Goal: Information Seeking & Learning: Find specific fact

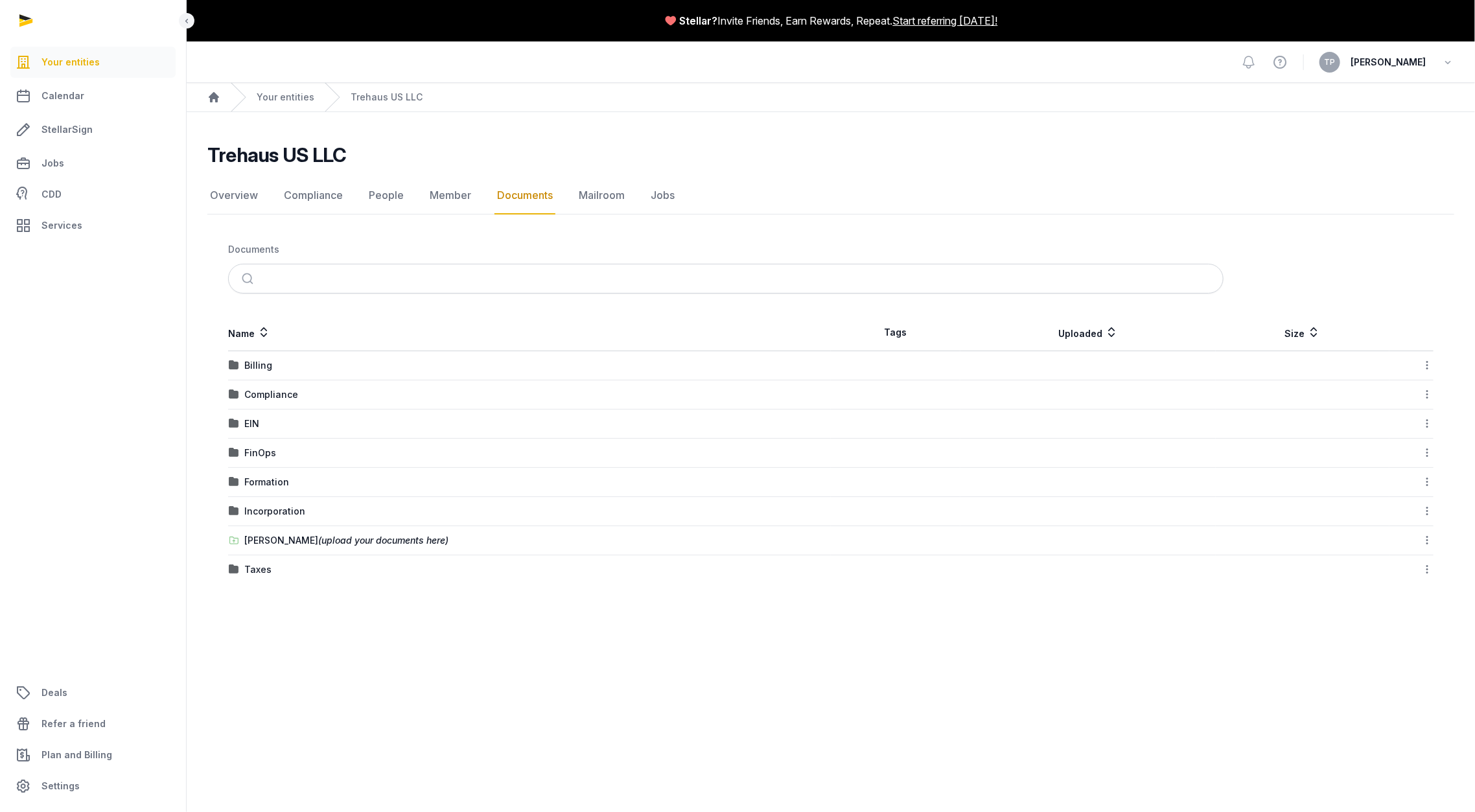
click at [773, 7] on div "Stellar? Invite Friends, Earn Rewards, Repeat. Start referring [DATE]!" at bounding box center [831, 20] width 1288 height 42
click at [279, 539] on div "[PERSON_NAME] (upload your documents here)" at bounding box center [346, 540] width 204 height 13
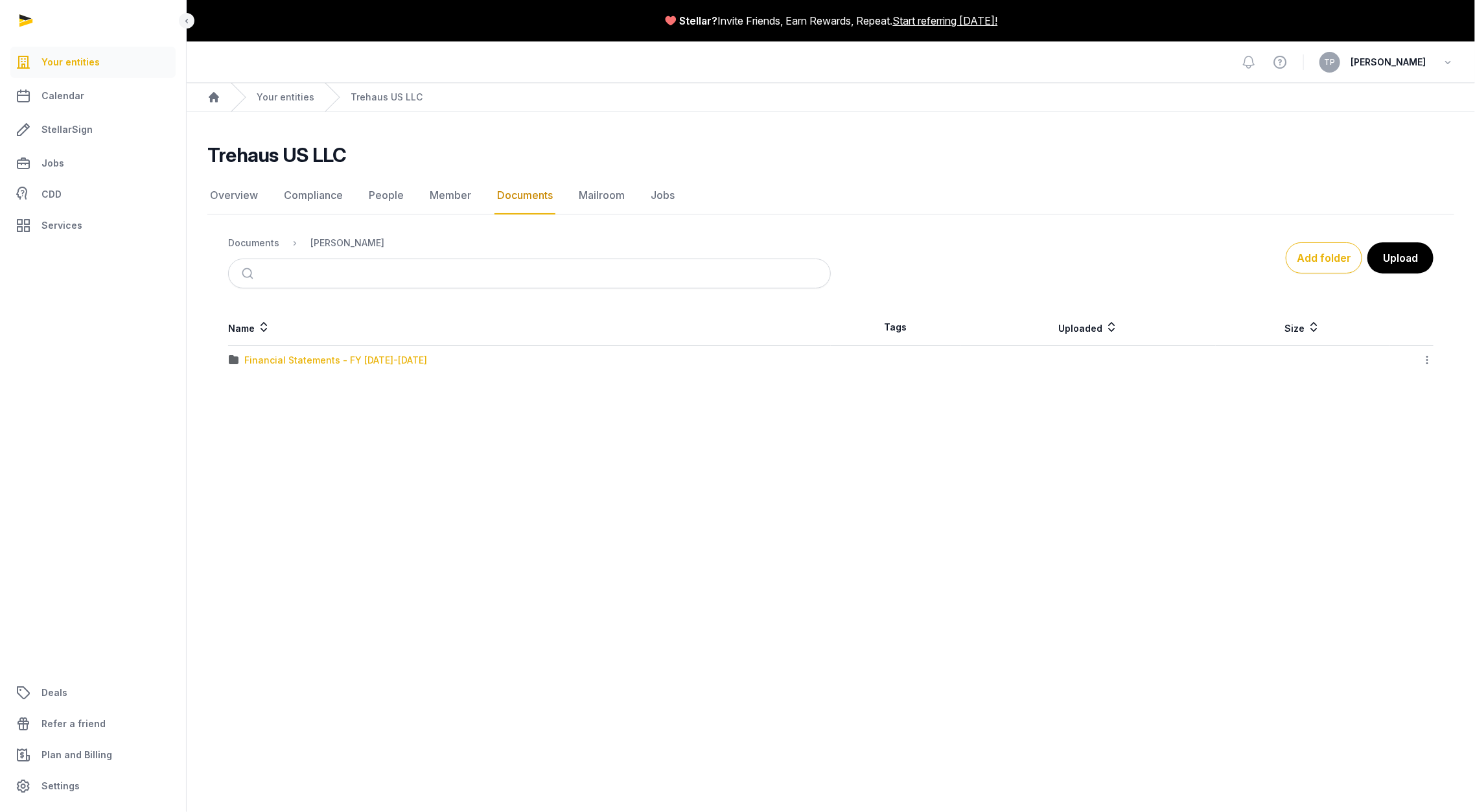
click at [376, 360] on div "Financial Statements - FY [DATE]-[DATE]" at bounding box center [335, 359] width 183 height 13
click at [290, 364] on div "03.2025 (1).pdf" at bounding box center [278, 359] width 68 height 13
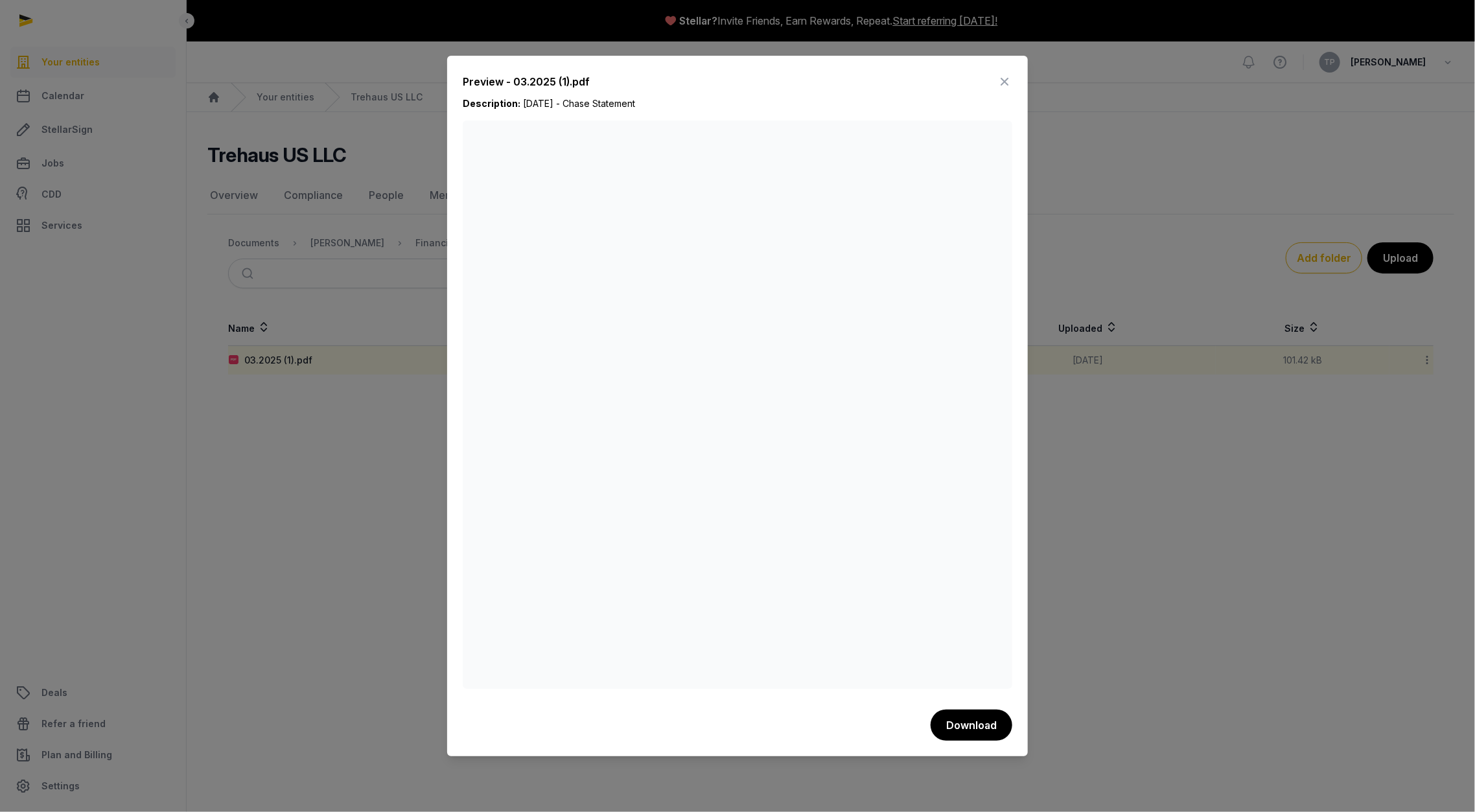
click at [1002, 81] on icon at bounding box center [1005, 81] width 16 height 20
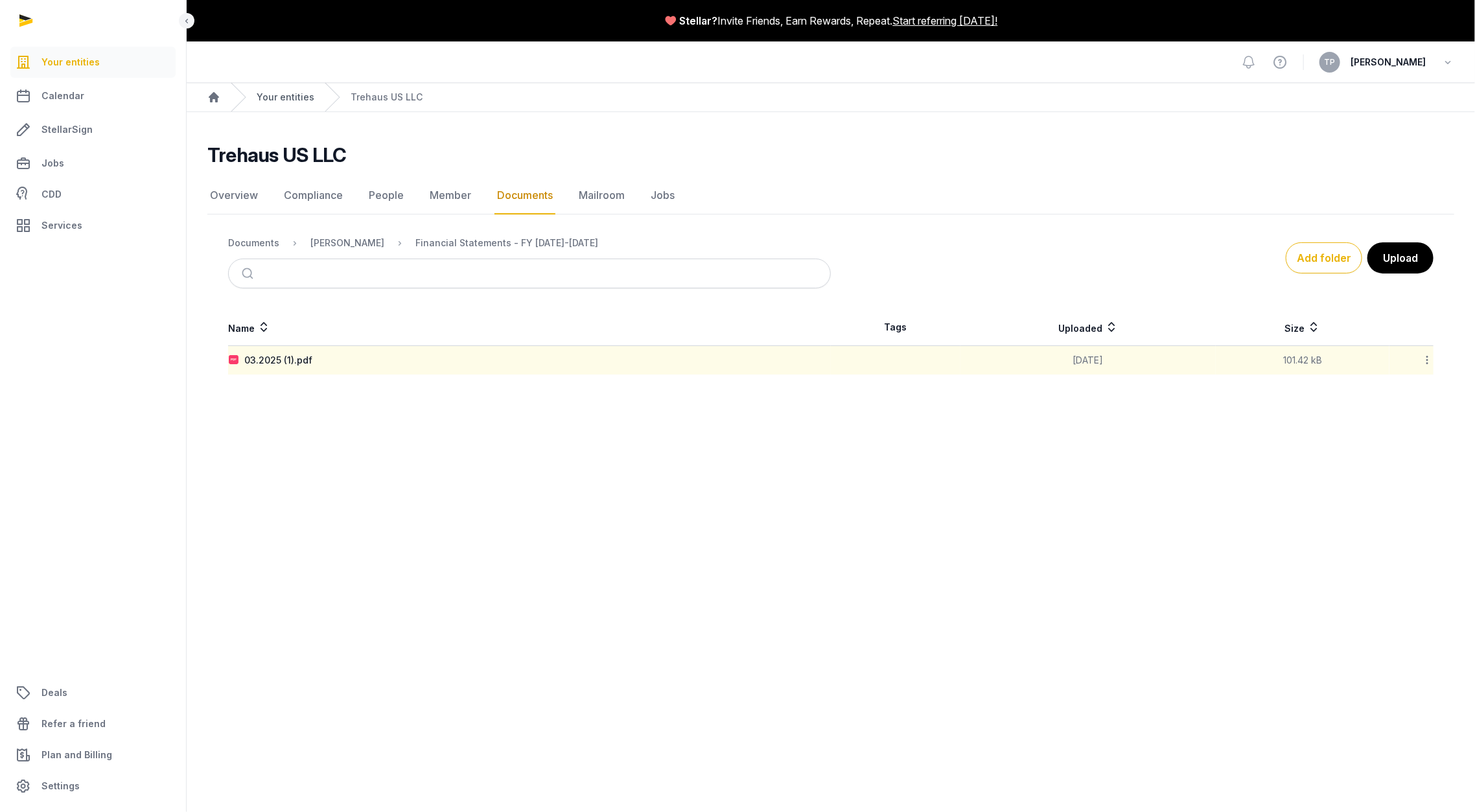
click at [268, 103] on link "Your entities" at bounding box center [285, 96] width 57 height 13
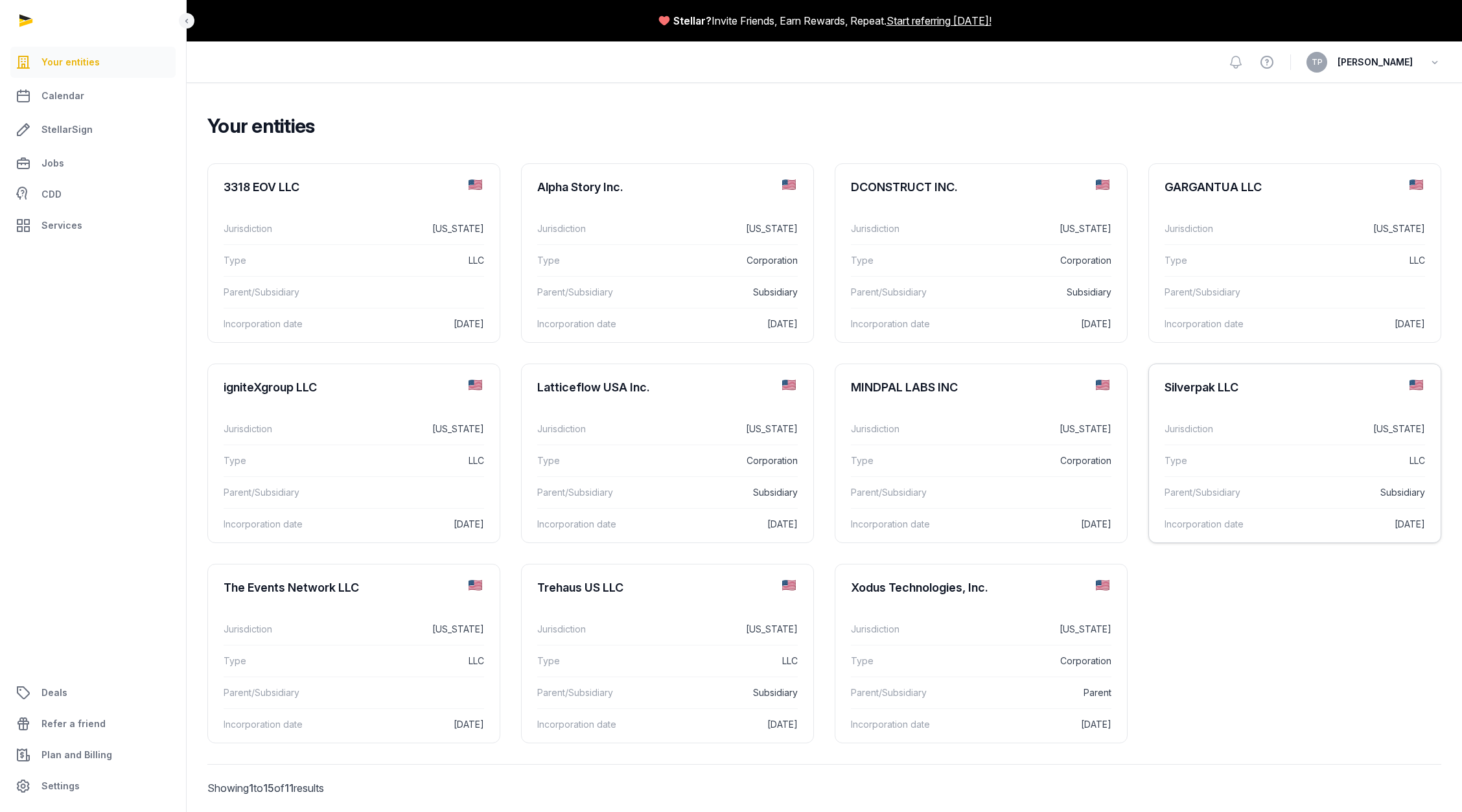
click at [1227, 432] on dt "Jurisdiction" at bounding box center [1214, 429] width 100 height 16
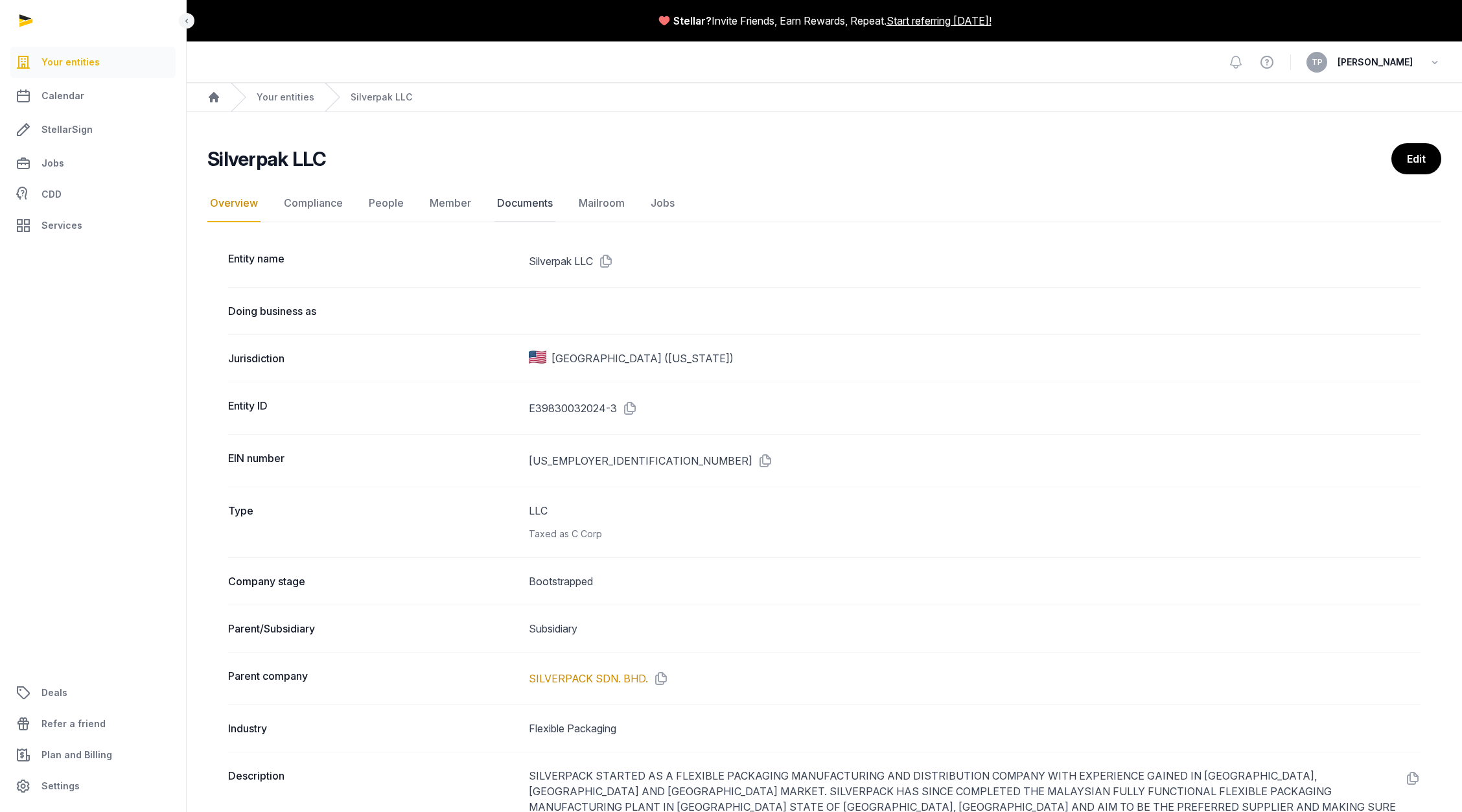
click at [528, 201] on link "Documents" at bounding box center [525, 203] width 61 height 38
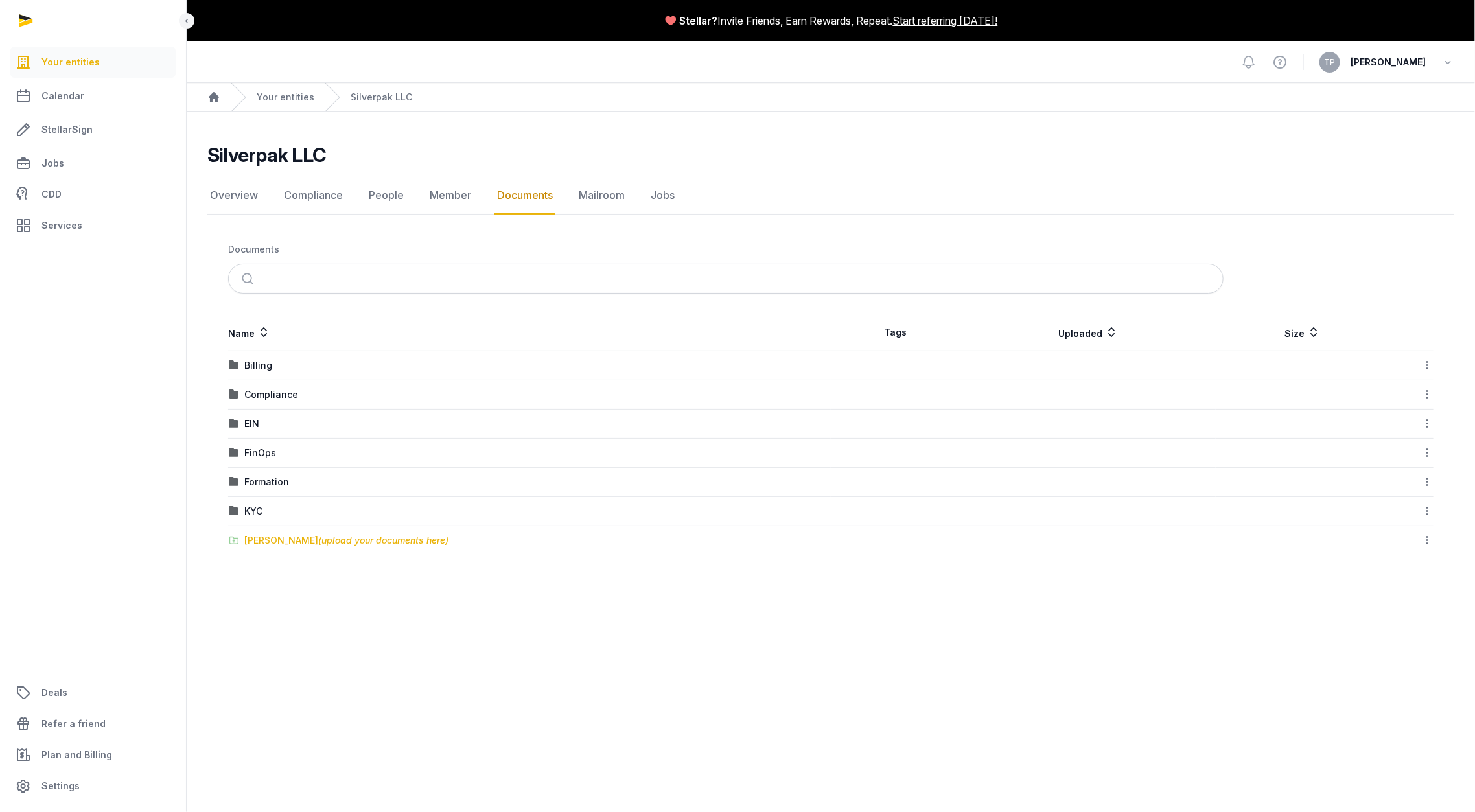
click at [280, 544] on div "[PERSON_NAME] (upload your documents here)" at bounding box center [346, 540] width 204 height 13
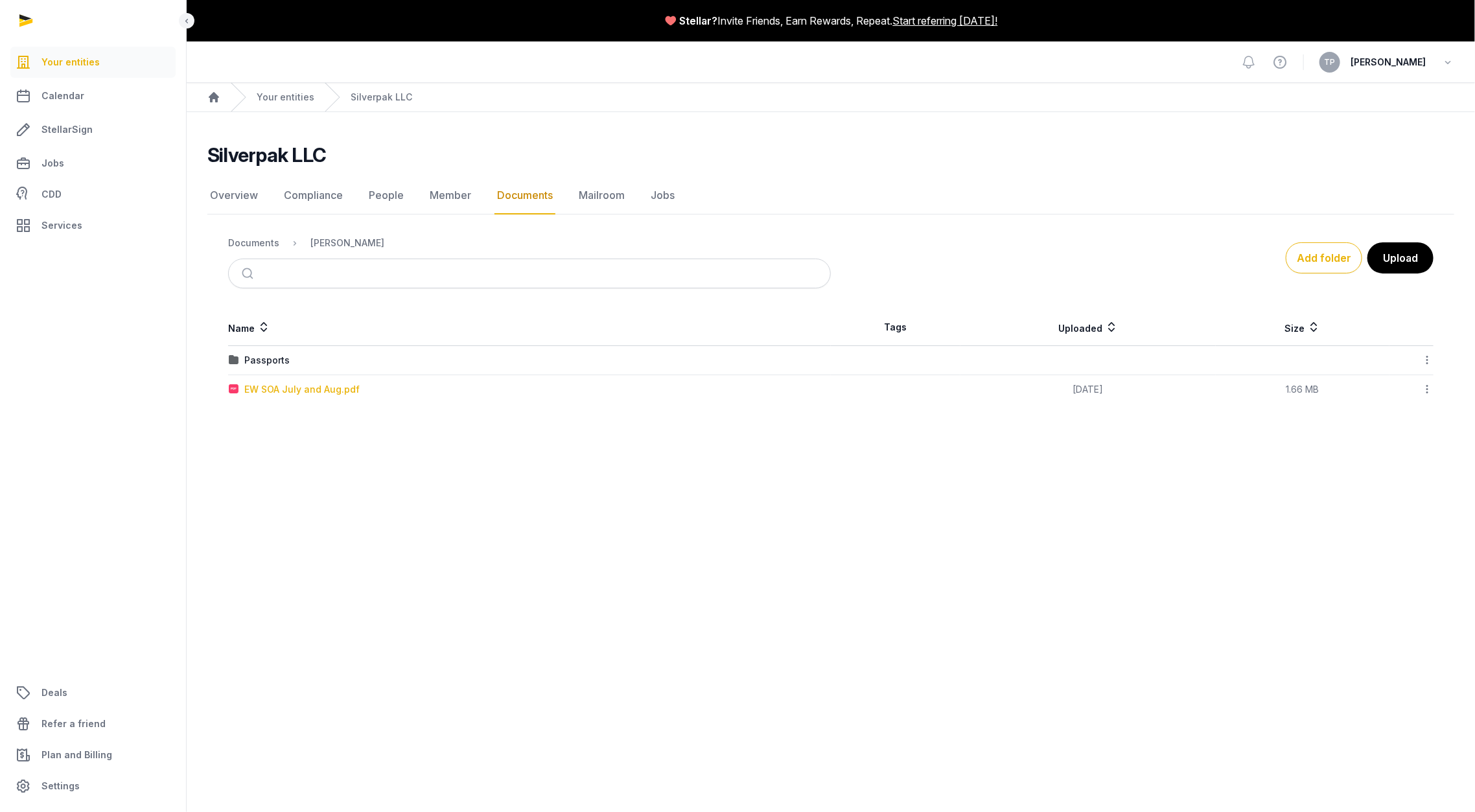
click at [312, 386] on div "EW SOA July and Aug.pdf" at bounding box center [301, 389] width 116 height 13
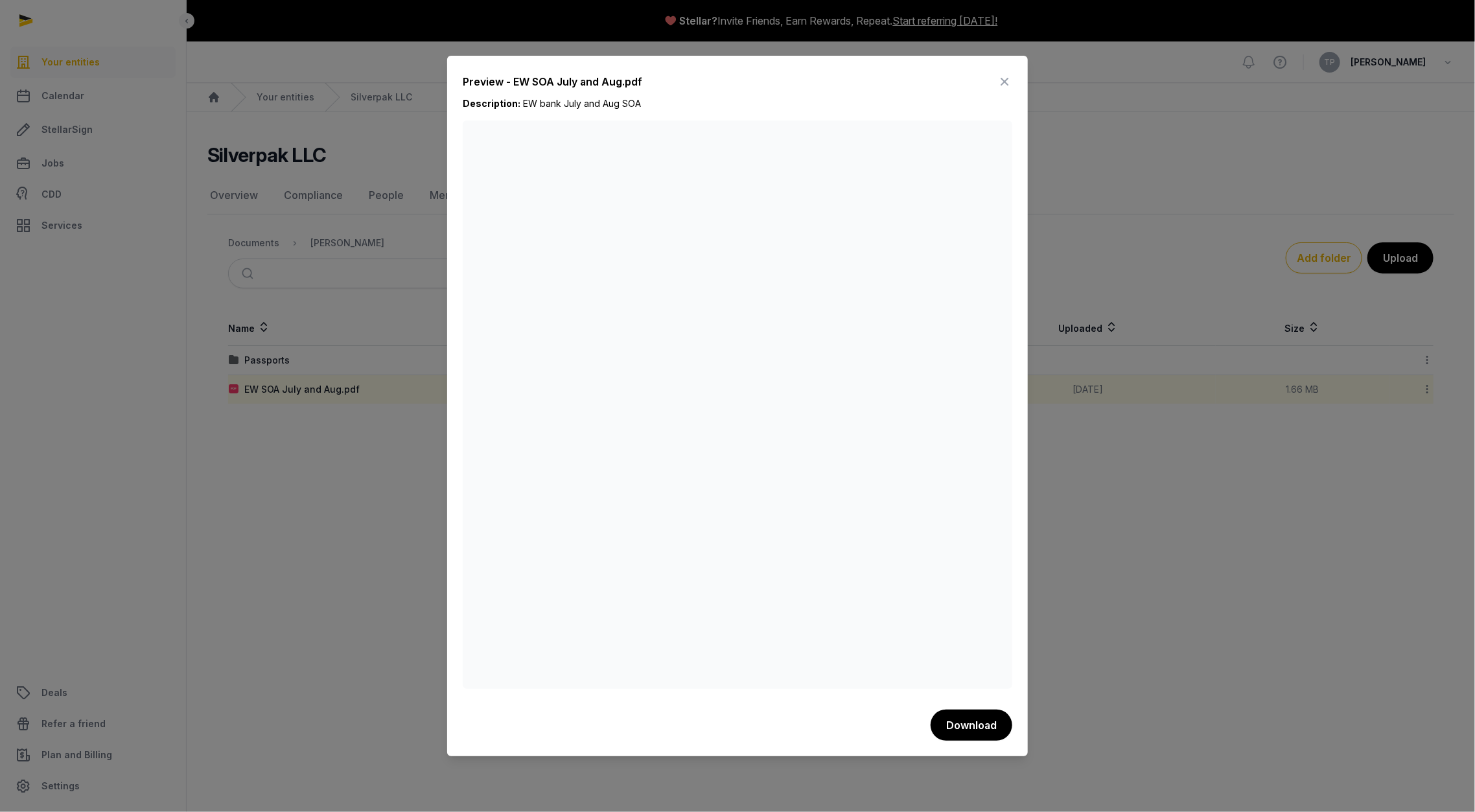
click at [1001, 81] on icon at bounding box center [1005, 81] width 16 height 20
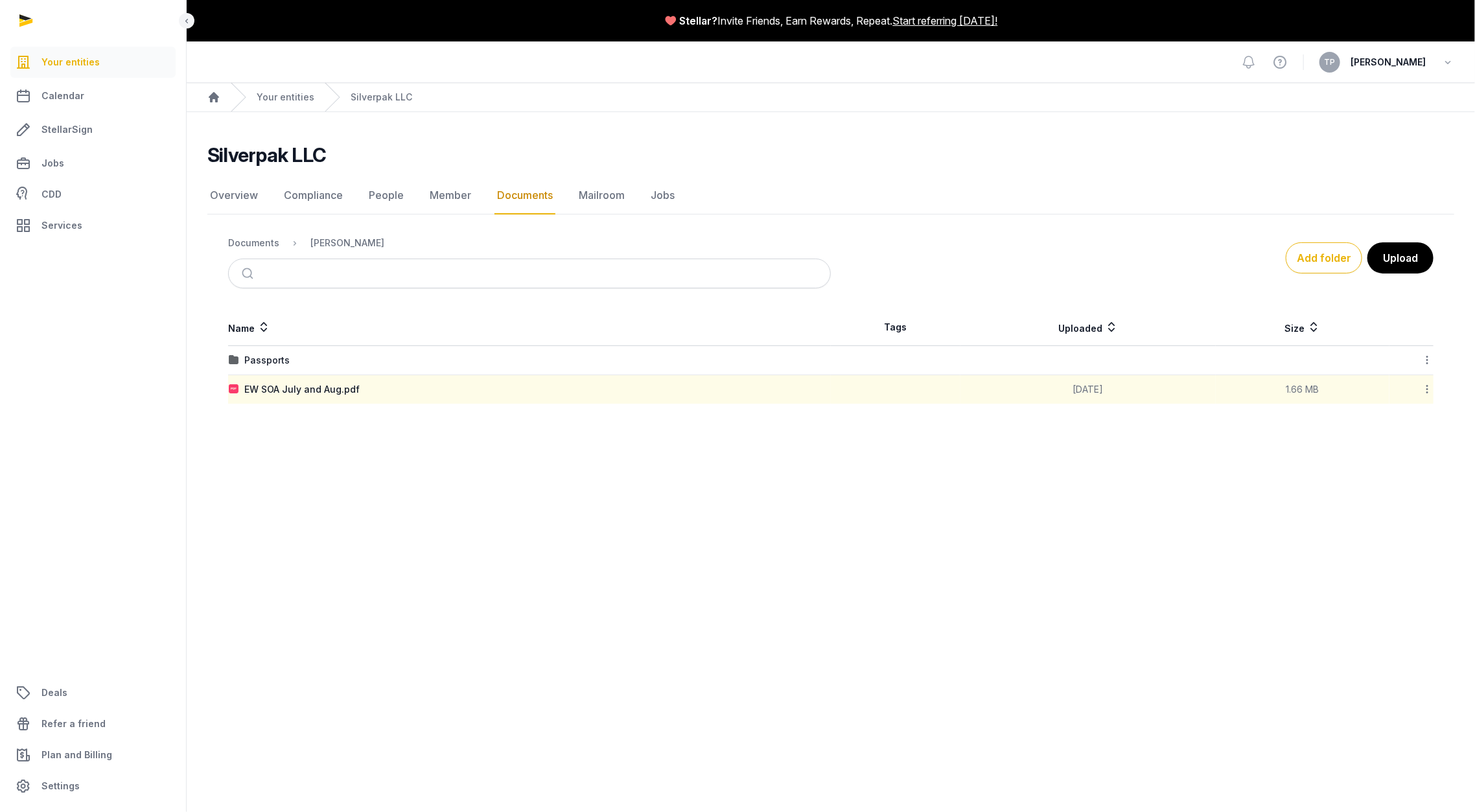
click at [510, 194] on link "Documents" at bounding box center [525, 195] width 61 height 38
click at [245, 240] on div "Documents" at bounding box center [254, 242] width 51 height 13
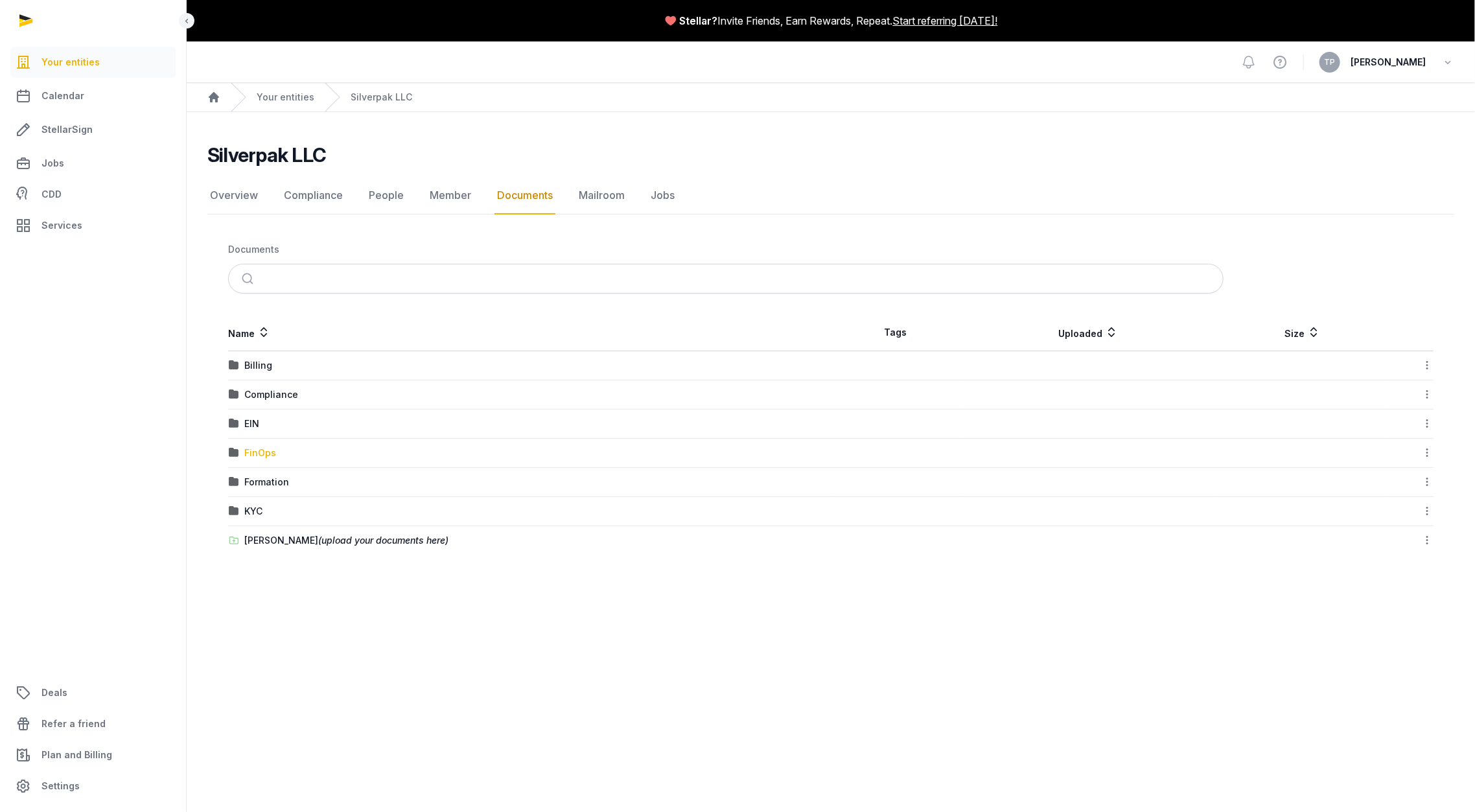
click at [252, 454] on div "FinOps" at bounding box center [259, 453] width 32 height 13
click at [275, 358] on div "Financials" at bounding box center [267, 359] width 47 height 13
click at [258, 361] on div "2024" at bounding box center [256, 359] width 24 height 13
click at [257, 361] on div "xpenses" at bounding box center [262, 359] width 38 height 13
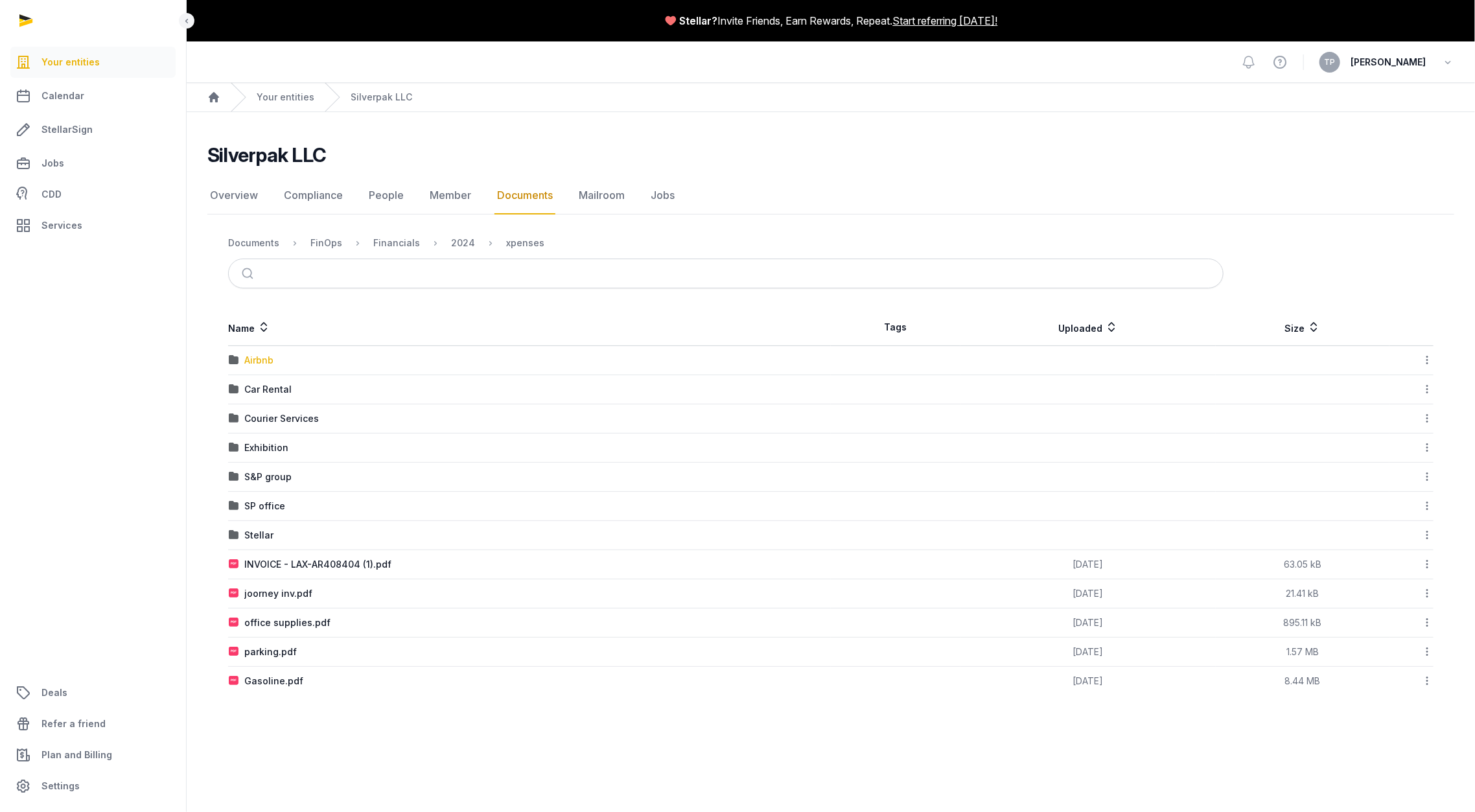
click at [245, 356] on div "Airbnb" at bounding box center [258, 359] width 29 height 13
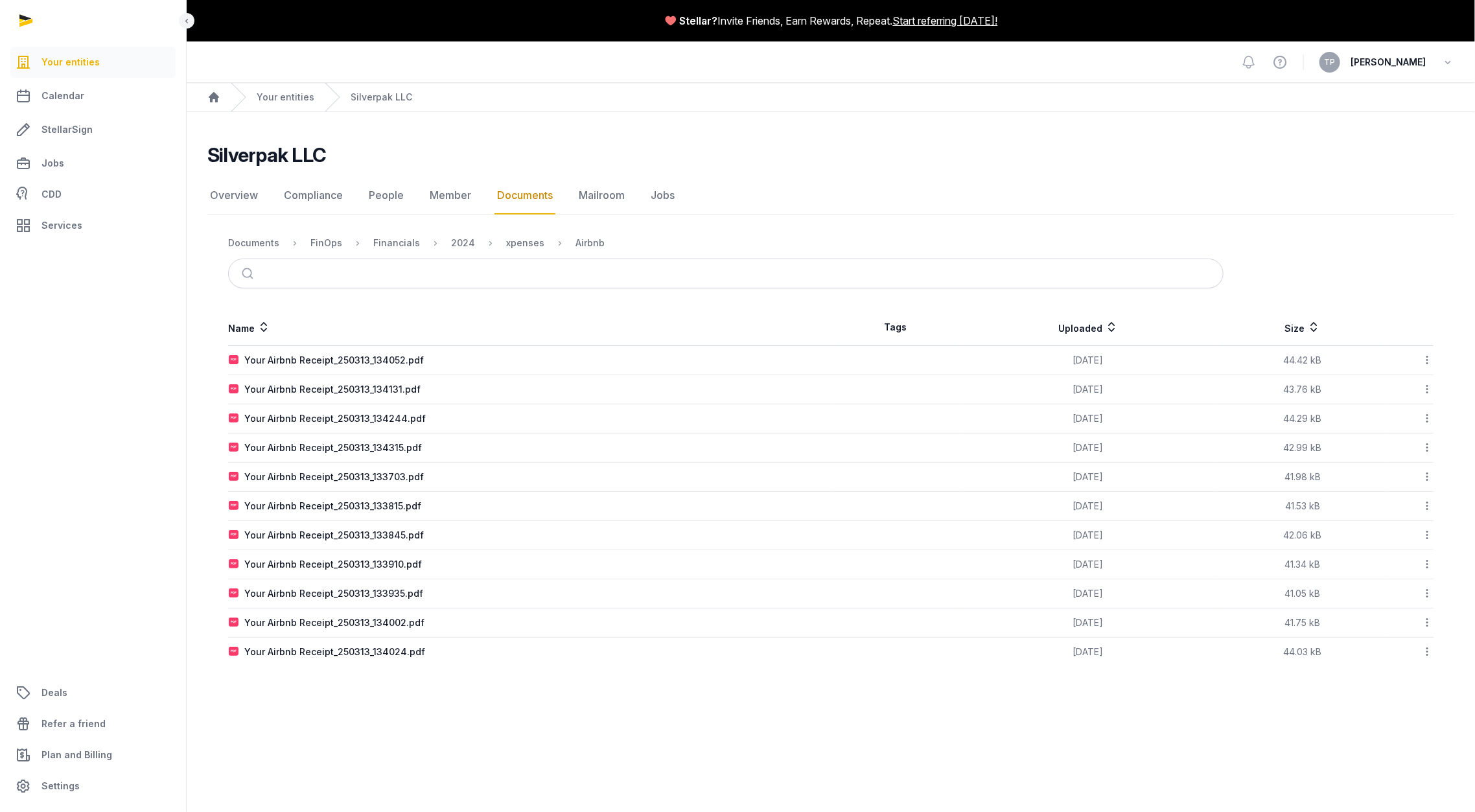
click at [1425, 357] on icon at bounding box center [1427, 360] width 12 height 14
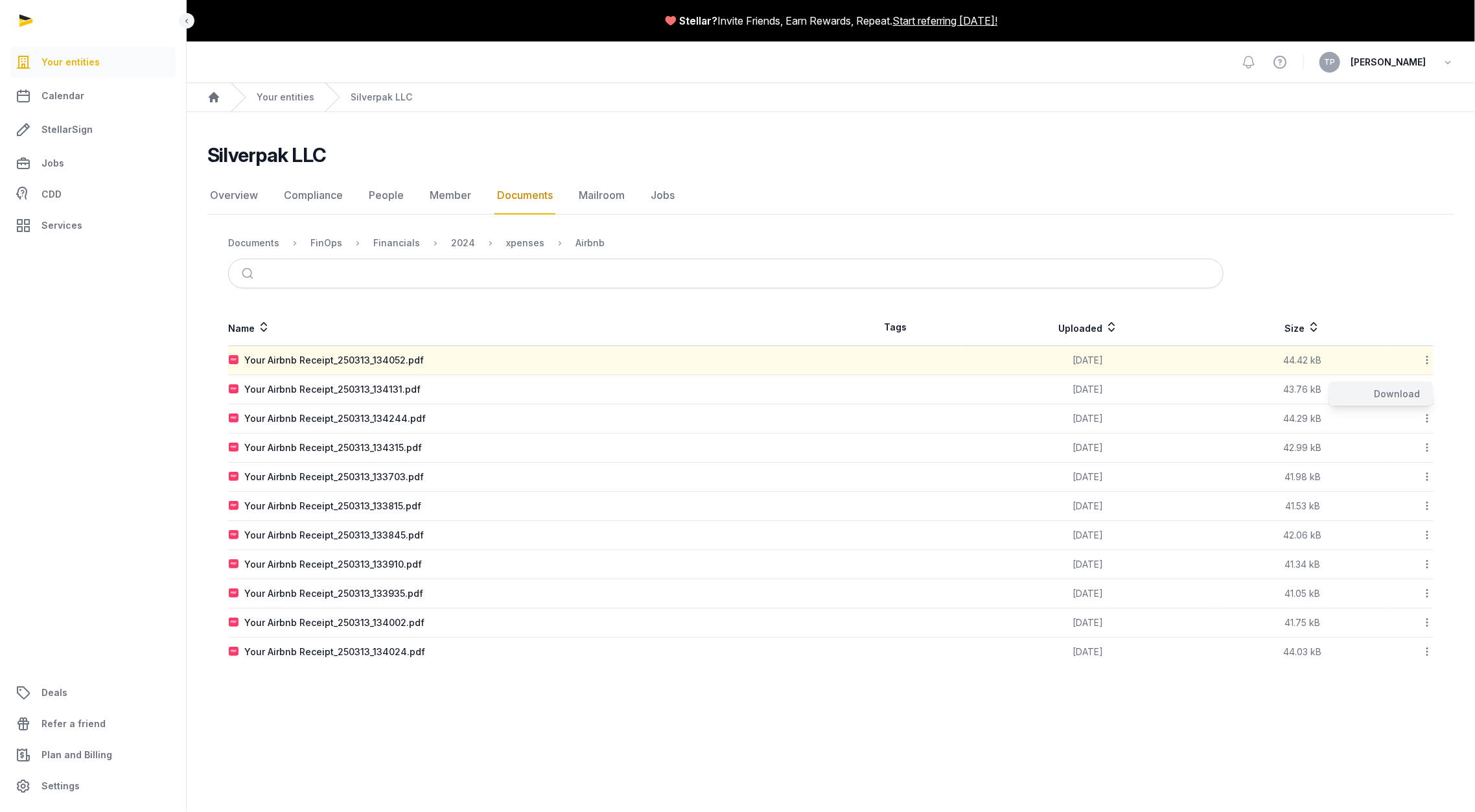
click at [1404, 393] on div "Download" at bounding box center [1381, 394] width 104 height 23
click at [1425, 389] on icon at bounding box center [1427, 389] width 12 height 14
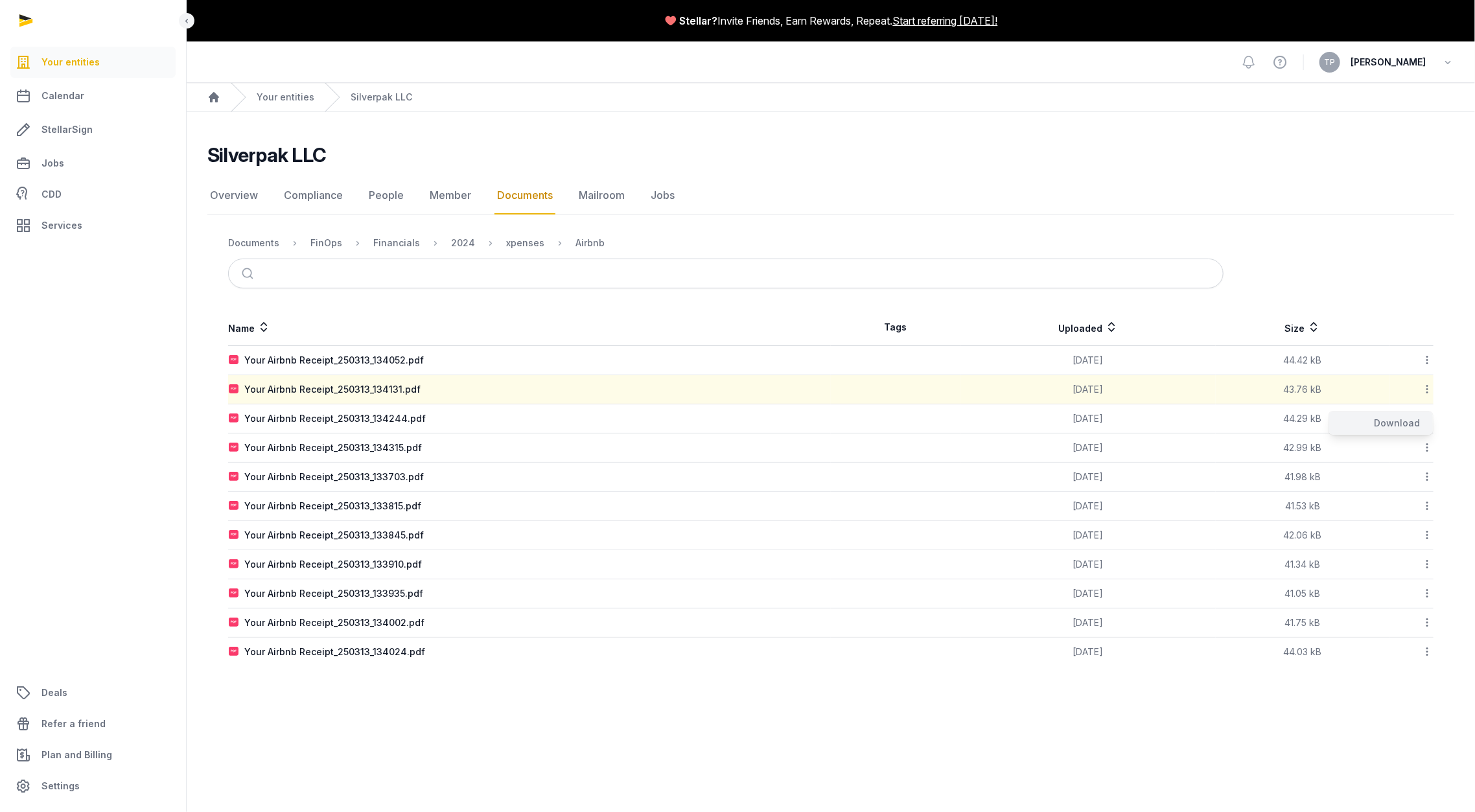
click at [1408, 419] on div "Download" at bounding box center [1381, 423] width 104 height 23
click at [1425, 418] on icon at bounding box center [1427, 419] width 12 height 14
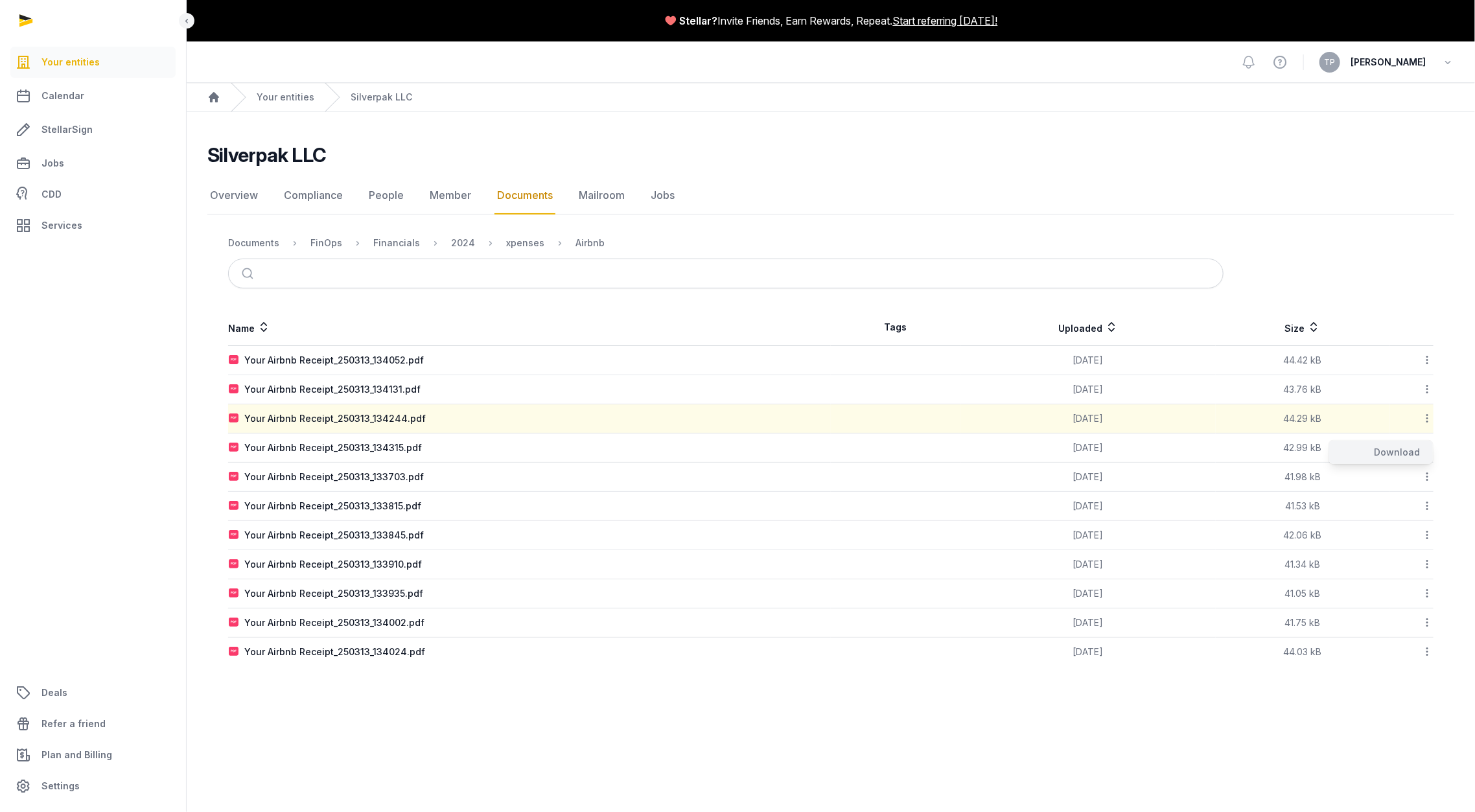
click at [1403, 449] on div "Download" at bounding box center [1381, 453] width 104 height 23
click at [1425, 448] on icon at bounding box center [1427, 448] width 12 height 14
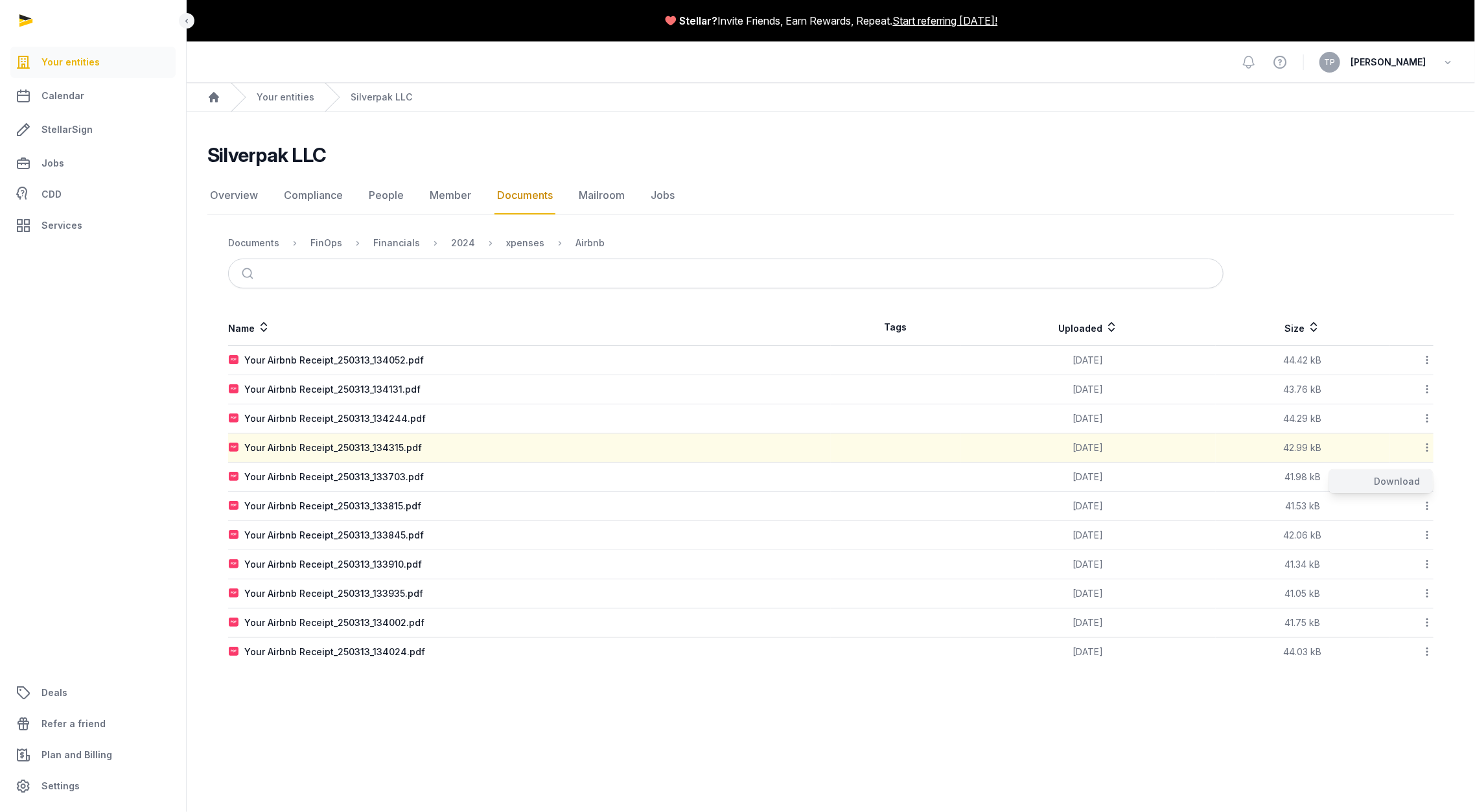
click at [1400, 482] on div "Download" at bounding box center [1381, 482] width 104 height 23
click at [1425, 472] on icon at bounding box center [1427, 477] width 12 height 14
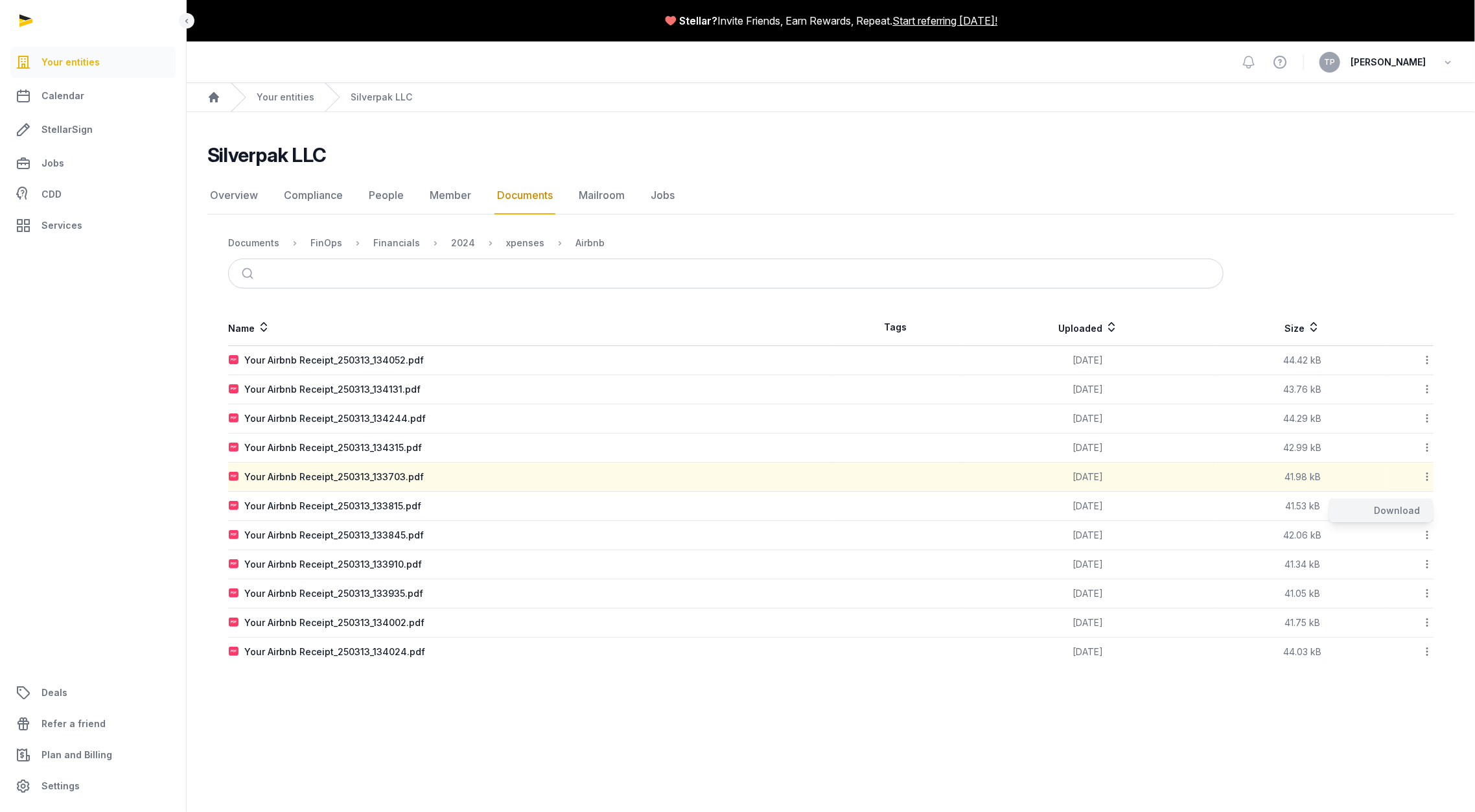
click at [1398, 510] on div "Download" at bounding box center [1381, 511] width 104 height 23
click at [1425, 505] on icon at bounding box center [1427, 506] width 12 height 14
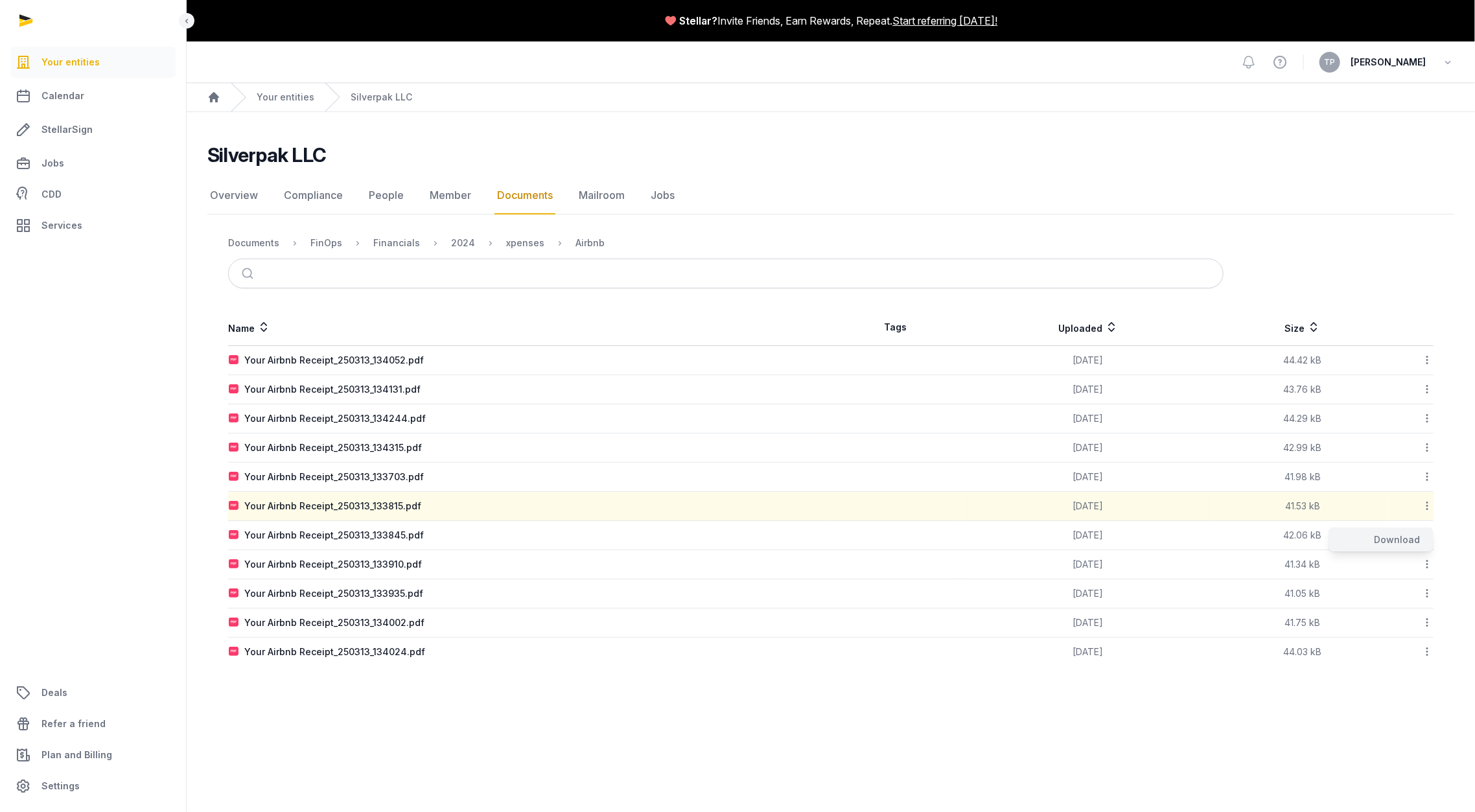
click at [1399, 540] on div "Download" at bounding box center [1381, 540] width 104 height 23
click at [1425, 534] on icon at bounding box center [1427, 535] width 12 height 14
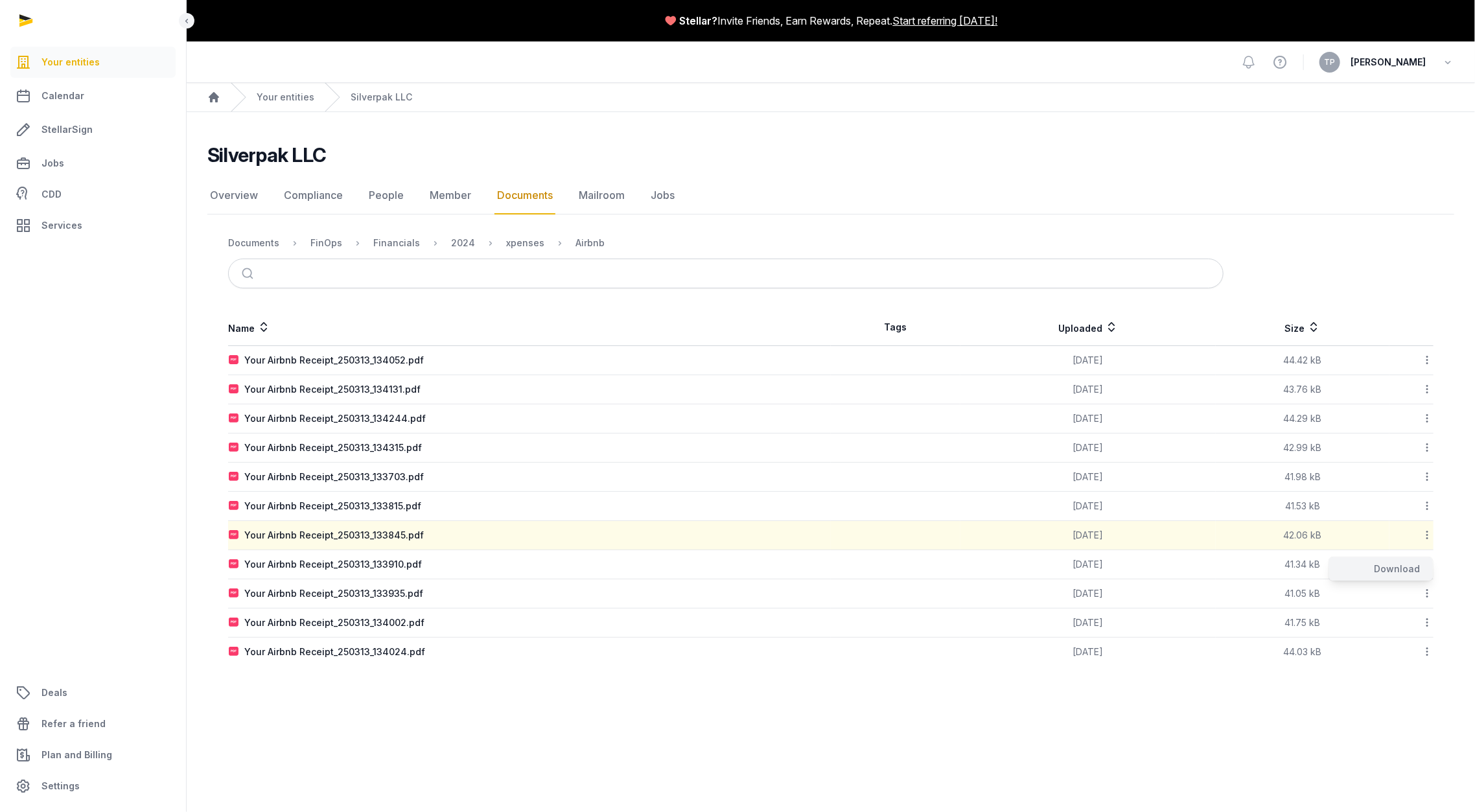
click at [1410, 562] on div "Download" at bounding box center [1381, 569] width 104 height 23
click at [1427, 563] on icon at bounding box center [1427, 564] width 12 height 14
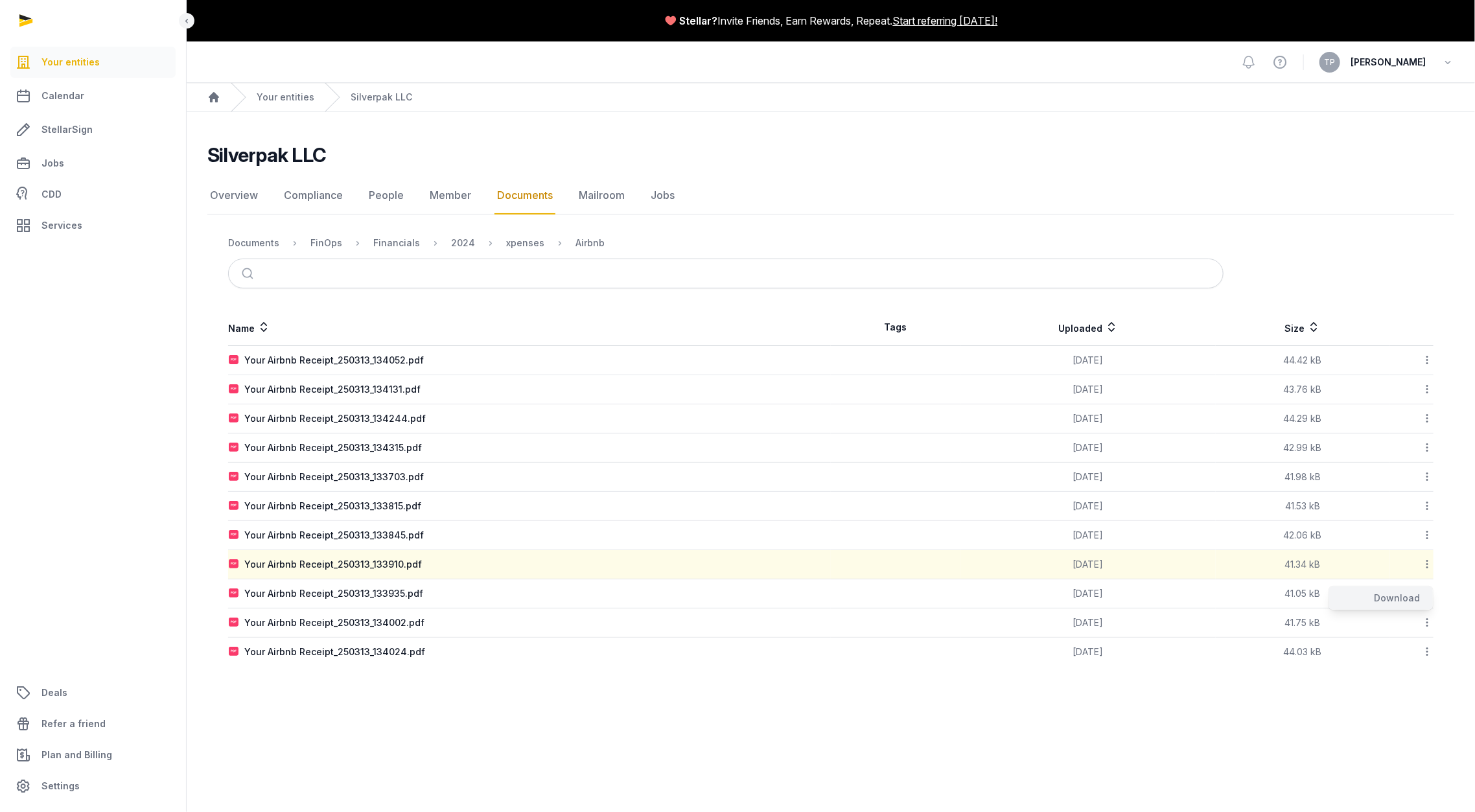
click at [1406, 594] on div "Download" at bounding box center [1381, 598] width 104 height 23
click at [1429, 591] on icon at bounding box center [1427, 593] width 12 height 14
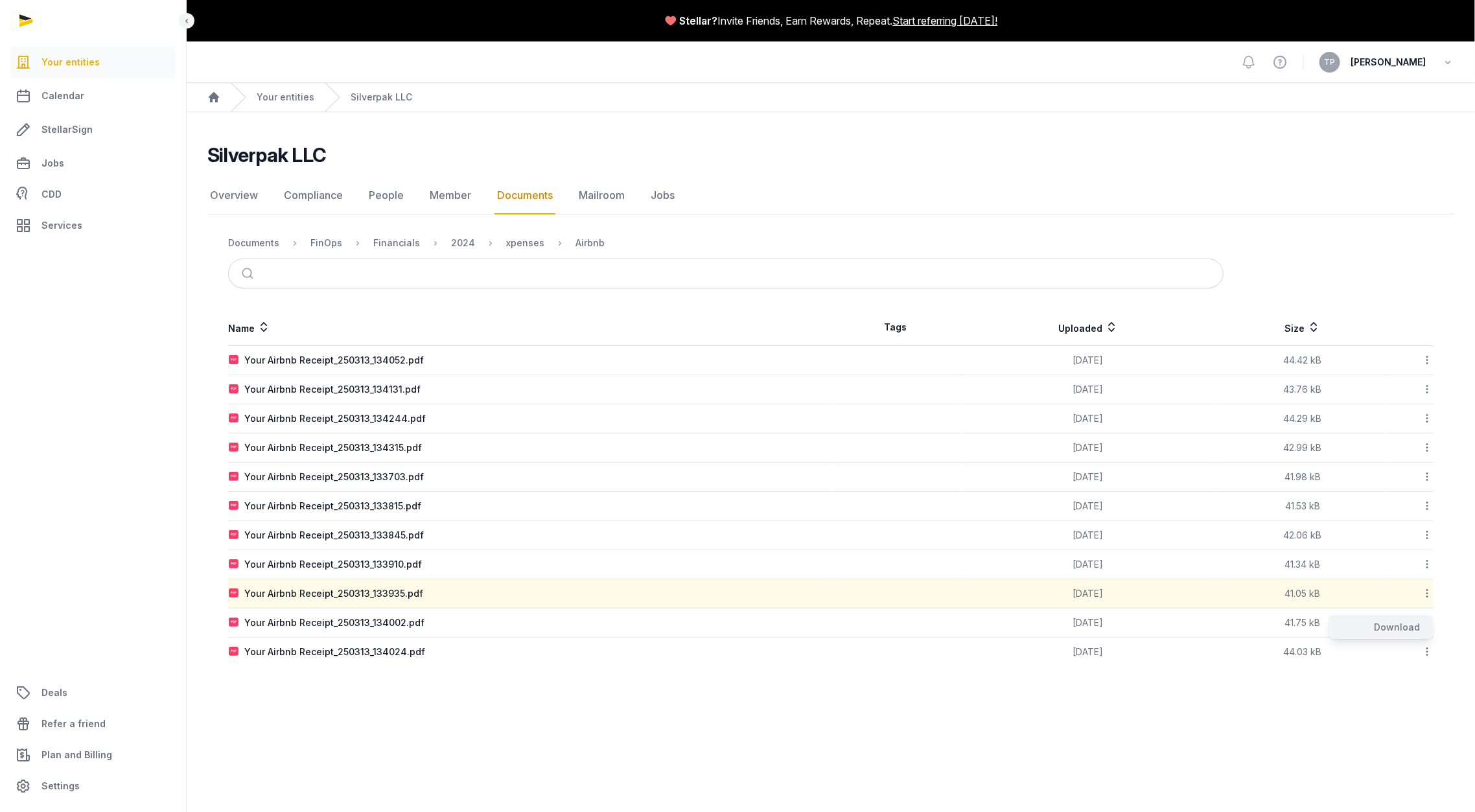
click at [1416, 622] on div "Download" at bounding box center [1381, 627] width 104 height 23
click at [1430, 622] on icon at bounding box center [1427, 623] width 12 height 14
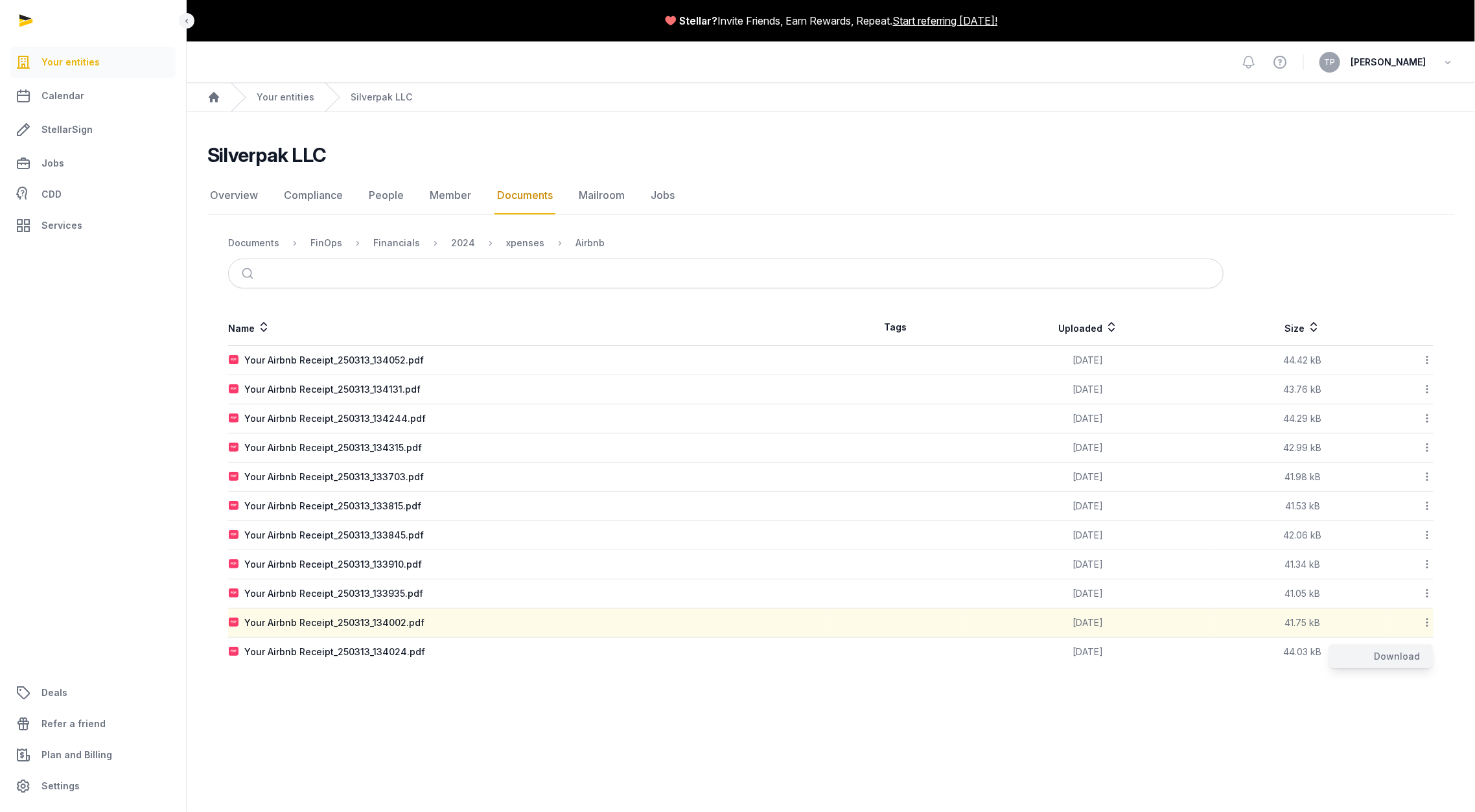
click at [1405, 656] on div "Download" at bounding box center [1381, 657] width 104 height 23
click at [1425, 650] on icon at bounding box center [1427, 652] width 12 height 14
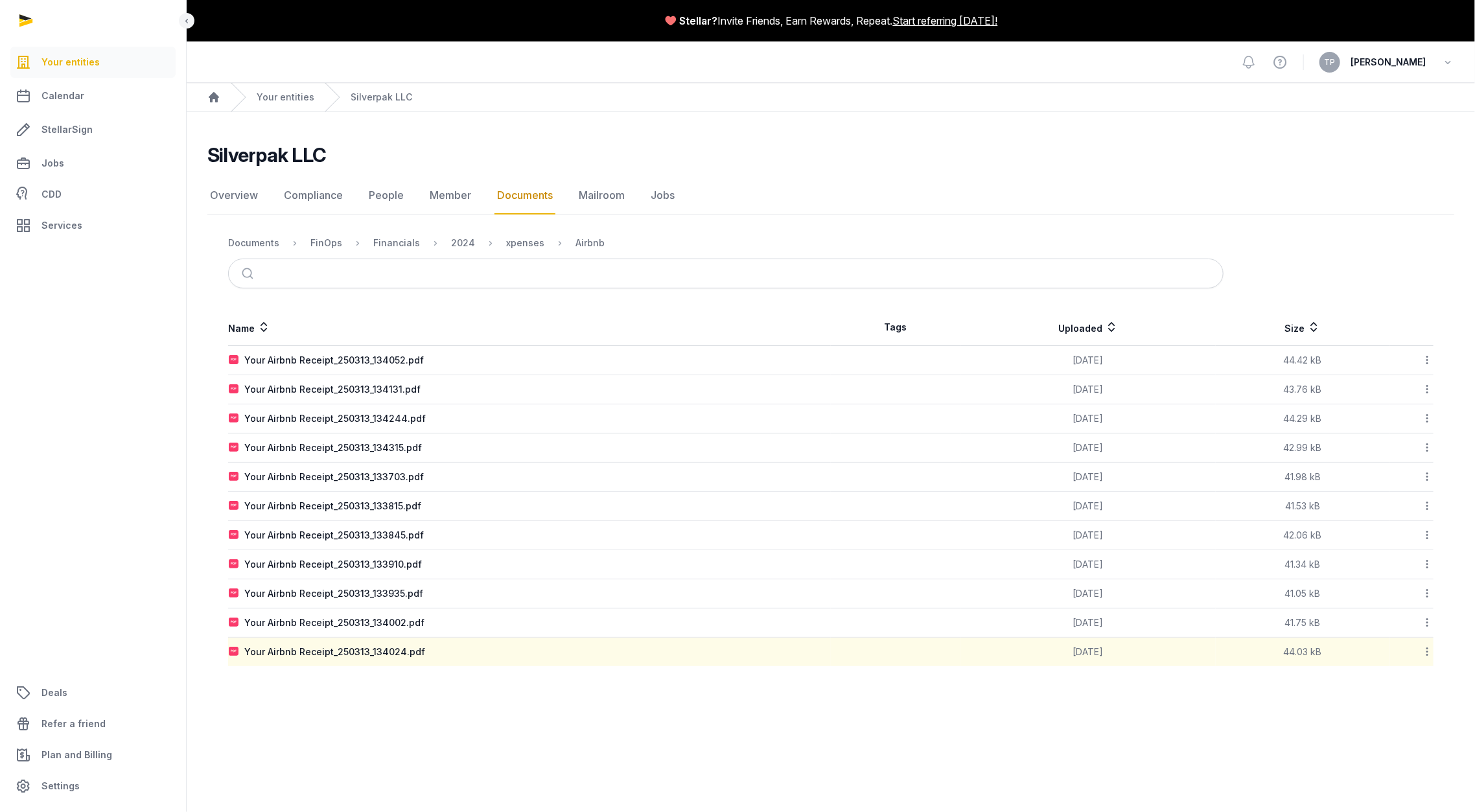
click at [1424, 646] on icon at bounding box center [1427, 652] width 12 height 14
click at [1390, 682] on div "Download" at bounding box center [1381, 686] width 104 height 23
click at [517, 247] on div "xpenses" at bounding box center [525, 242] width 38 height 13
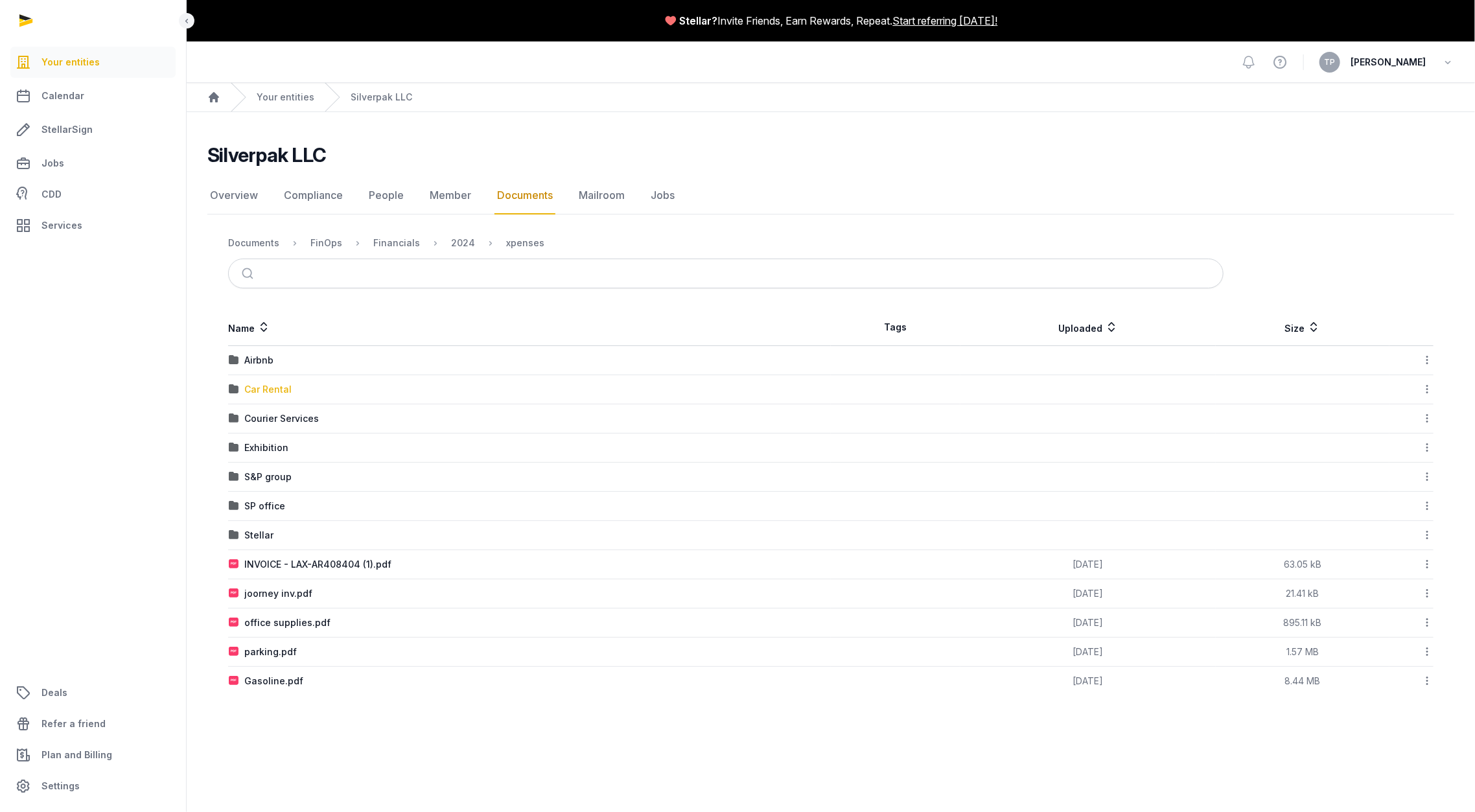
click at [256, 386] on div "Car Rental" at bounding box center [267, 389] width 48 height 13
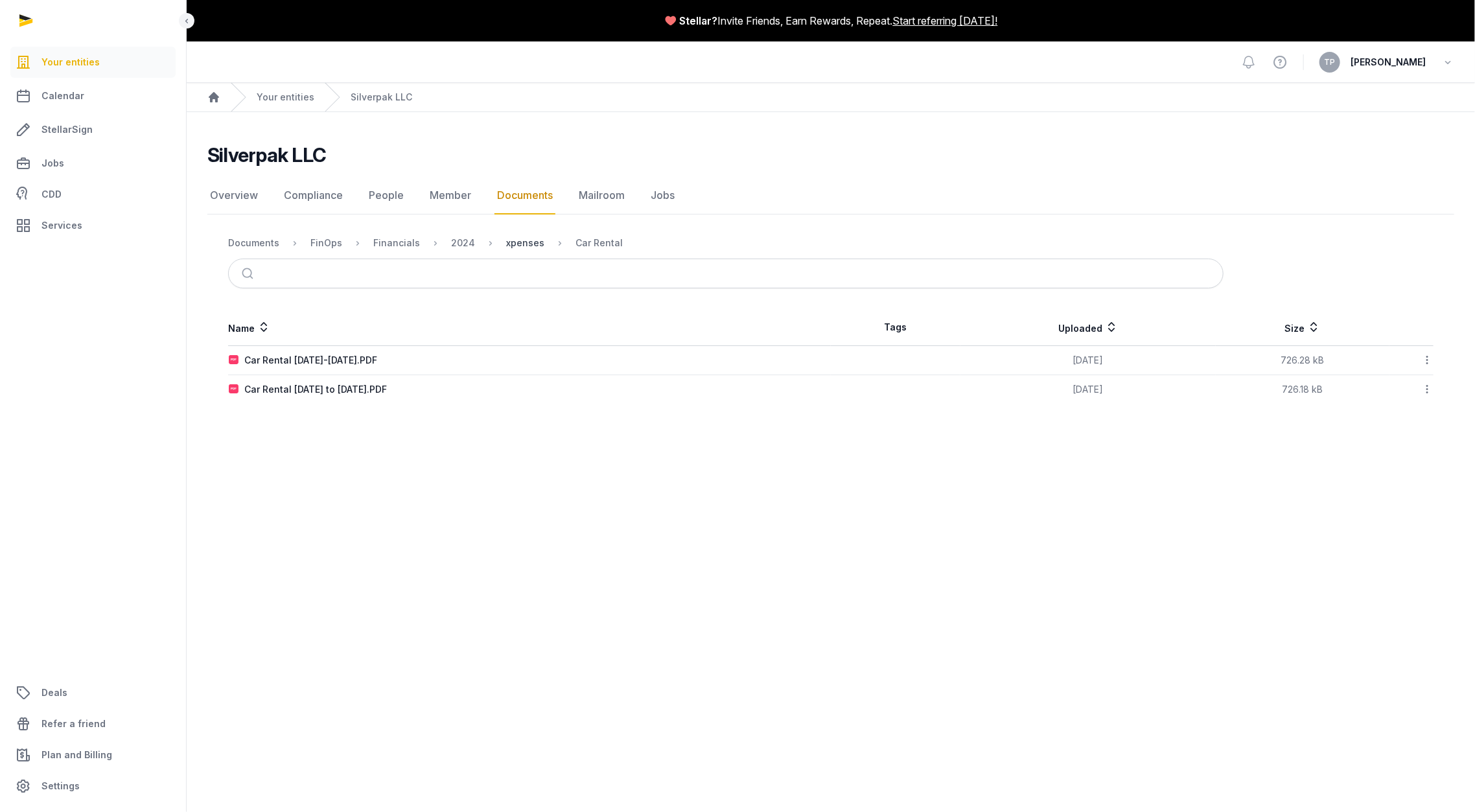
click at [519, 241] on div "xpenses" at bounding box center [525, 242] width 38 height 13
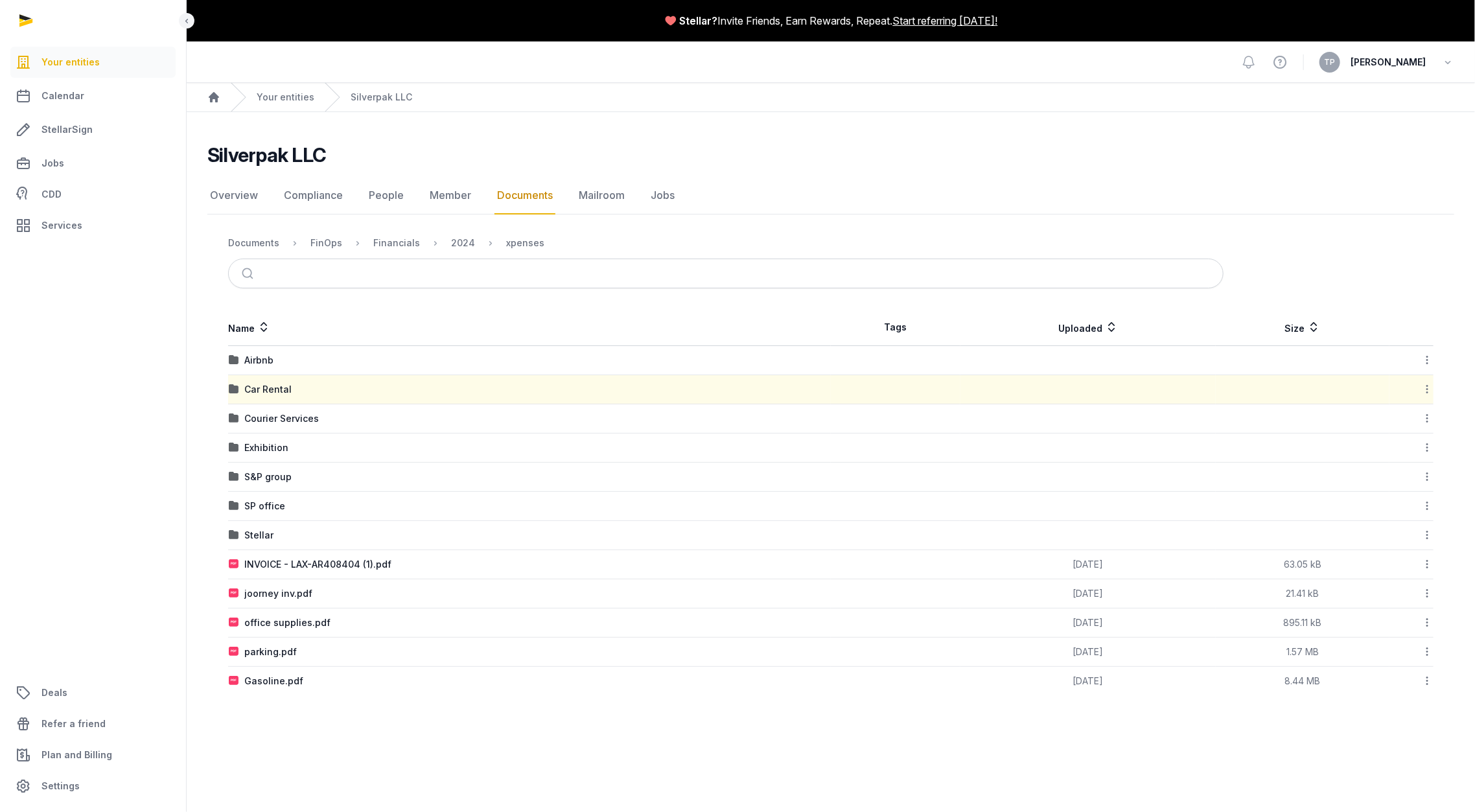
click at [1427, 383] on icon at bounding box center [1427, 389] width 12 height 14
click at [1407, 424] on div "Download Folder" at bounding box center [1381, 423] width 104 height 23
click at [452, 241] on div "2024" at bounding box center [463, 242] width 24 height 13
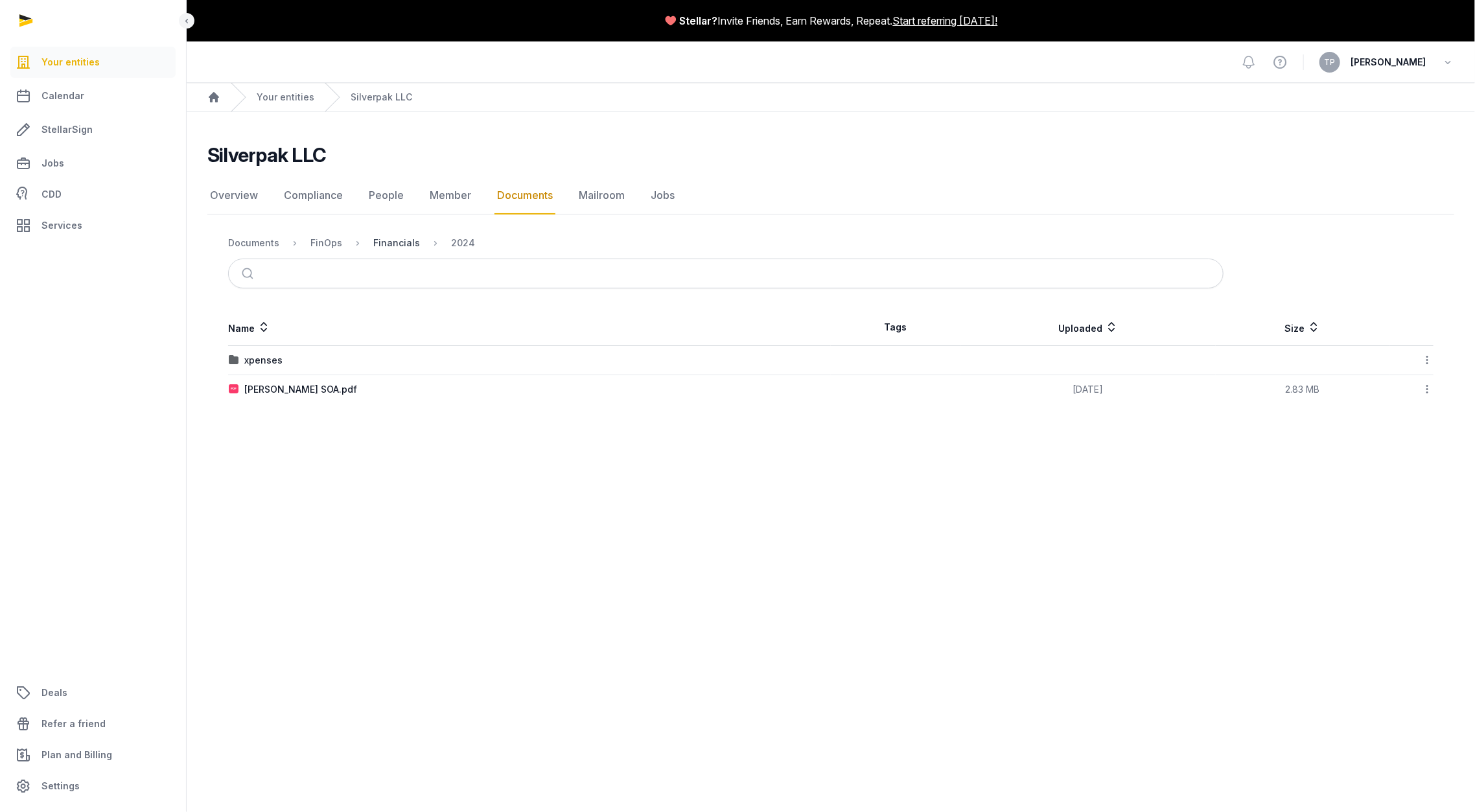
click at [394, 242] on div "Financials" at bounding box center [396, 242] width 47 height 13
click at [1425, 363] on icon at bounding box center [1427, 360] width 12 height 14
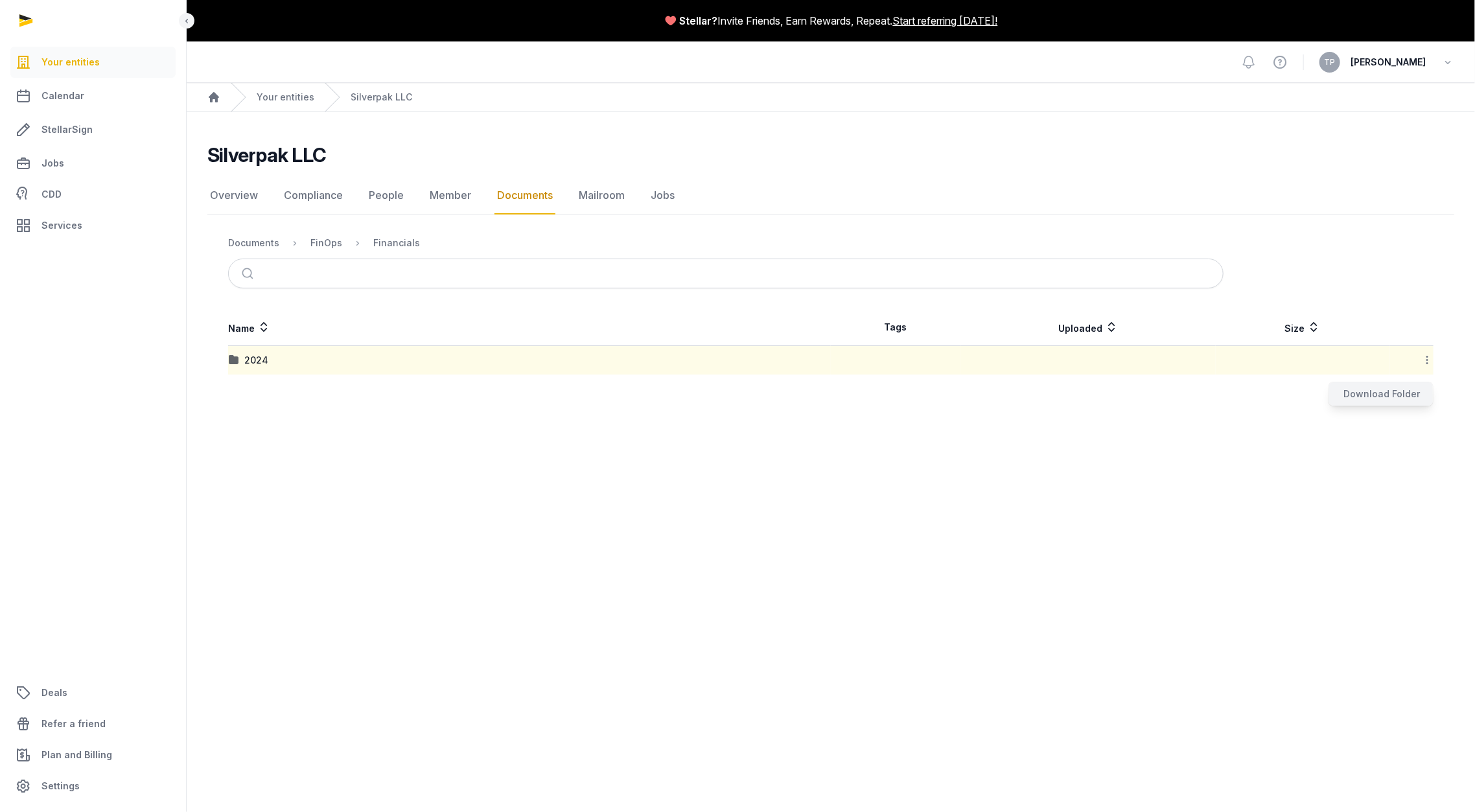
click at [1400, 396] on div "Download Folder" at bounding box center [1381, 394] width 104 height 23
click at [314, 240] on div "FinOps" at bounding box center [326, 242] width 32 height 13
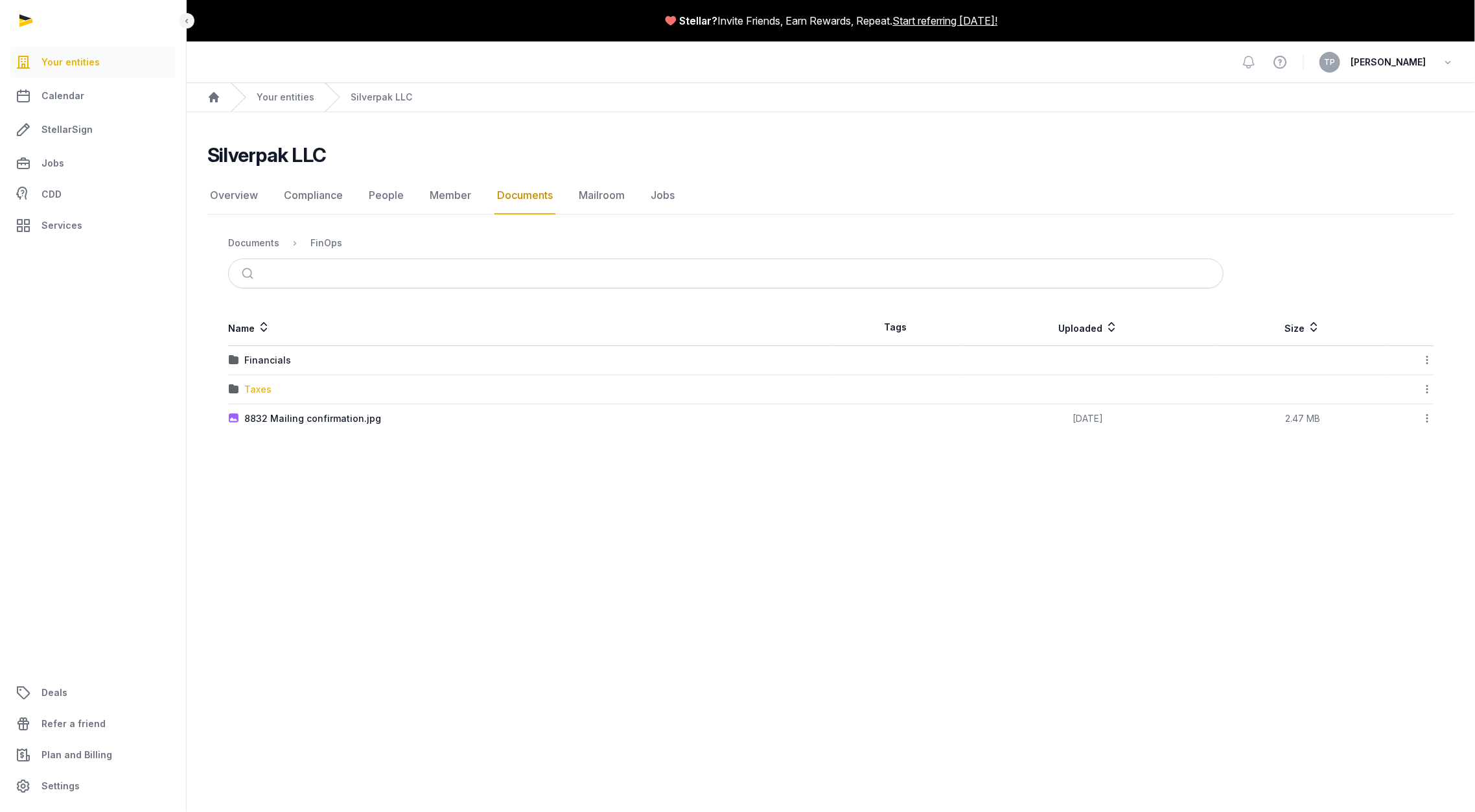
click at [257, 385] on div "Taxes" at bounding box center [257, 389] width 27 height 13
click at [257, 359] on div "2024" at bounding box center [256, 359] width 24 height 13
click at [385, 236] on div "Taxes" at bounding box center [387, 242] width 27 height 13
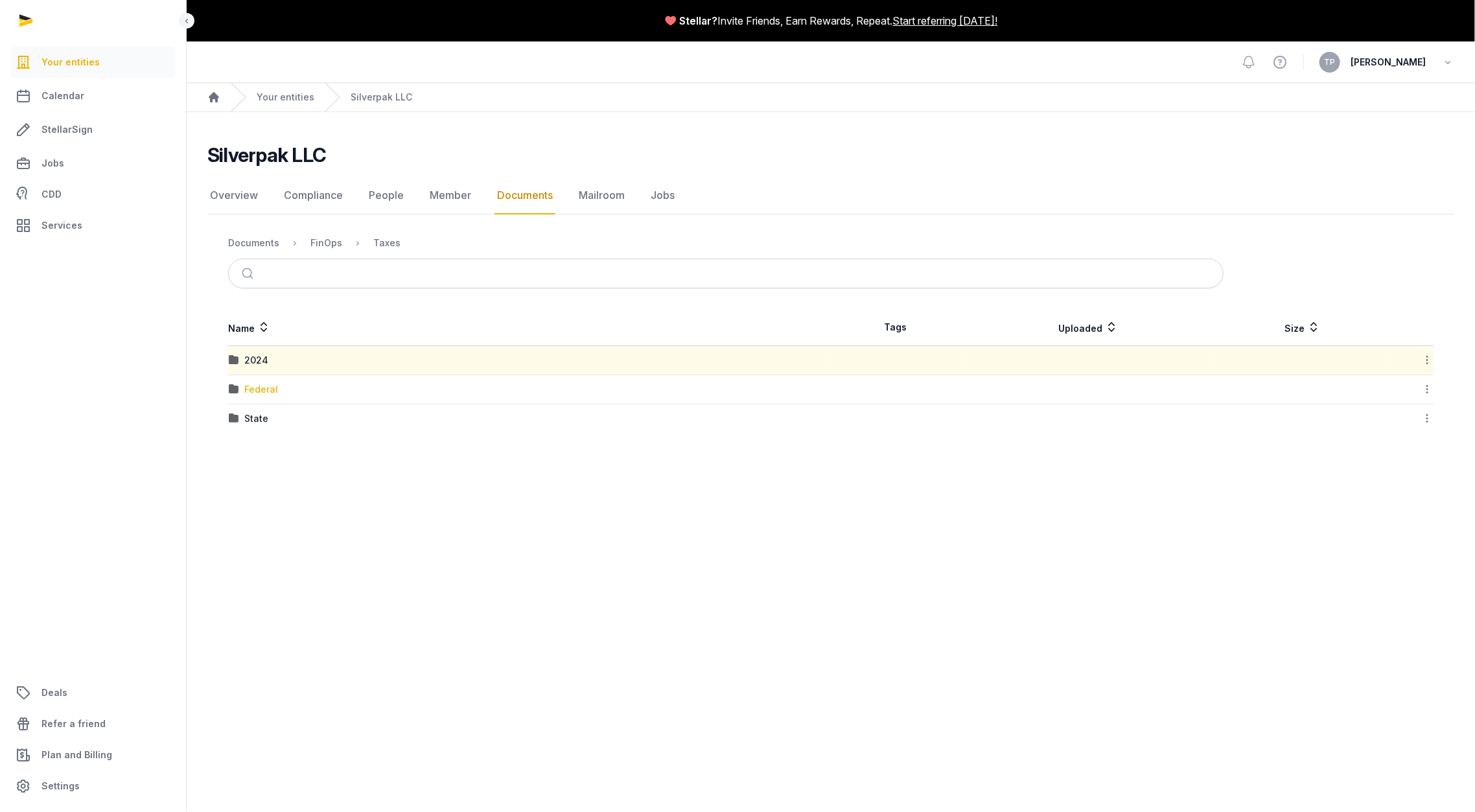
click at [257, 387] on div "Federal" at bounding box center [260, 389] width 34 height 13
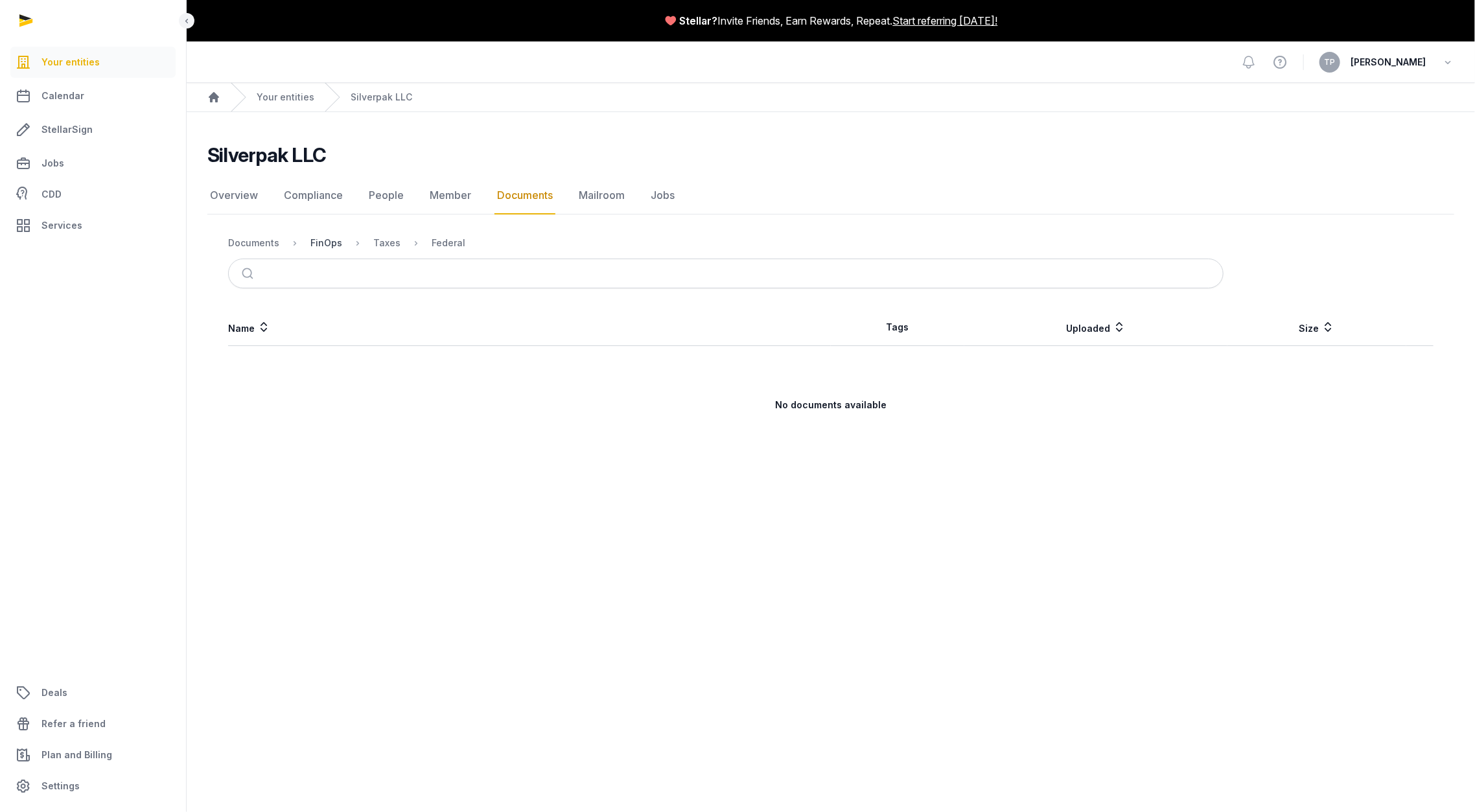
click at [324, 244] on div "FinOps" at bounding box center [326, 242] width 32 height 13
click at [292, 424] on td "8832 Mailing confirmation.jpg" at bounding box center [530, 419] width 602 height 29
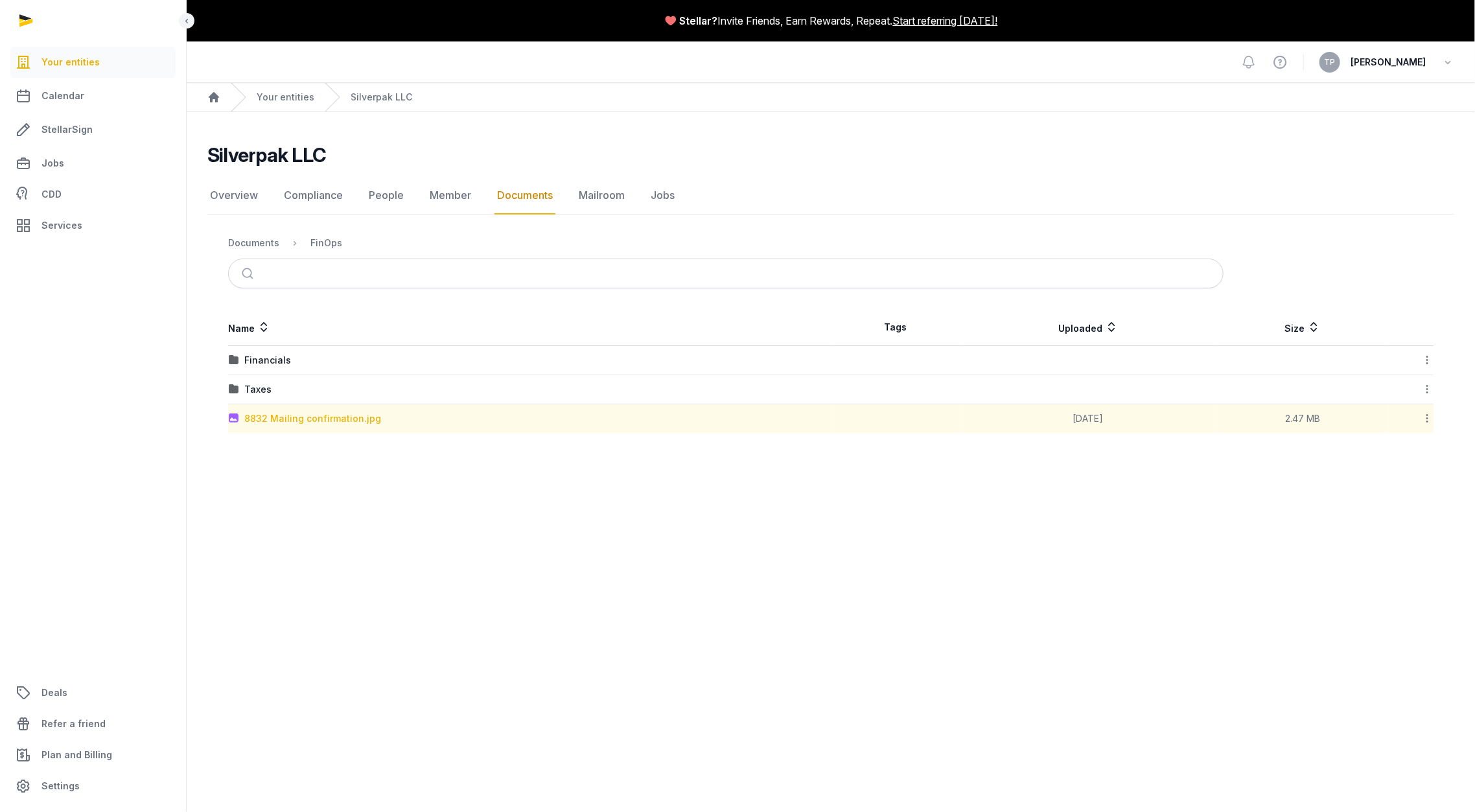
click at [322, 414] on div "8832 Mailing confirmation.jpg" at bounding box center [312, 418] width 137 height 13
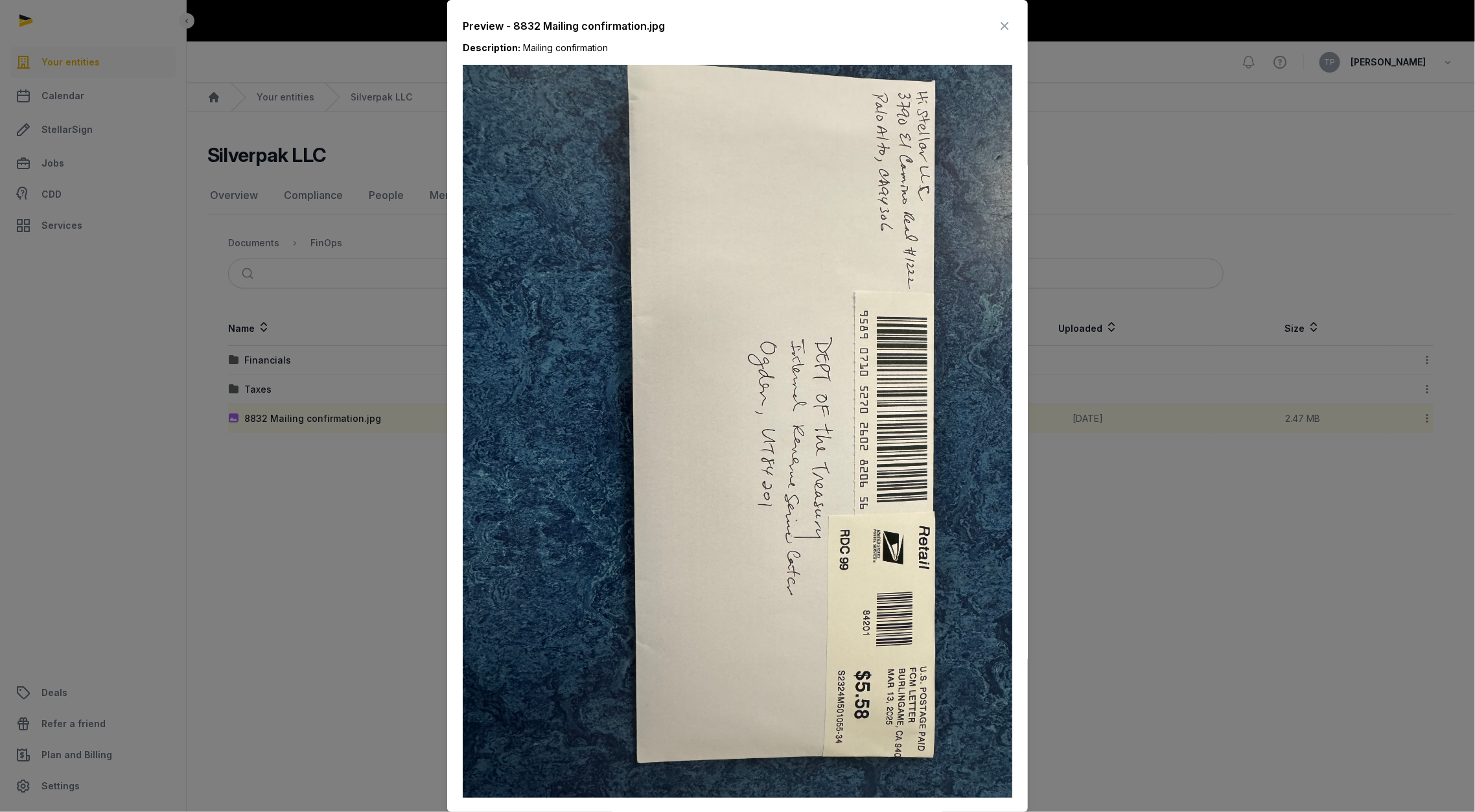
click at [997, 21] on icon at bounding box center [1005, 25] width 16 height 20
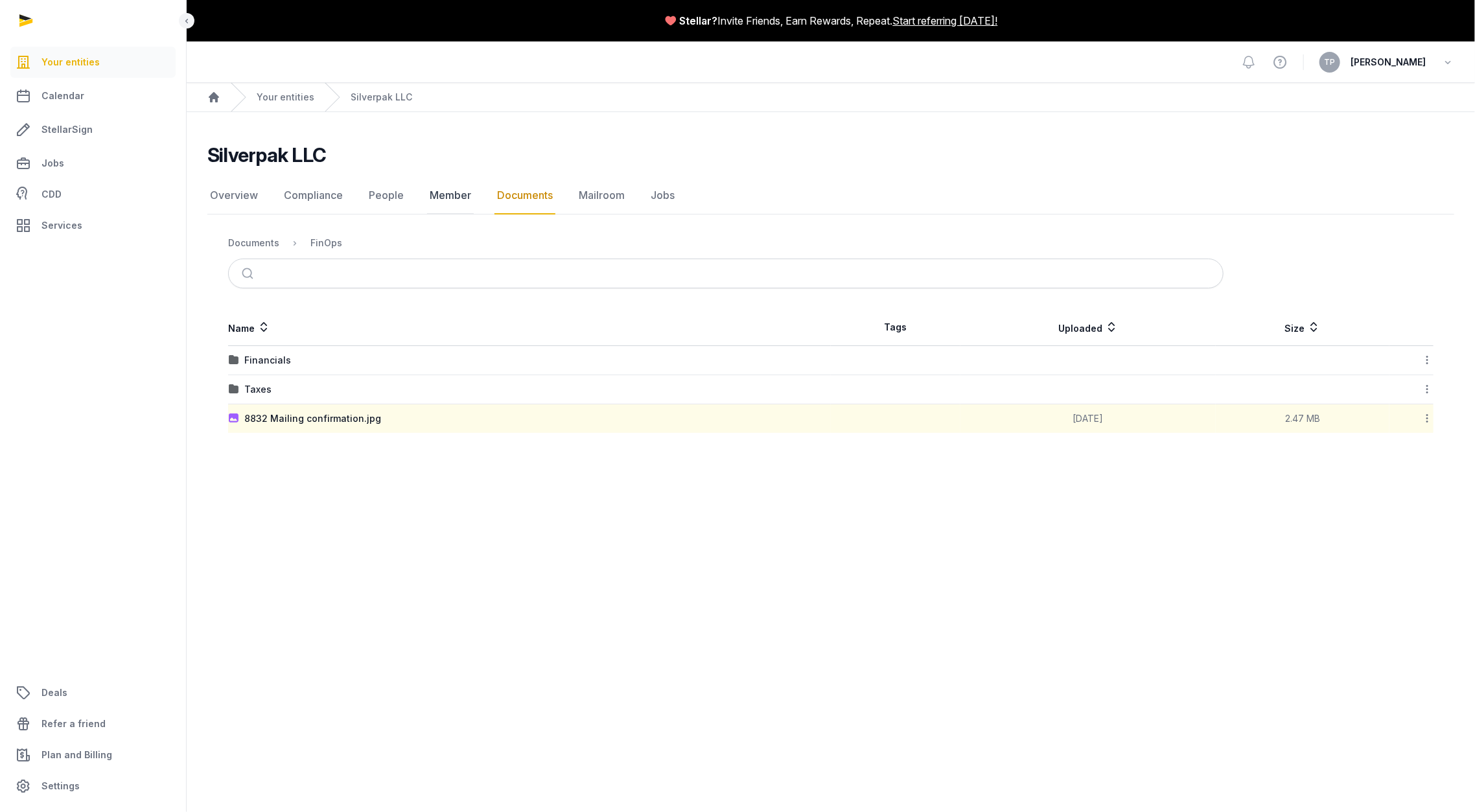
click at [443, 194] on link "Member" at bounding box center [451, 195] width 47 height 38
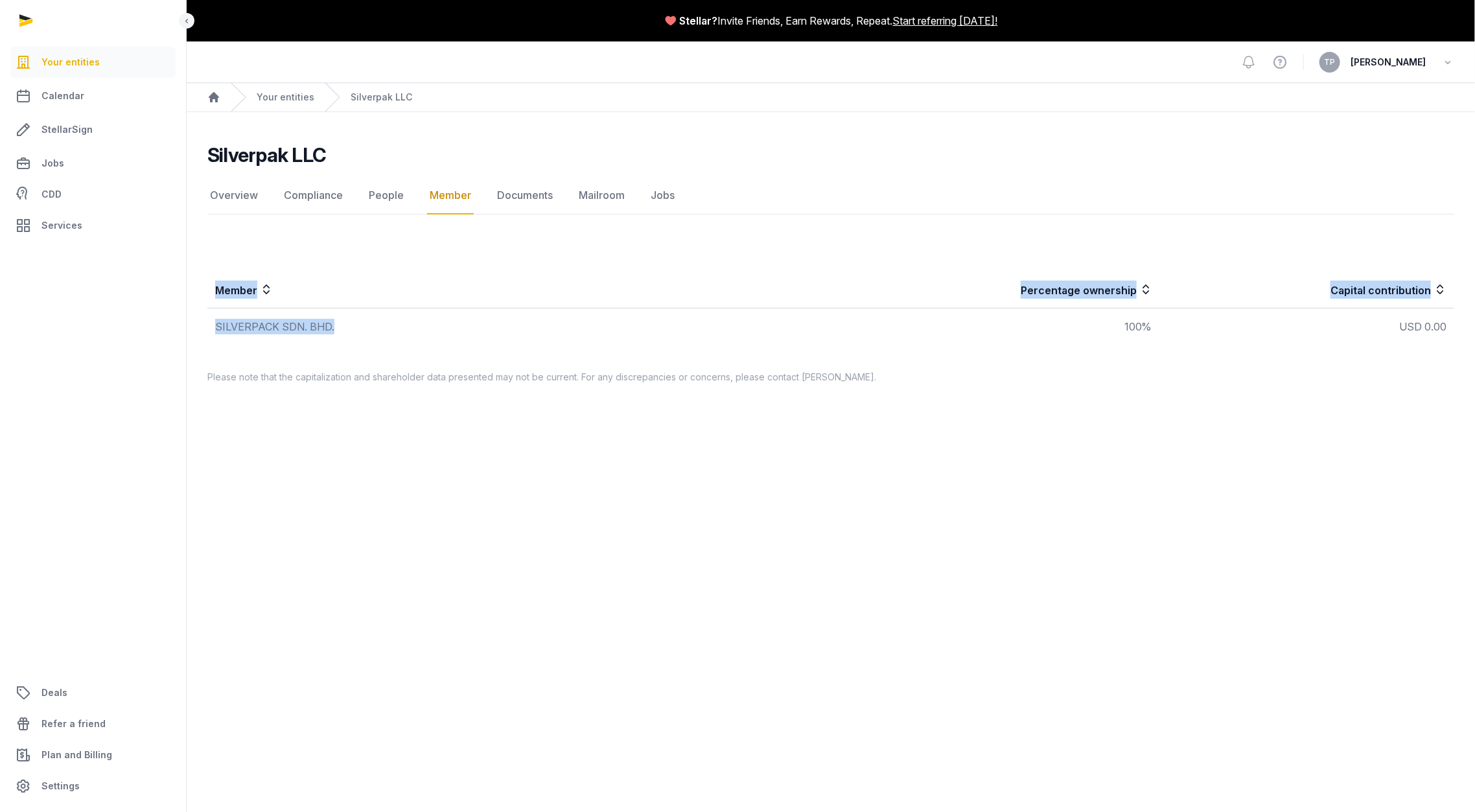
drag, startPoint x: 335, startPoint y: 329, endPoint x: 197, endPoint y: 334, distance: 138.1
click at [197, 334] on div "Member Percentage ownership Capital contribution SILVERPACK SDN. BHD. 100% USD …" at bounding box center [831, 294] width 1288 height 110
click at [347, 323] on div "SILVERPACK SDN. BHD." at bounding box center [519, 326] width 608 height 16
drag, startPoint x: 347, startPoint y: 323, endPoint x: 207, endPoint y: 325, distance: 140.0
click at [207, 325] on td "SILVERPACK SDN. BHD." at bounding box center [519, 326] width 624 height 37
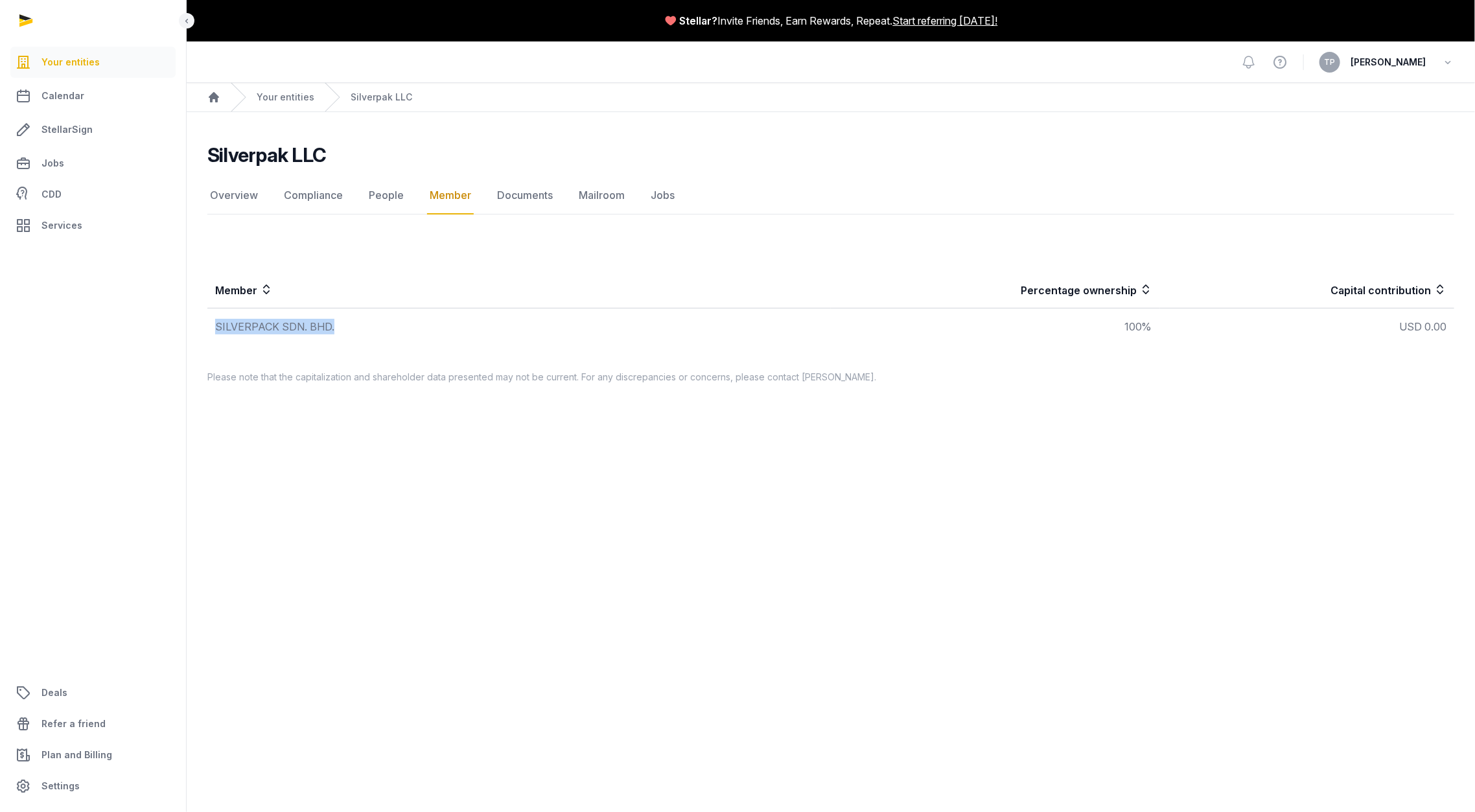
copy div "SILVERPACK SDN. BHD."
click at [384, 199] on link "People" at bounding box center [386, 195] width 40 height 38
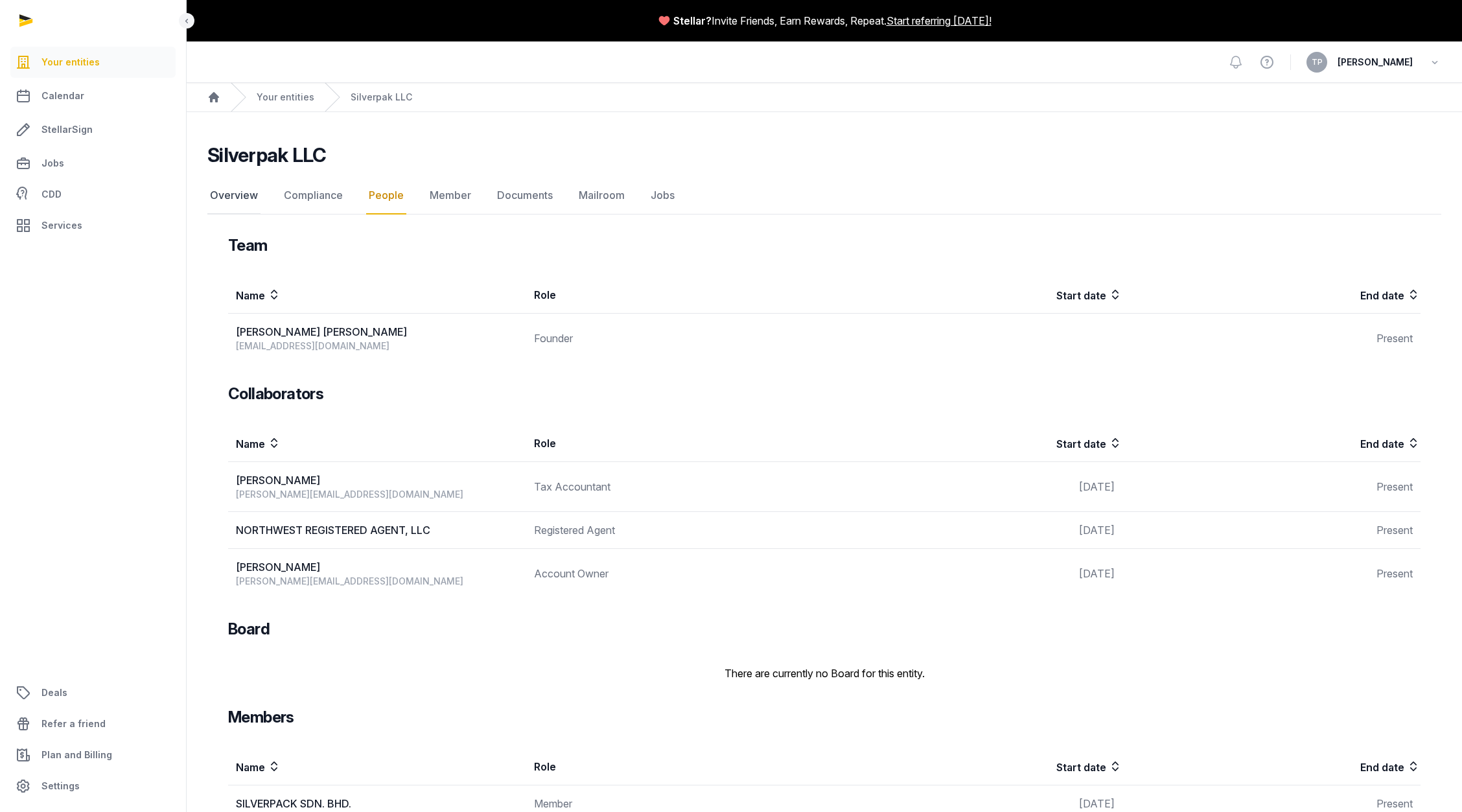
click at [230, 187] on link "Overview" at bounding box center [233, 195] width 53 height 38
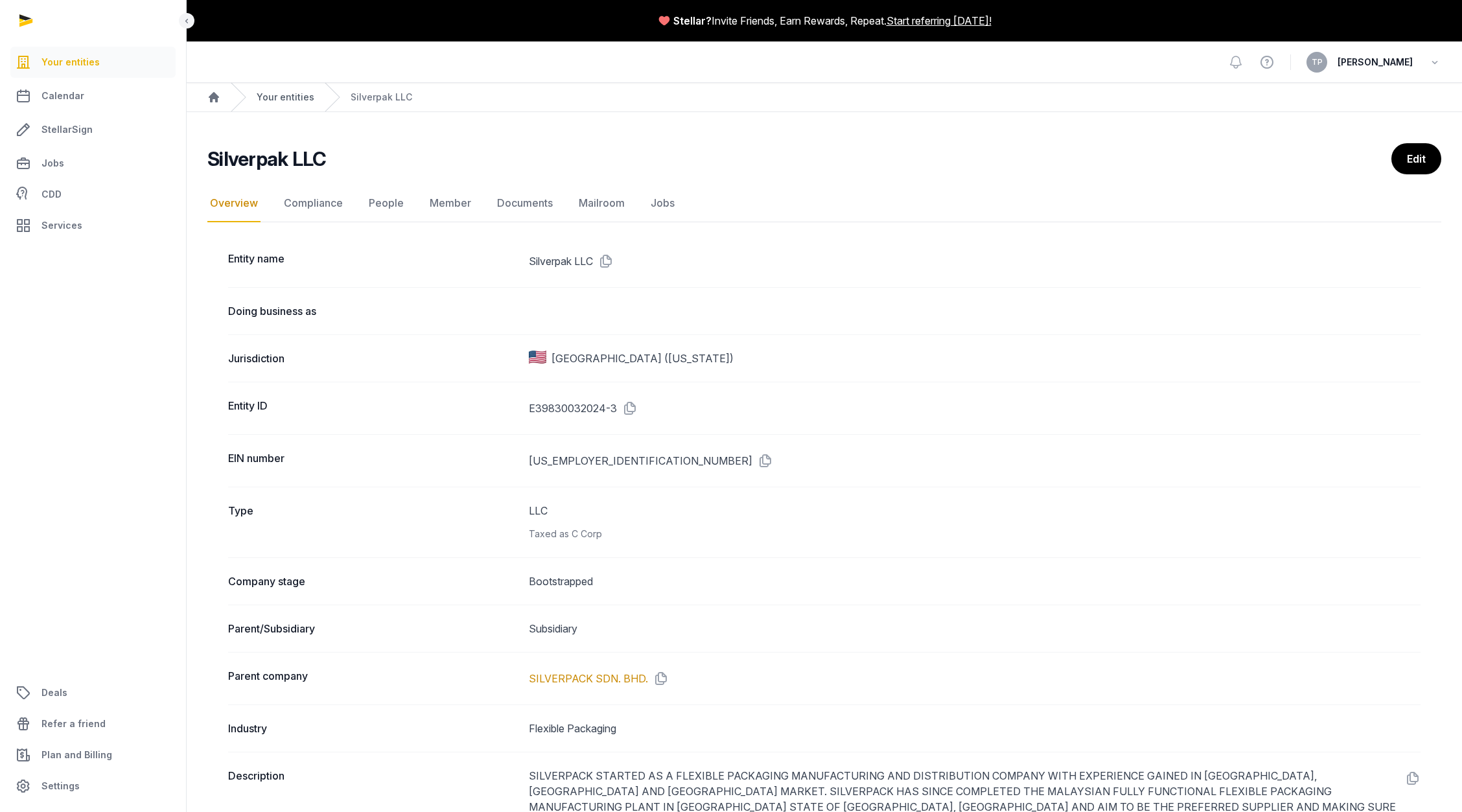
click at [278, 95] on link "Your entities" at bounding box center [285, 96] width 57 height 13
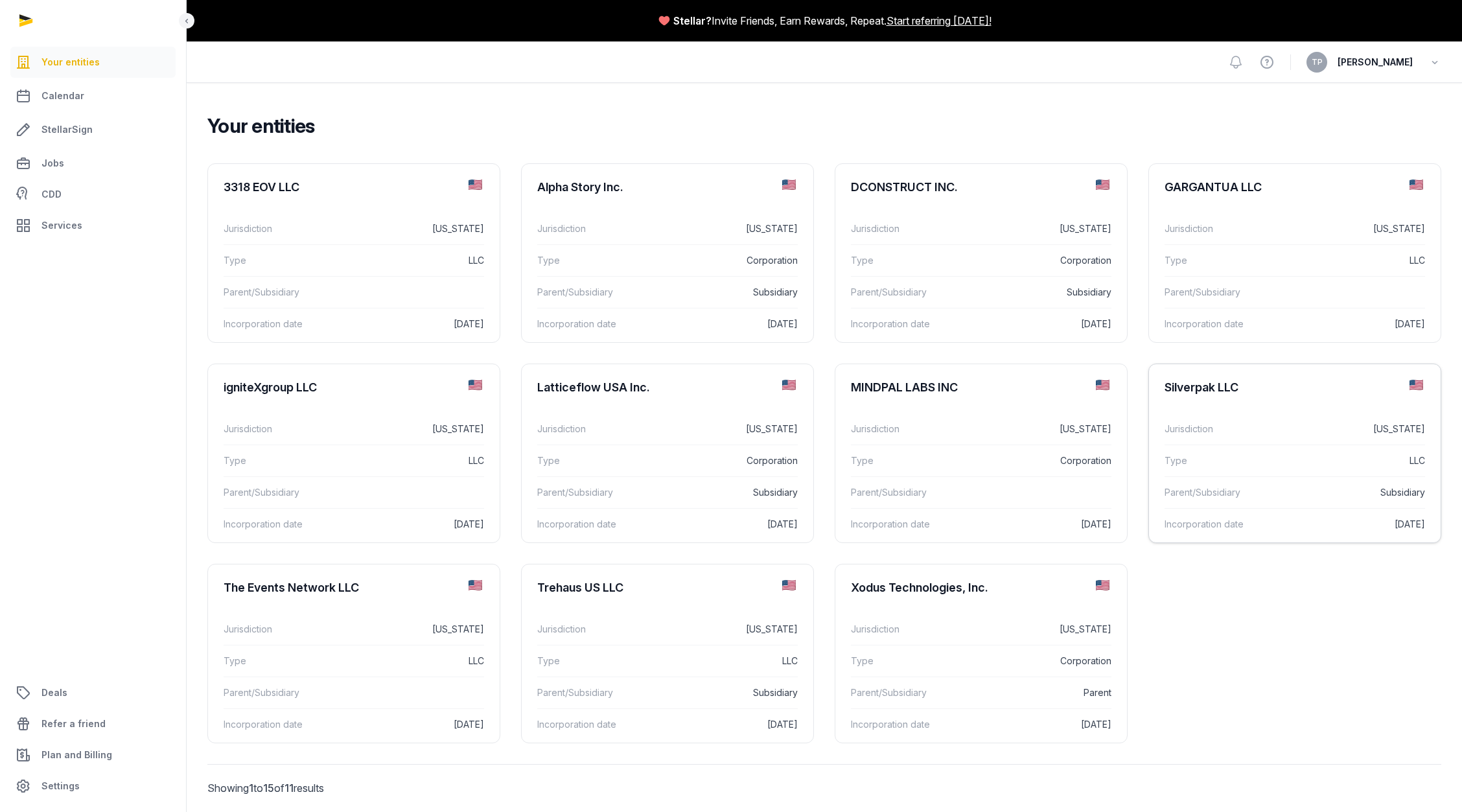
click at [1213, 476] on div "Parent/Subsidiary Subsidiary" at bounding box center [1295, 491] width 260 height 32
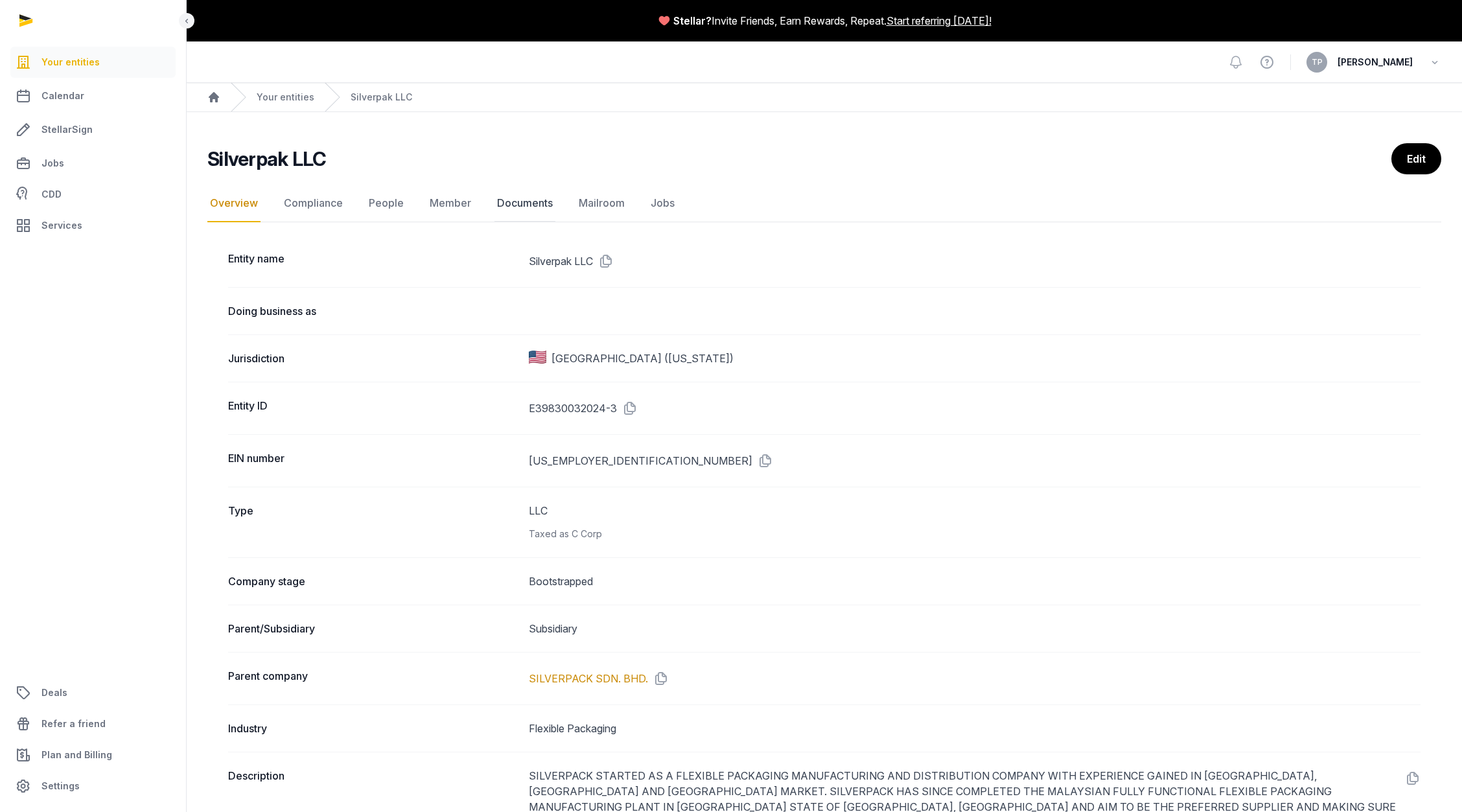
click at [510, 210] on link "Documents" at bounding box center [525, 203] width 61 height 38
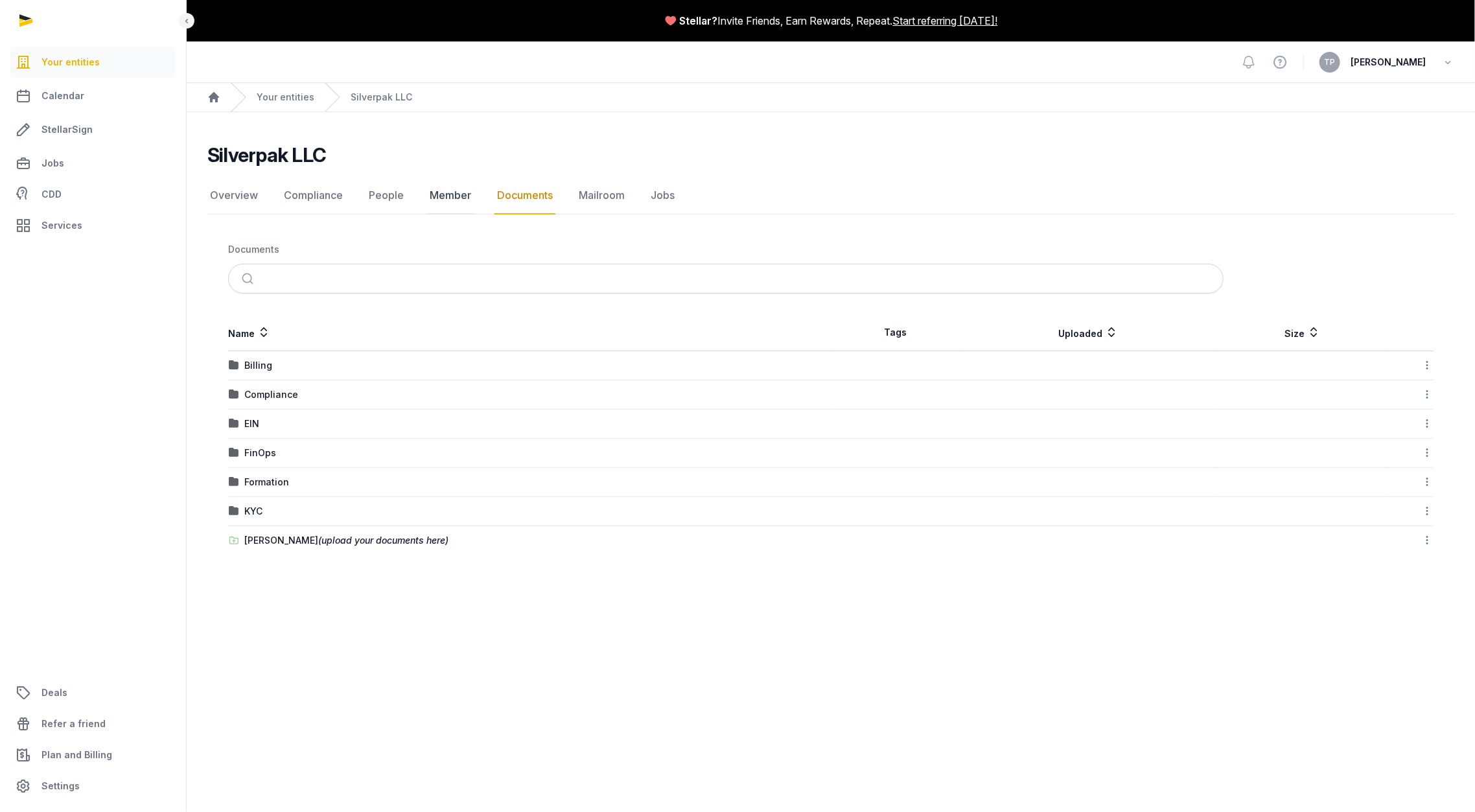
click at [429, 189] on link "Member" at bounding box center [451, 195] width 47 height 38
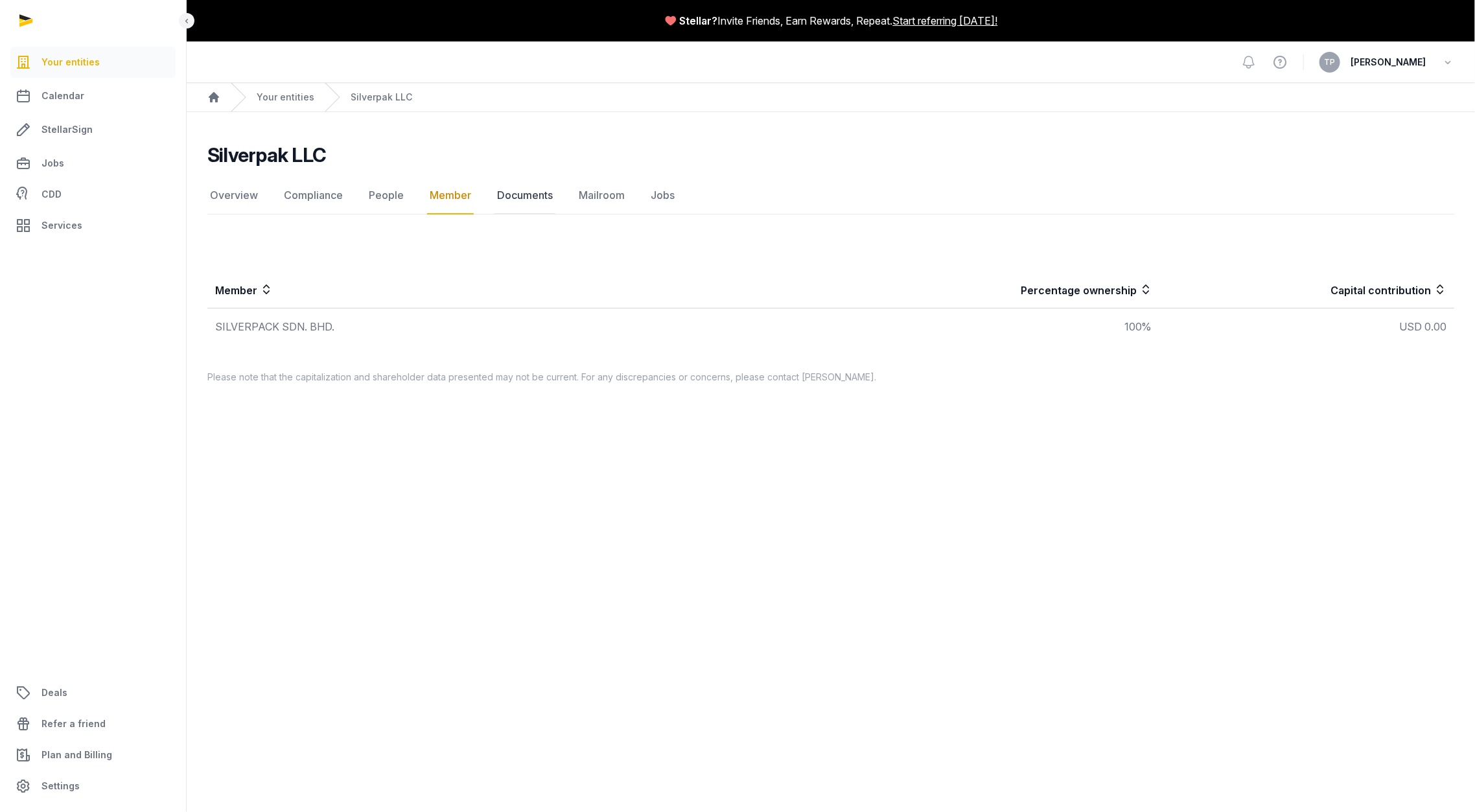
click at [525, 204] on link "Documents" at bounding box center [525, 195] width 61 height 38
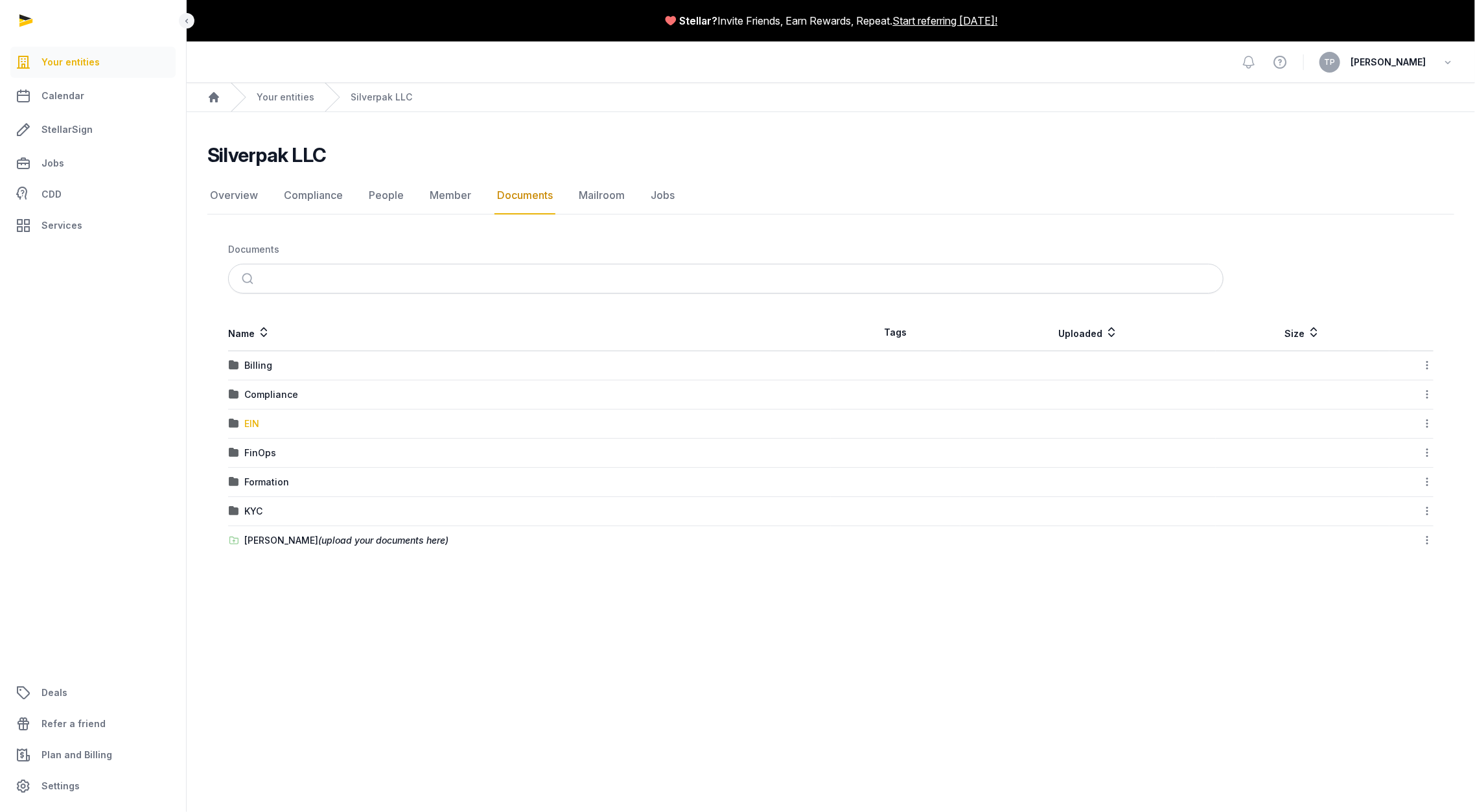
click at [246, 419] on div "EIN" at bounding box center [251, 423] width 15 height 13
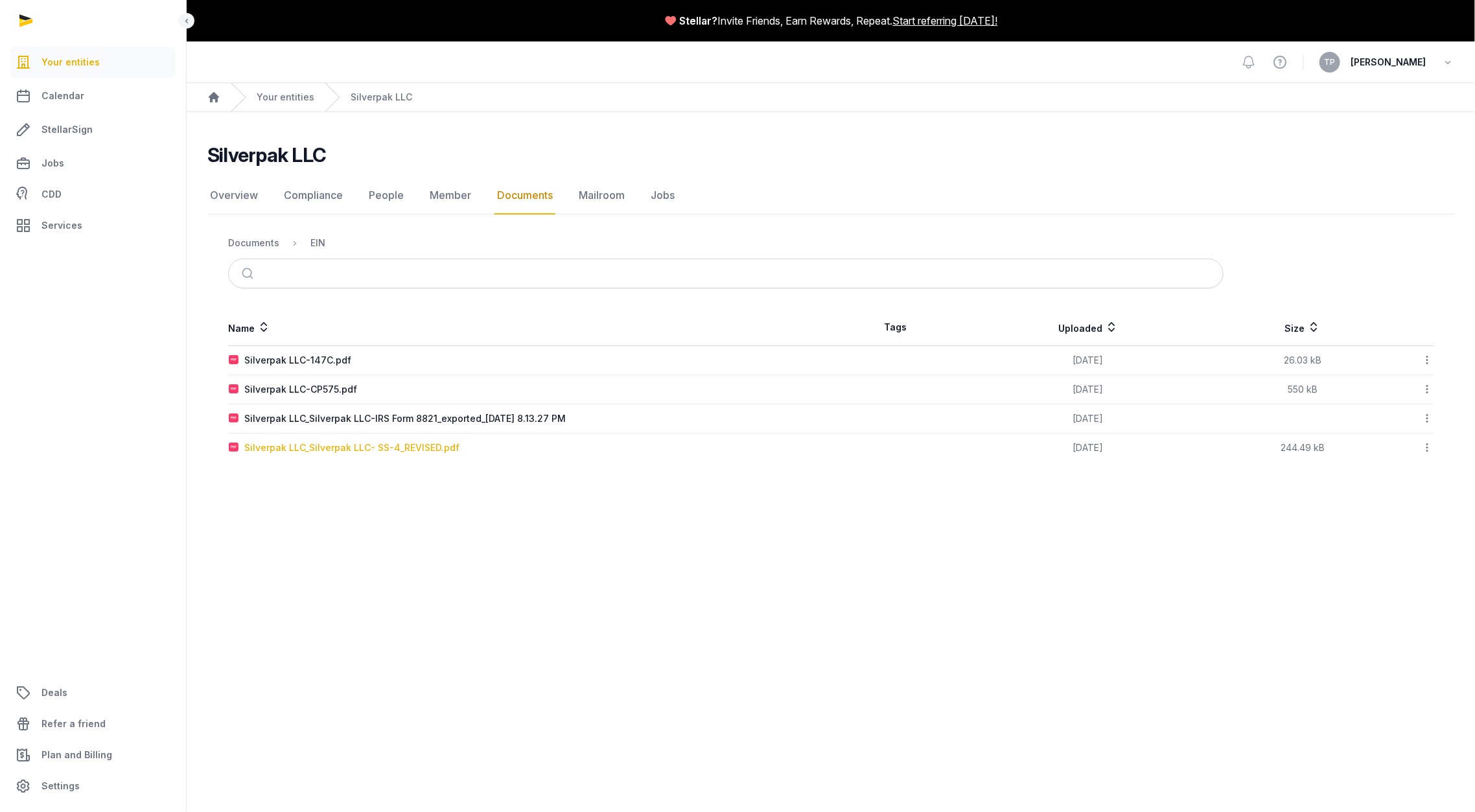
click at [404, 447] on div "Silverpak LLC_Silverpak LLC- SS-4_REVISED.pdf" at bounding box center [351, 447] width 215 height 13
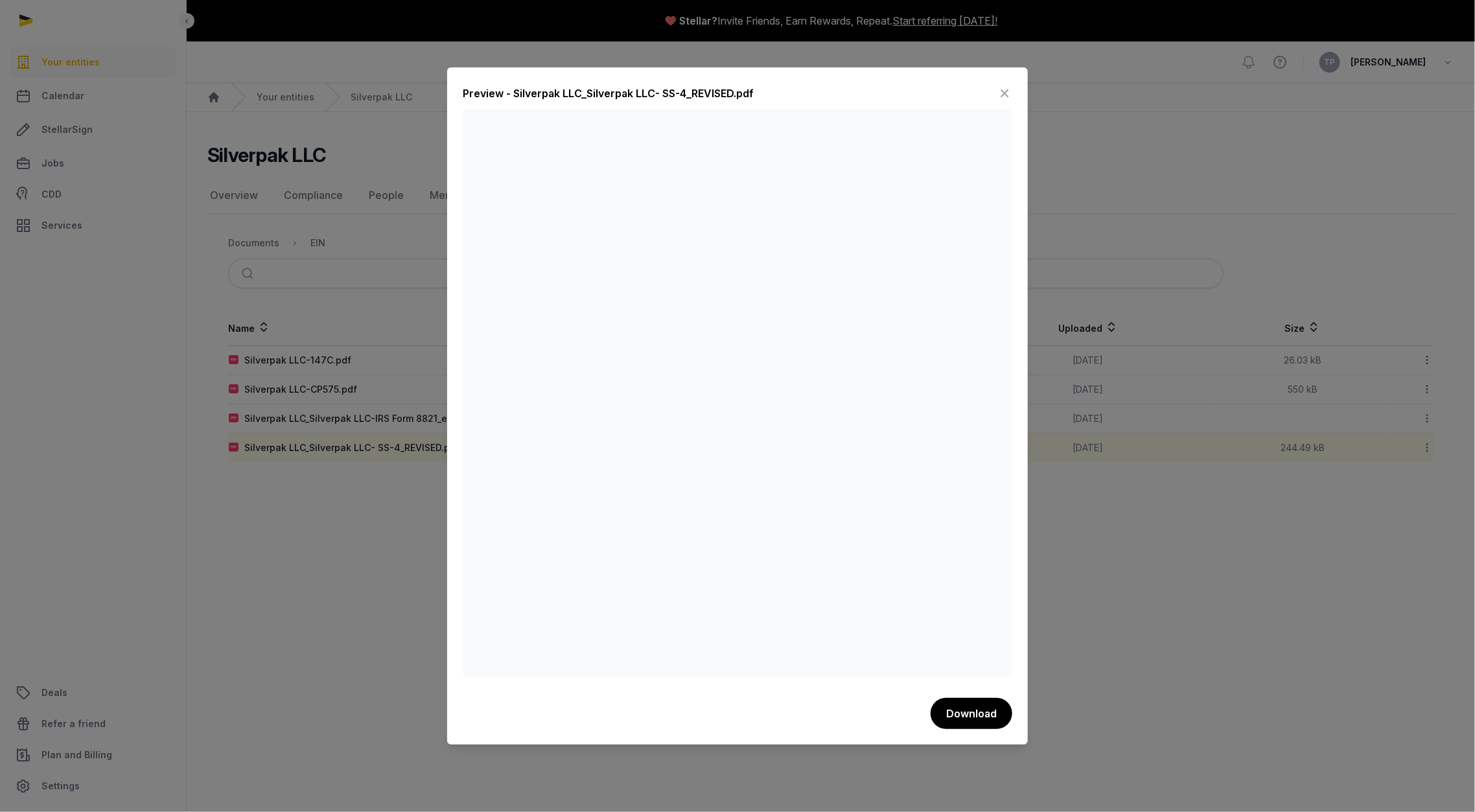
click at [1005, 87] on icon at bounding box center [1005, 92] width 16 height 20
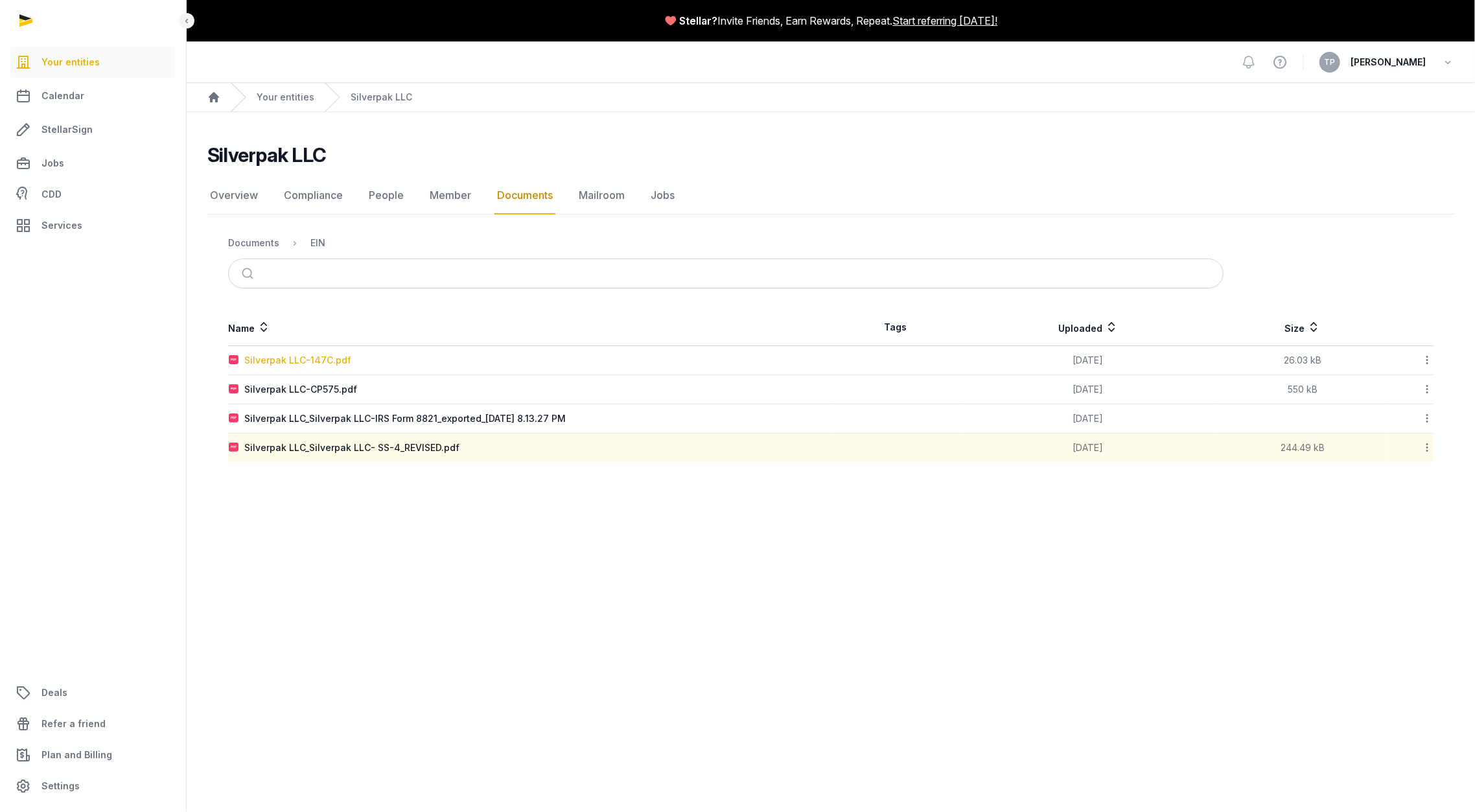
click at [291, 355] on div "Silverpak LLC-147C.pdf" at bounding box center [297, 359] width 107 height 13
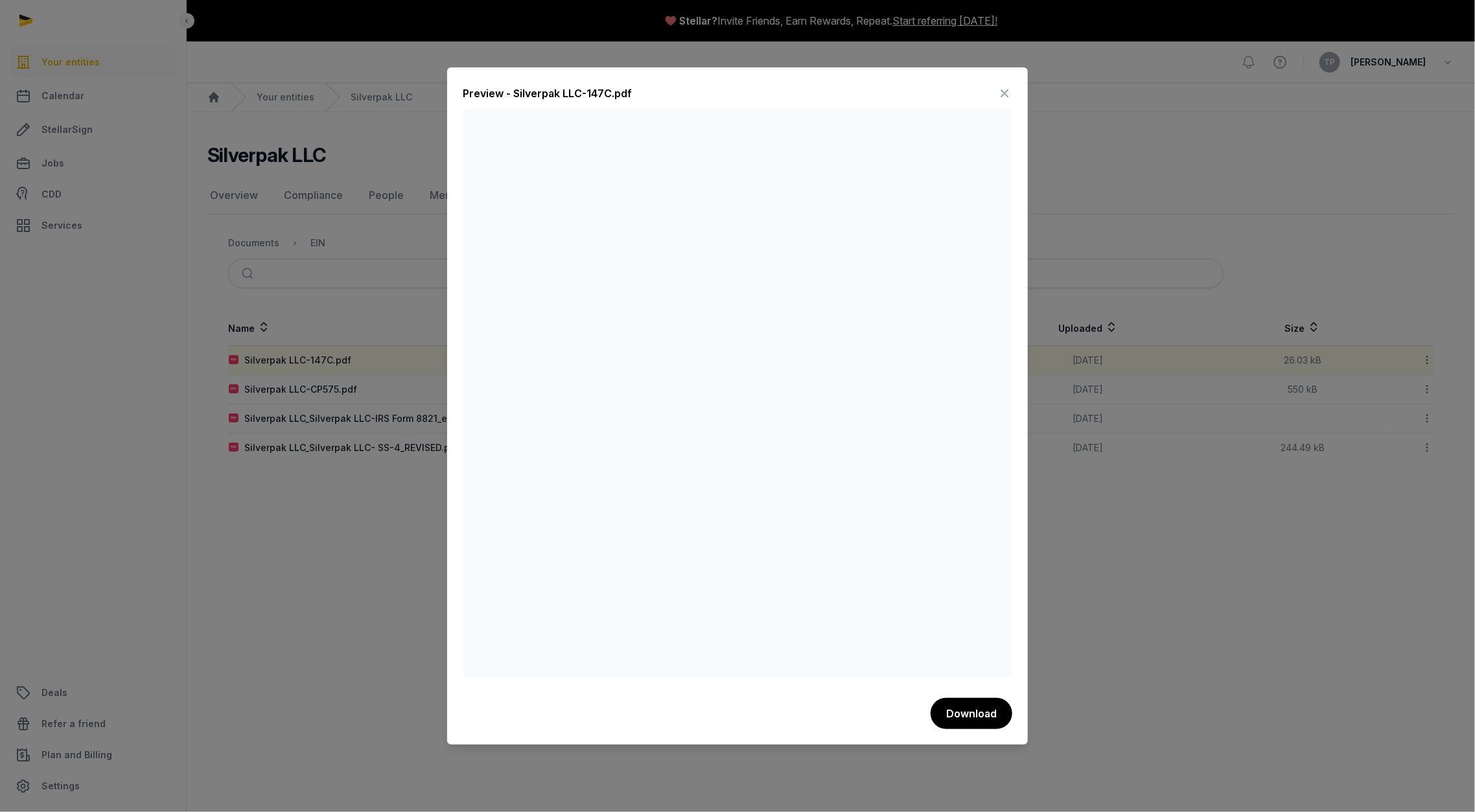
click at [269, 398] on div at bounding box center [738, 406] width 1475 height 812
click at [1008, 93] on icon at bounding box center [1005, 92] width 16 height 20
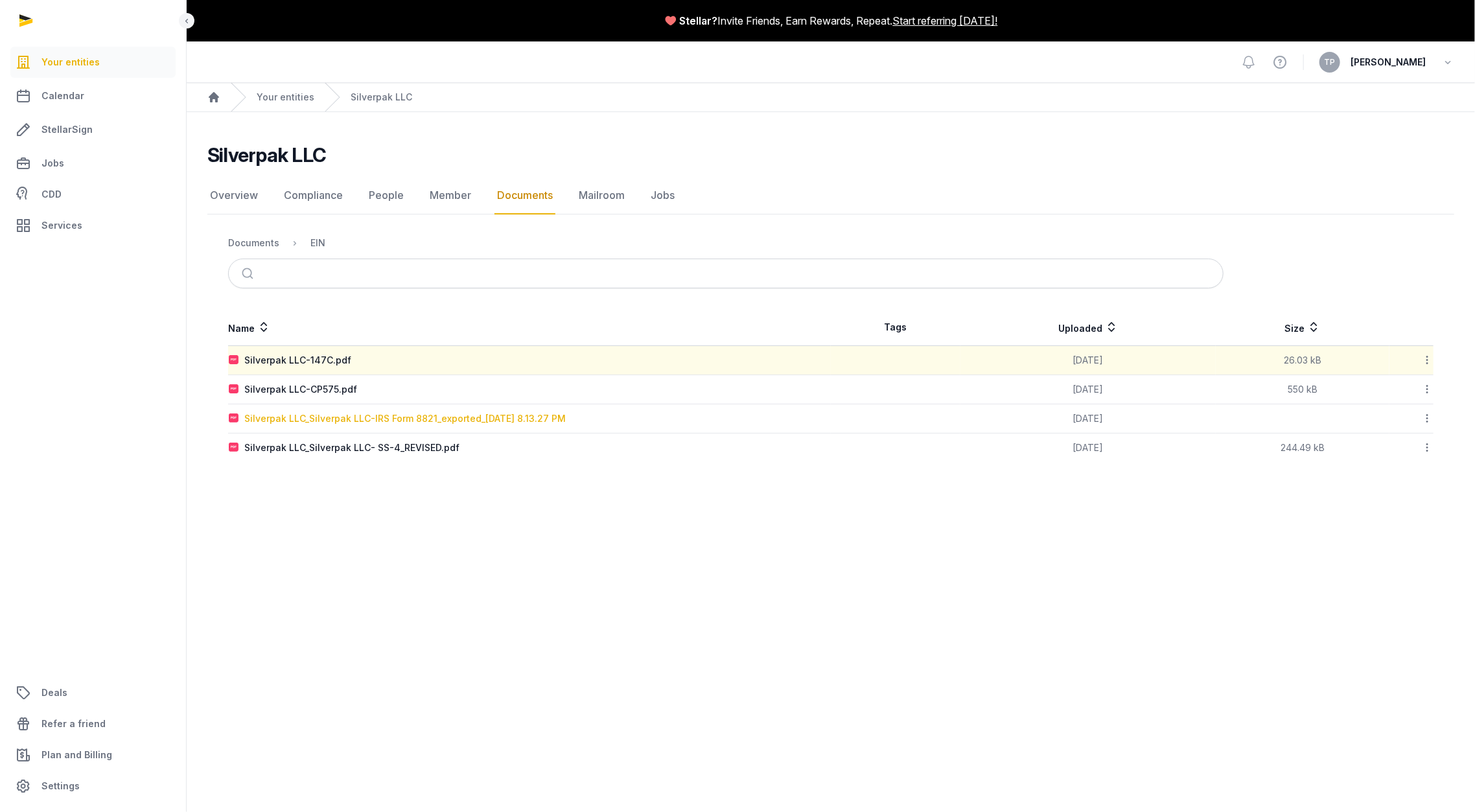
click at [361, 418] on div "Silverpak LLC_Silverpak LLC-IRS Form 8821_exported_[DATE] 8.13.27 PM" at bounding box center [404, 418] width 322 height 13
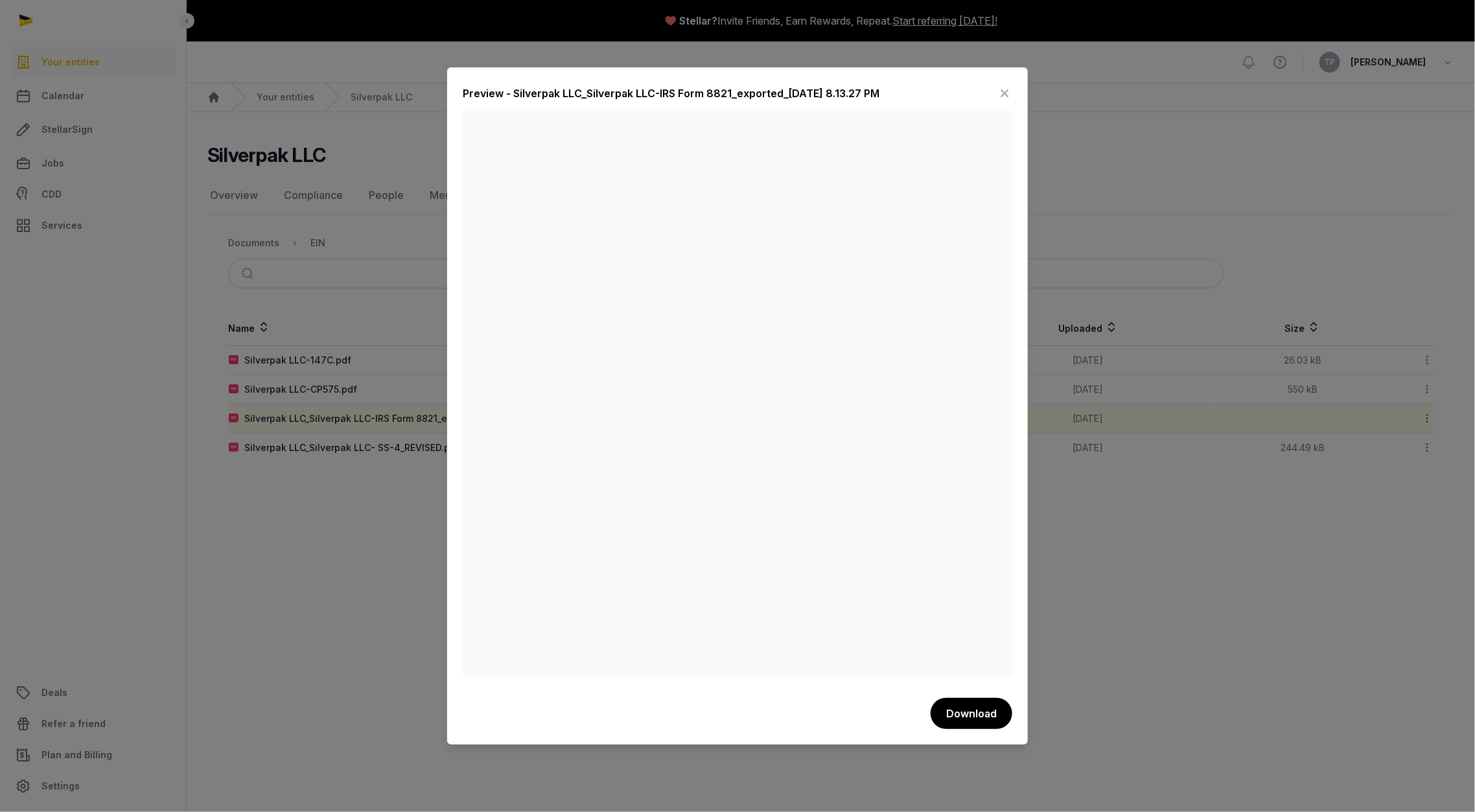
click at [275, 389] on div at bounding box center [738, 406] width 1475 height 812
click at [1006, 90] on icon at bounding box center [1005, 92] width 16 height 20
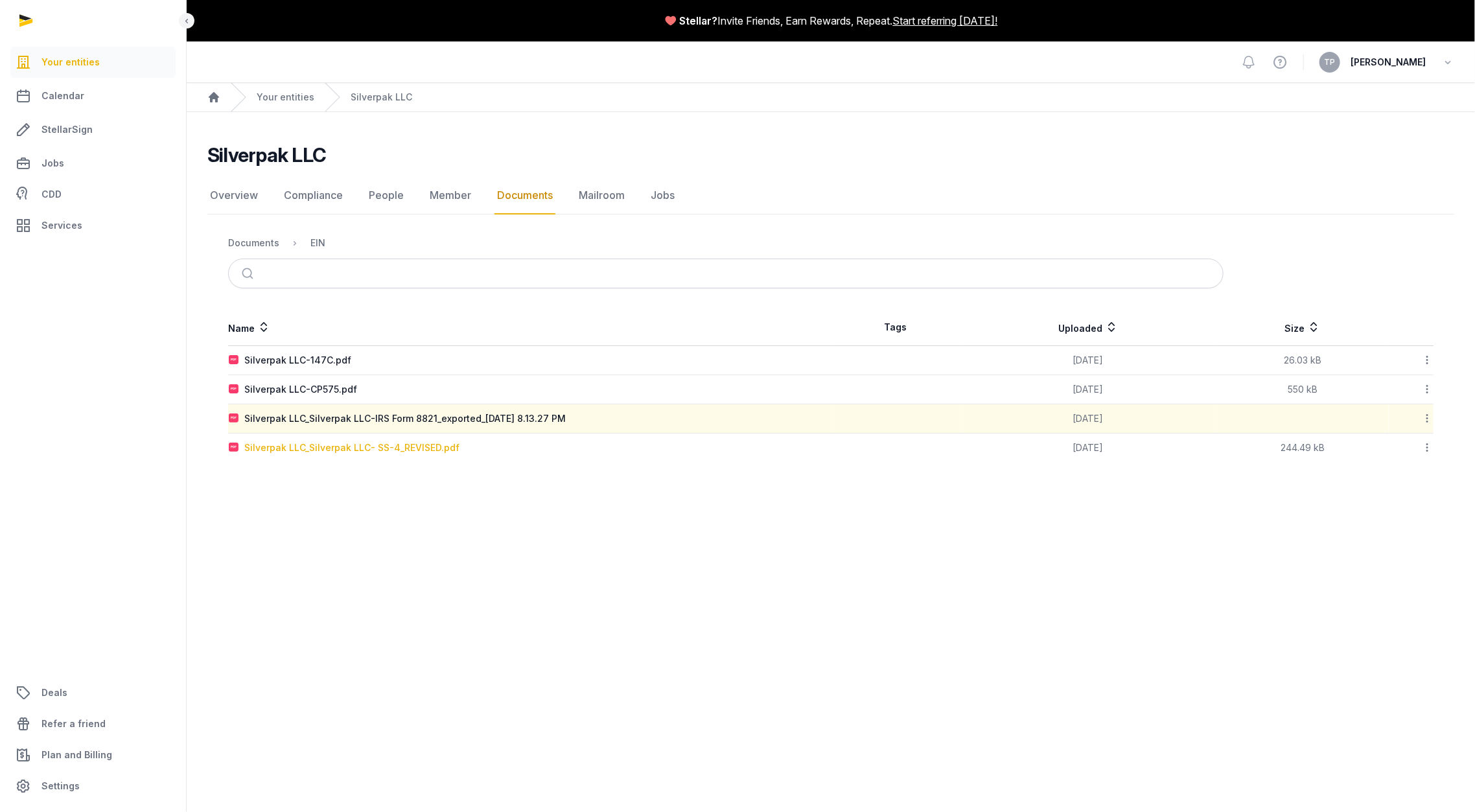
click at [331, 447] on div "Silverpak LLC_Silverpak LLC- SS-4_REVISED.pdf" at bounding box center [351, 447] width 215 height 13
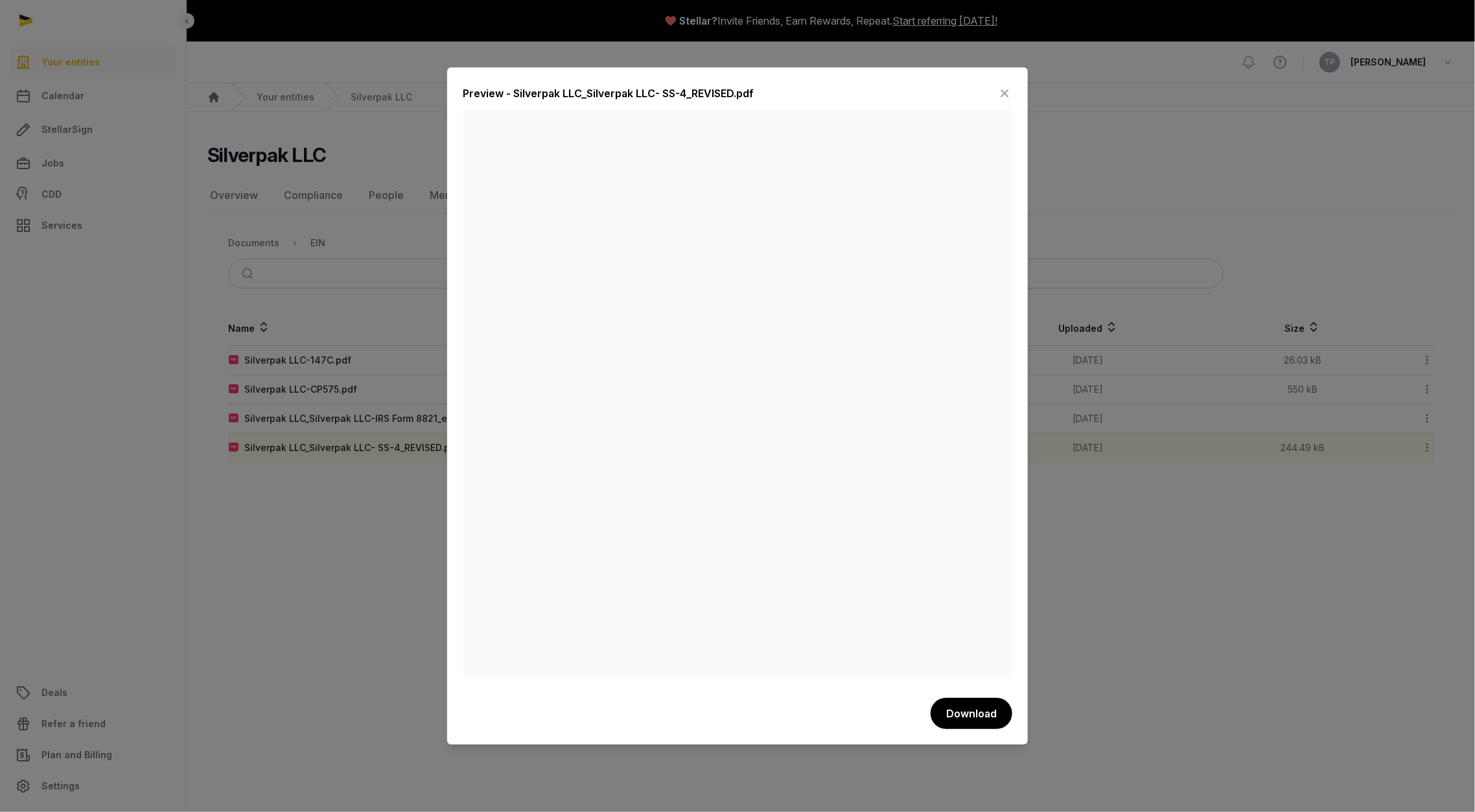
click at [1005, 74] on div "Preview - Silverpak LLC_Silverpak LLC- SS-4_REVISED.pdf Download" at bounding box center [738, 405] width 581 height 677
click at [256, 97] on div at bounding box center [738, 406] width 1475 height 812
click at [1006, 85] on icon at bounding box center [1005, 92] width 16 height 20
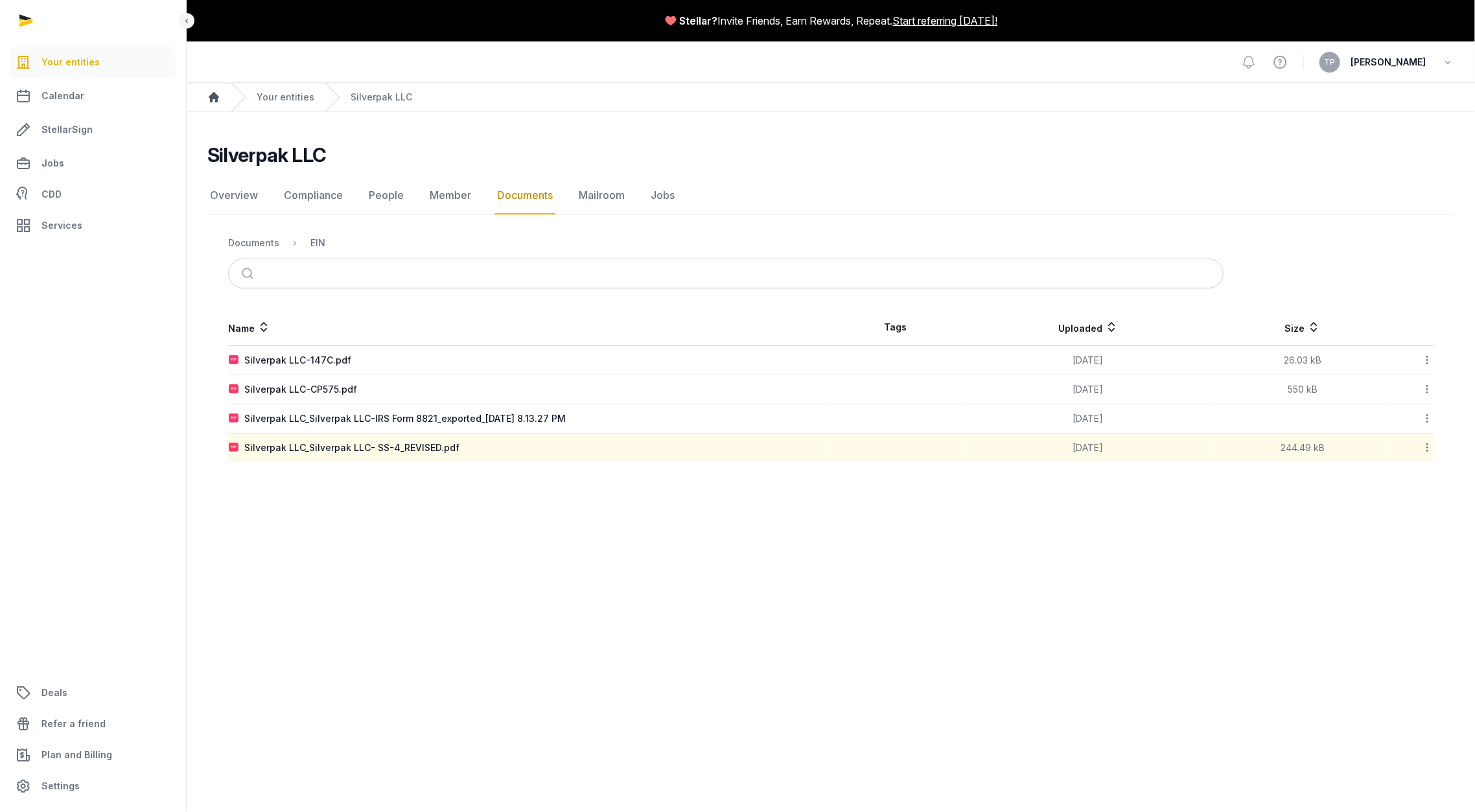
click at [216, 96] on icon "Breadcrumb" at bounding box center [214, 97] width 11 height 11
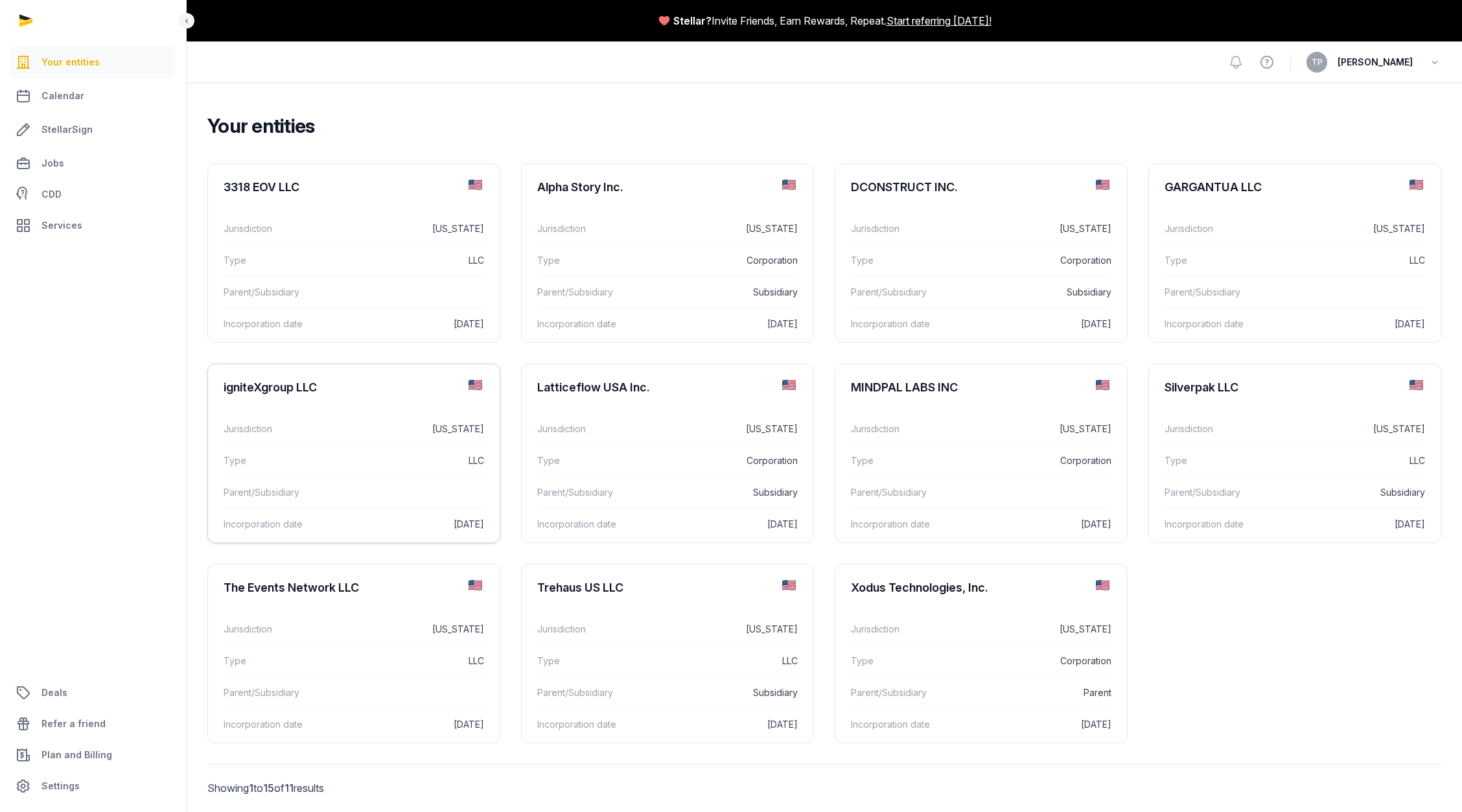
click at [411, 429] on dd "[US_STATE]" at bounding box center [408, 429] width 151 height 16
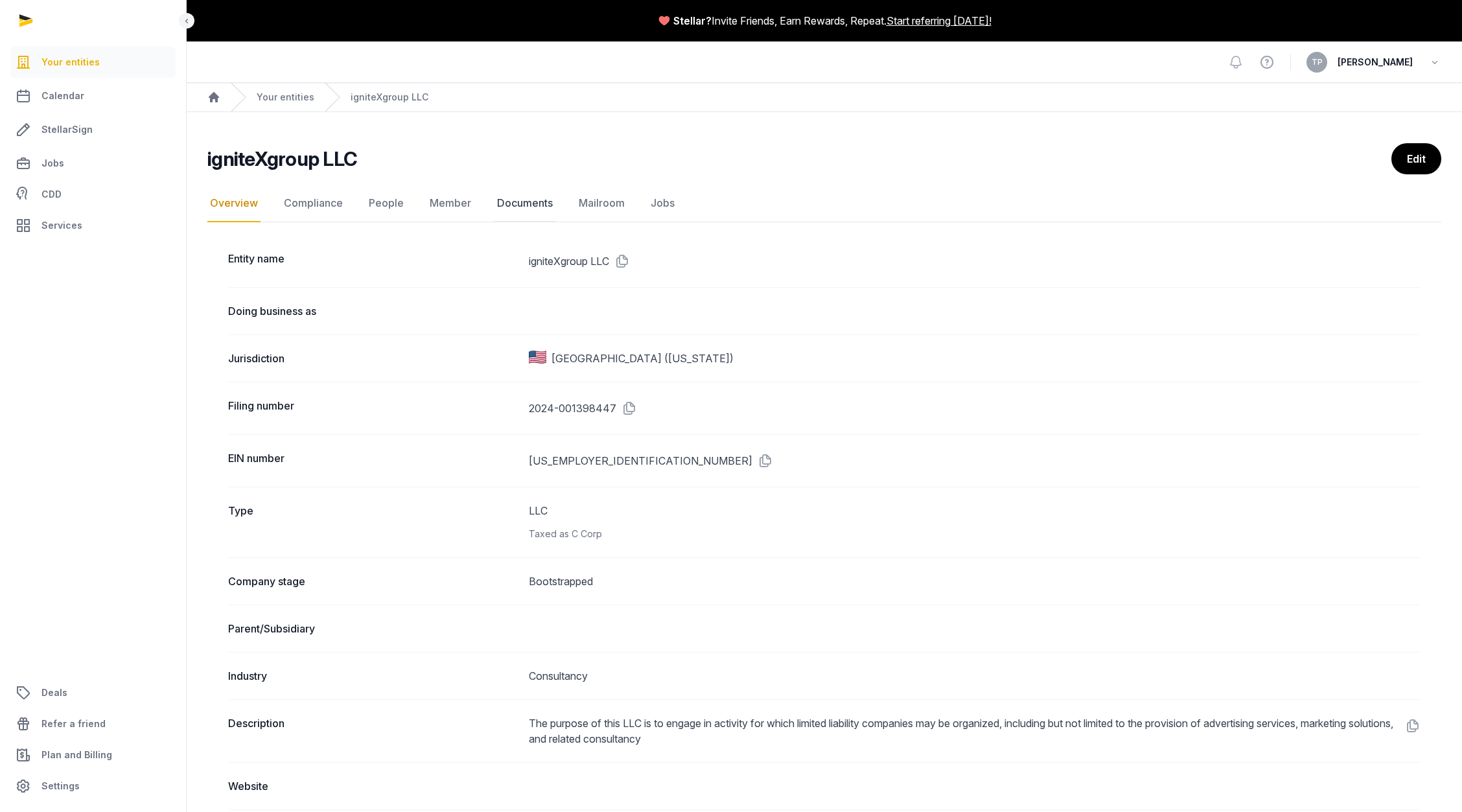
click at [512, 205] on link "Documents" at bounding box center [525, 203] width 61 height 38
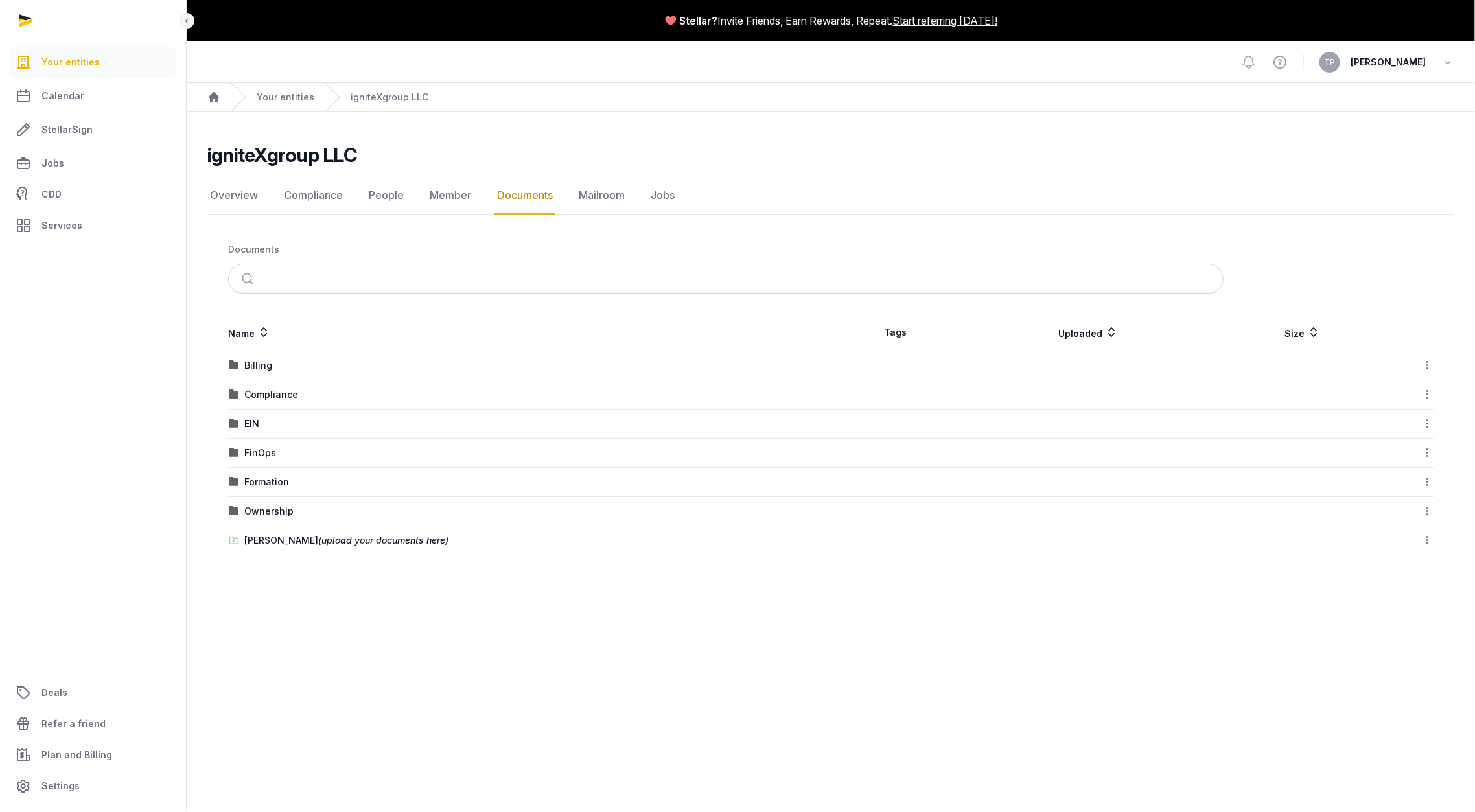
click at [244, 423] on div "EIN" at bounding box center [529, 423] width 601 height 13
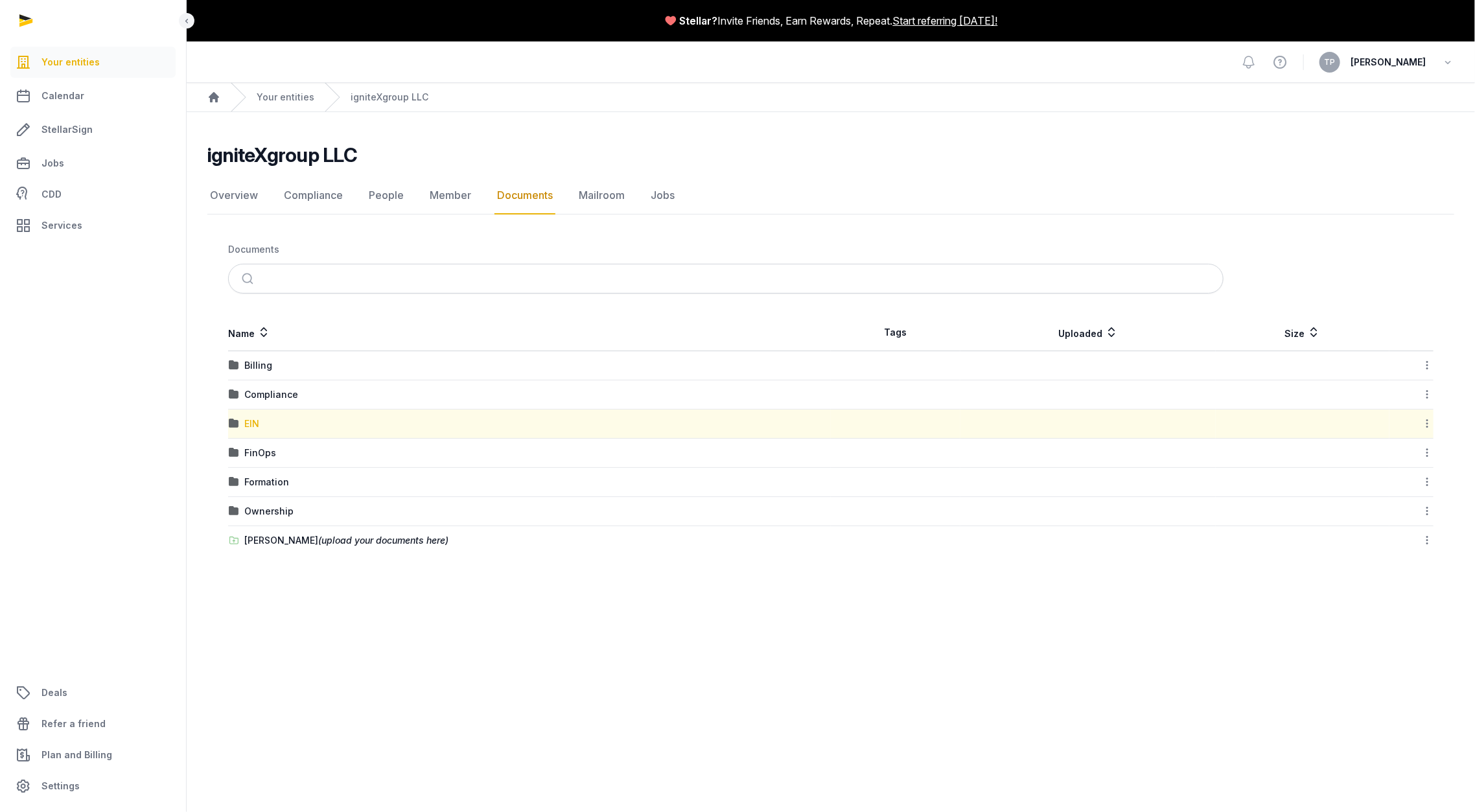
click at [254, 420] on div "EIN" at bounding box center [251, 423] width 15 height 13
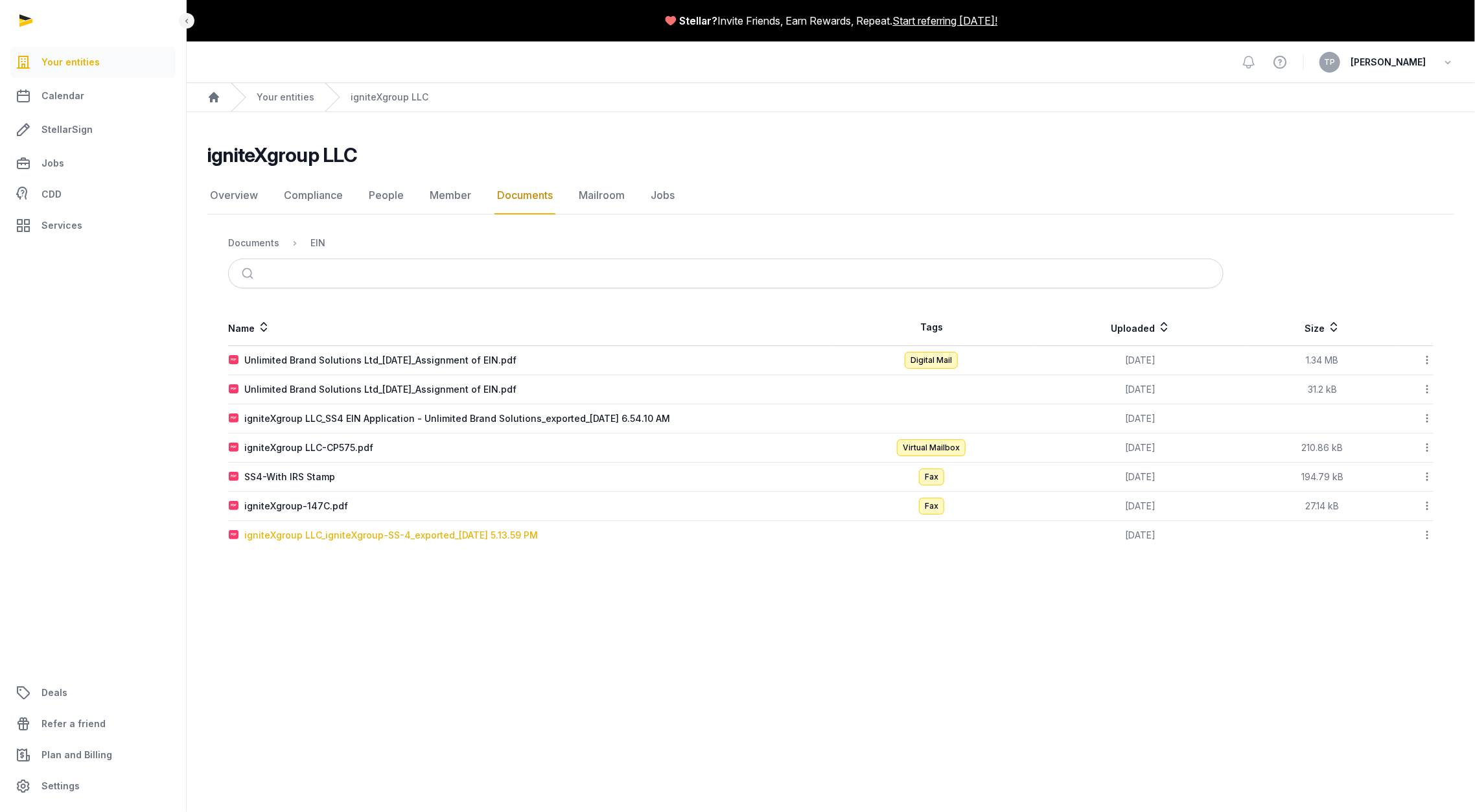
click at [315, 536] on div "igniteXgroup LLC_igniteXgroup-SS-4_exported_[DATE] 5.13.59 PM" at bounding box center [391, 534] width 293 height 13
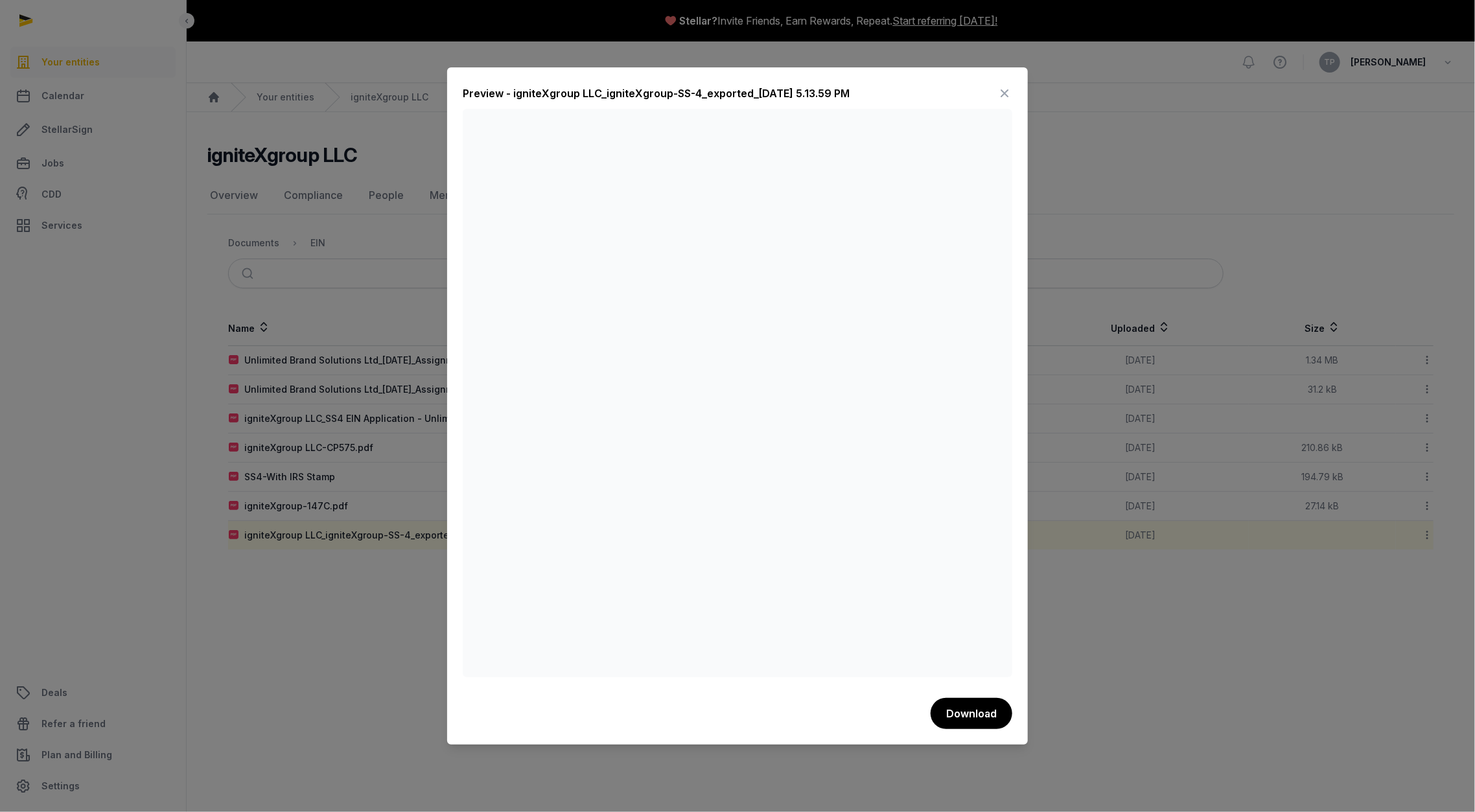
click at [1001, 90] on icon at bounding box center [1005, 92] width 16 height 20
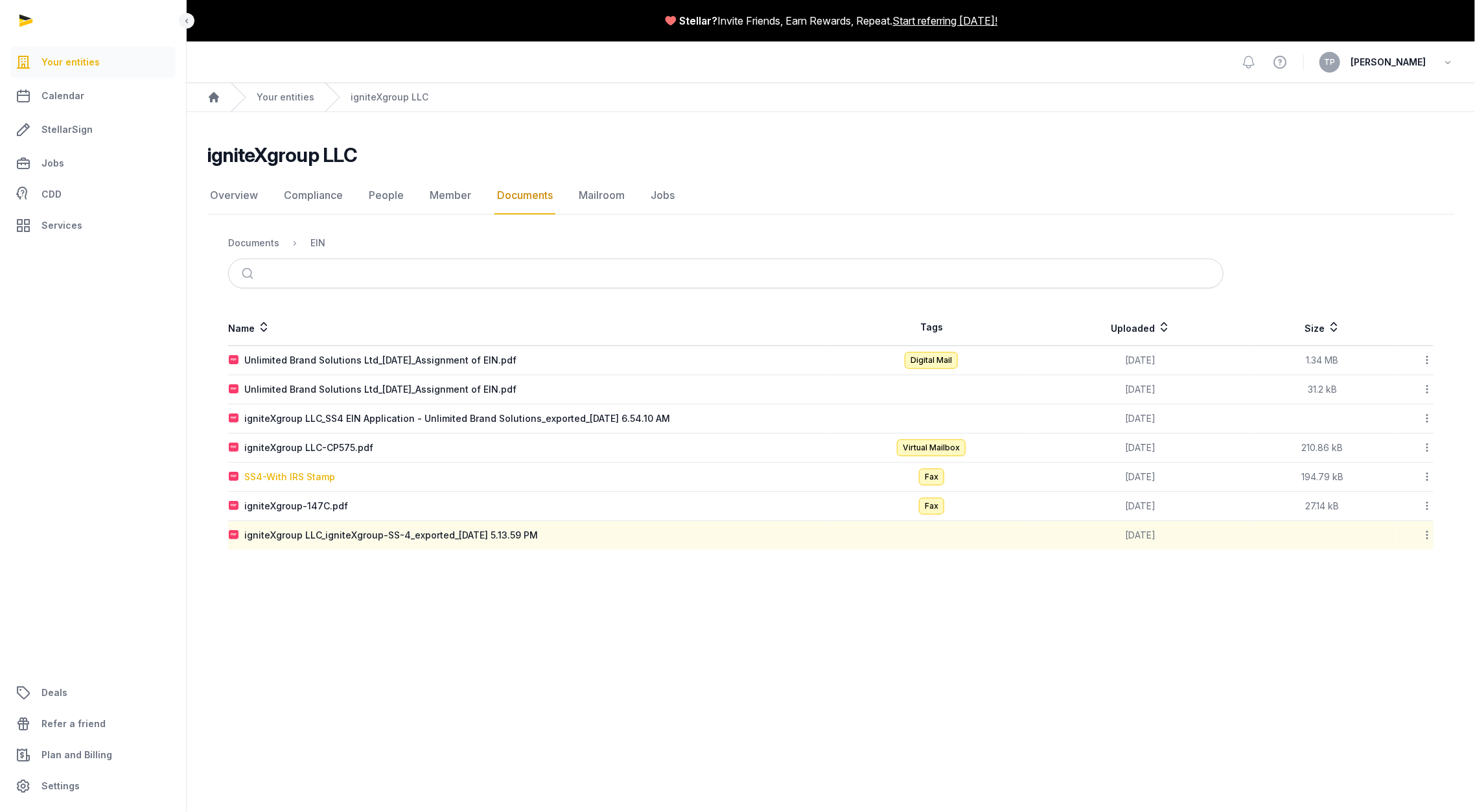
click at [300, 478] on div "SS4-With IRS Stamp" at bounding box center [289, 476] width 90 height 13
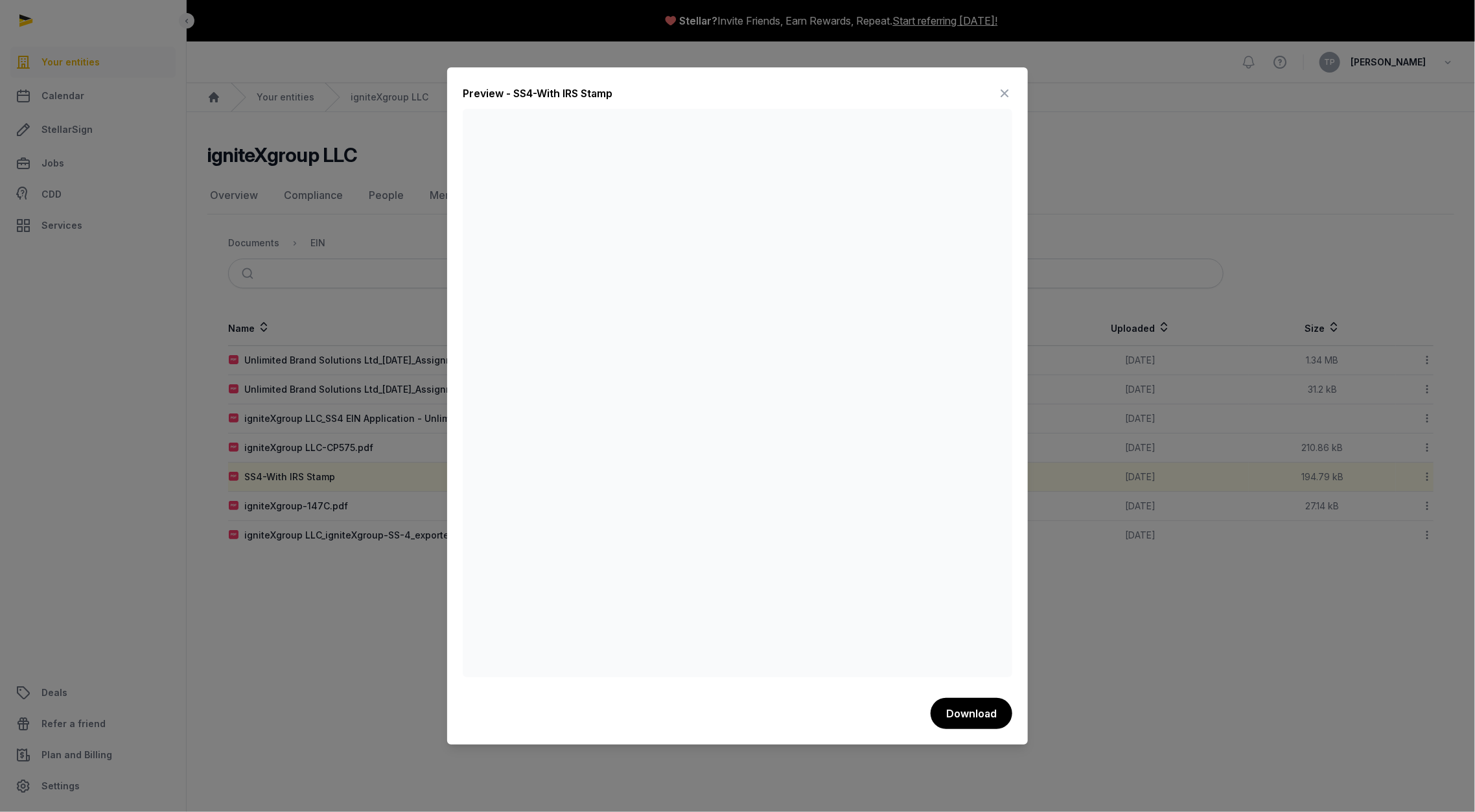
click at [1003, 94] on icon at bounding box center [1005, 92] width 16 height 20
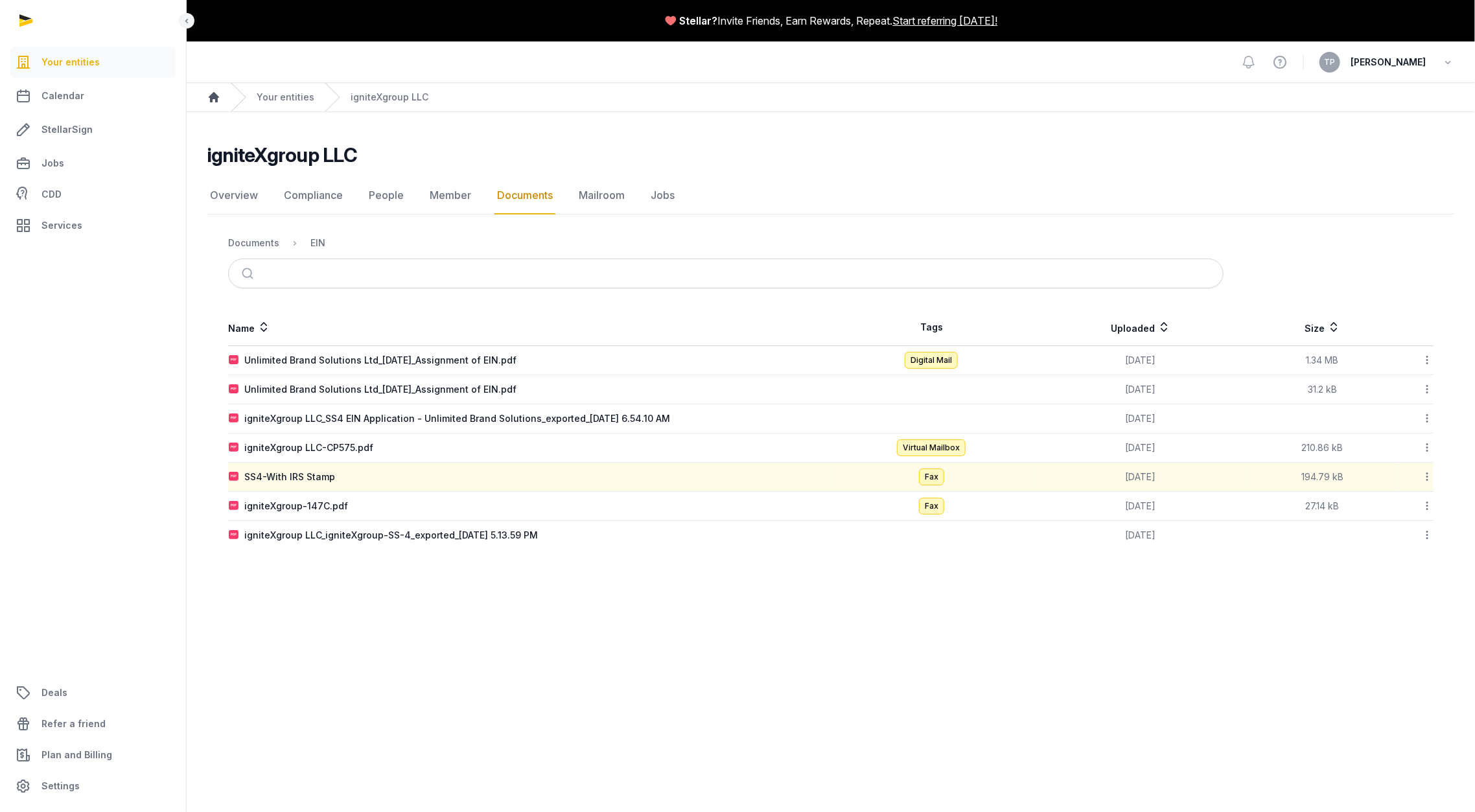
click at [217, 101] on icon "Breadcrumb" at bounding box center [214, 97] width 11 height 11
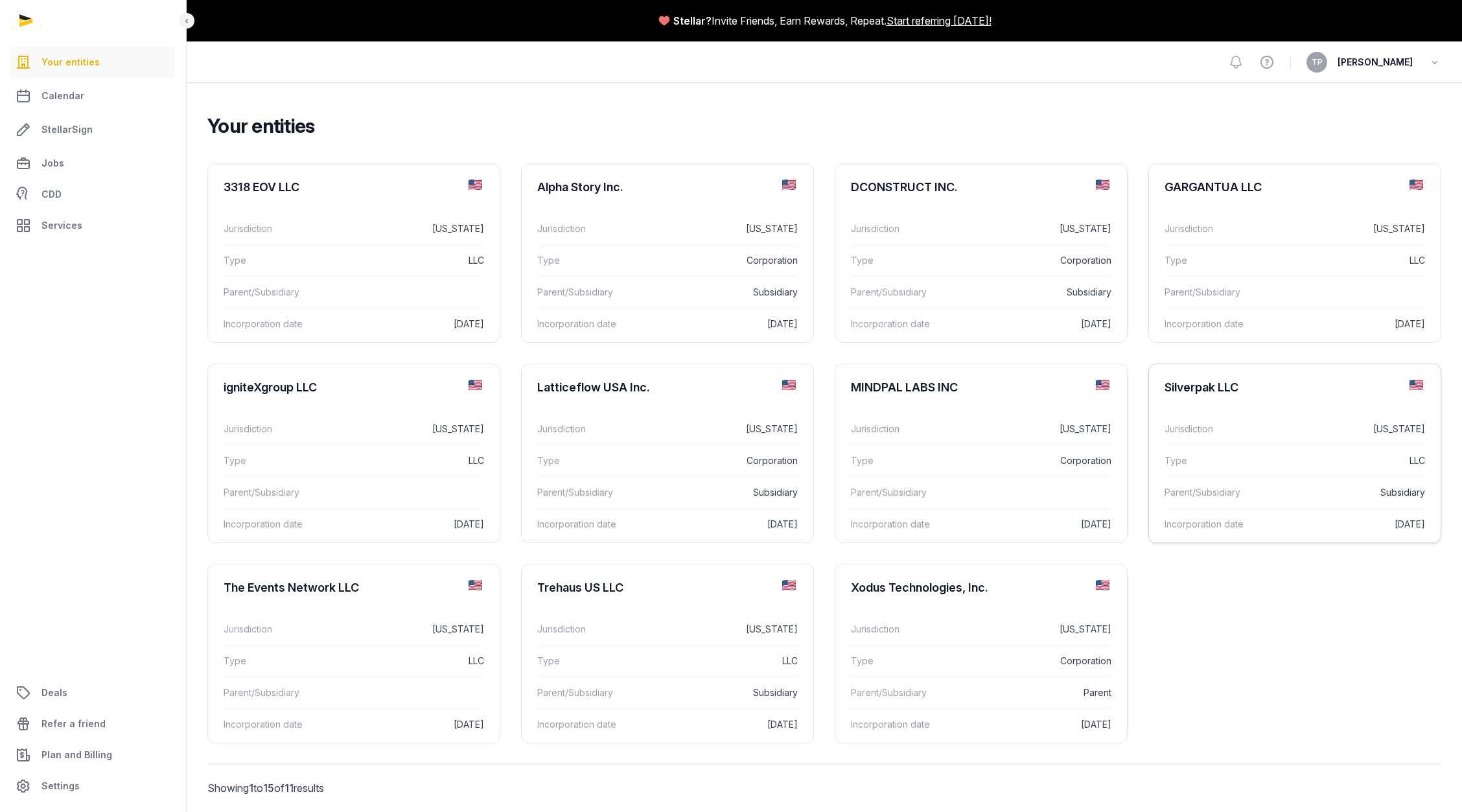
click at [1297, 464] on dd "LLC" at bounding box center [1349, 460] width 151 height 16
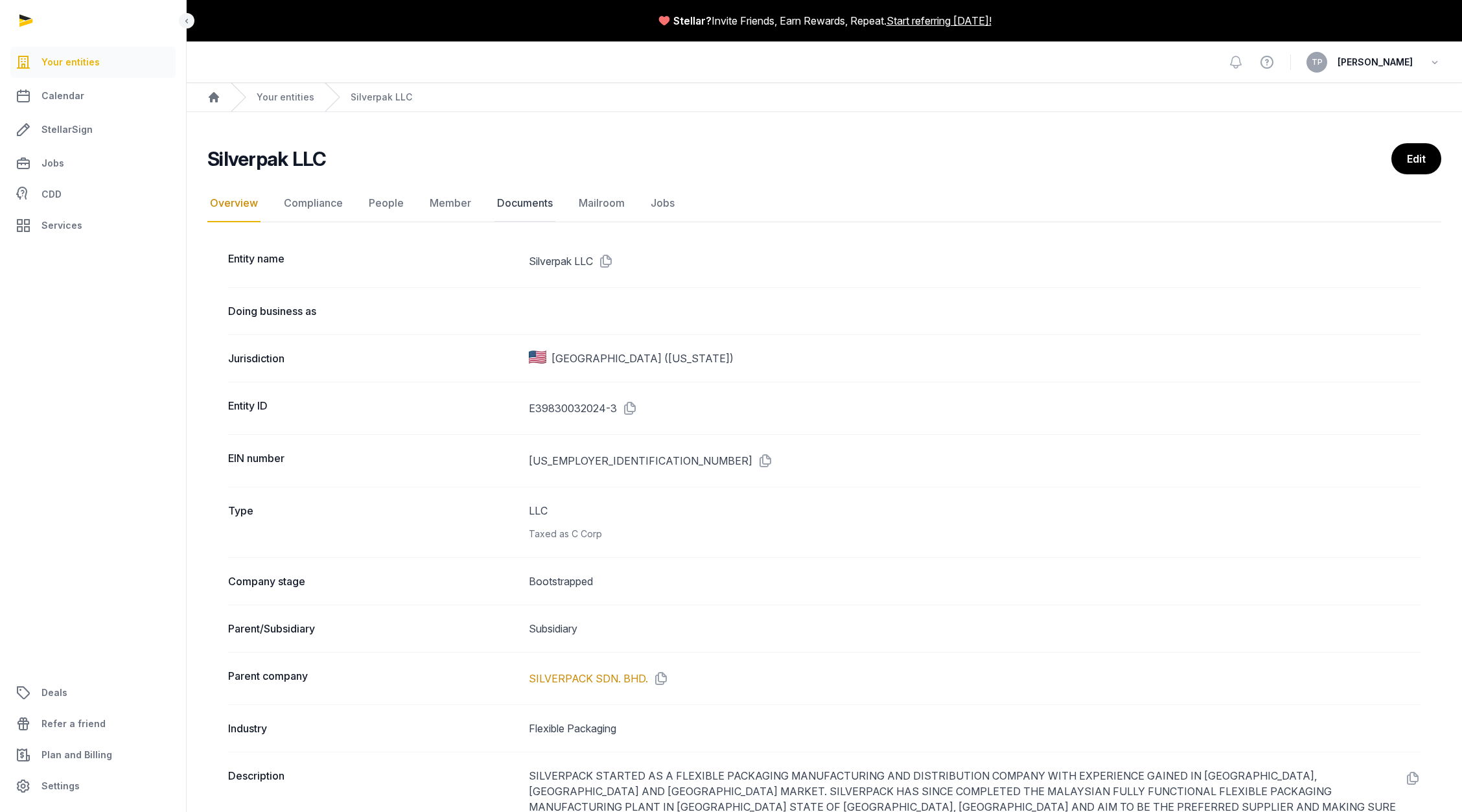
click at [515, 199] on link "Documents" at bounding box center [525, 203] width 61 height 38
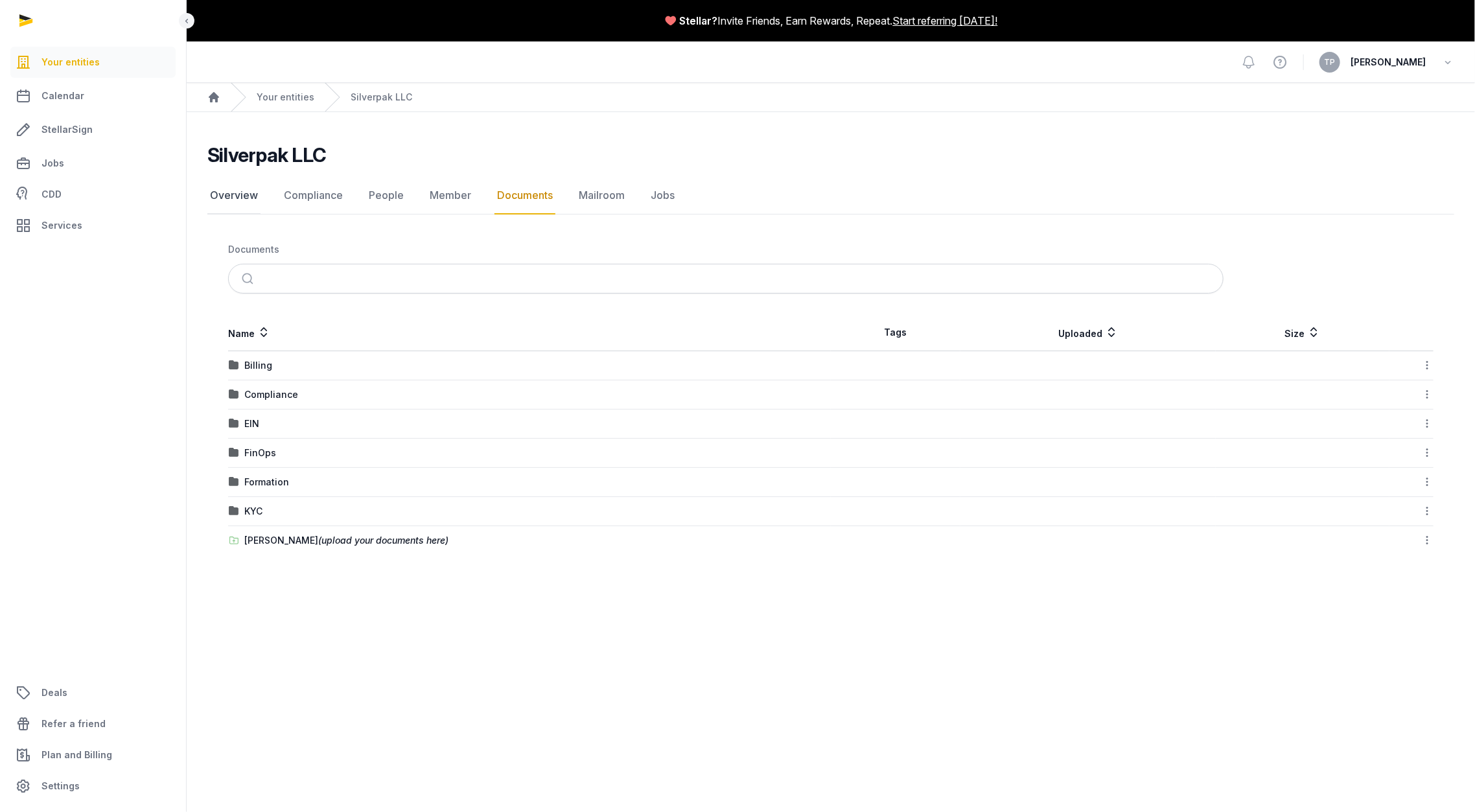
click at [234, 187] on link "Overview" at bounding box center [233, 195] width 53 height 38
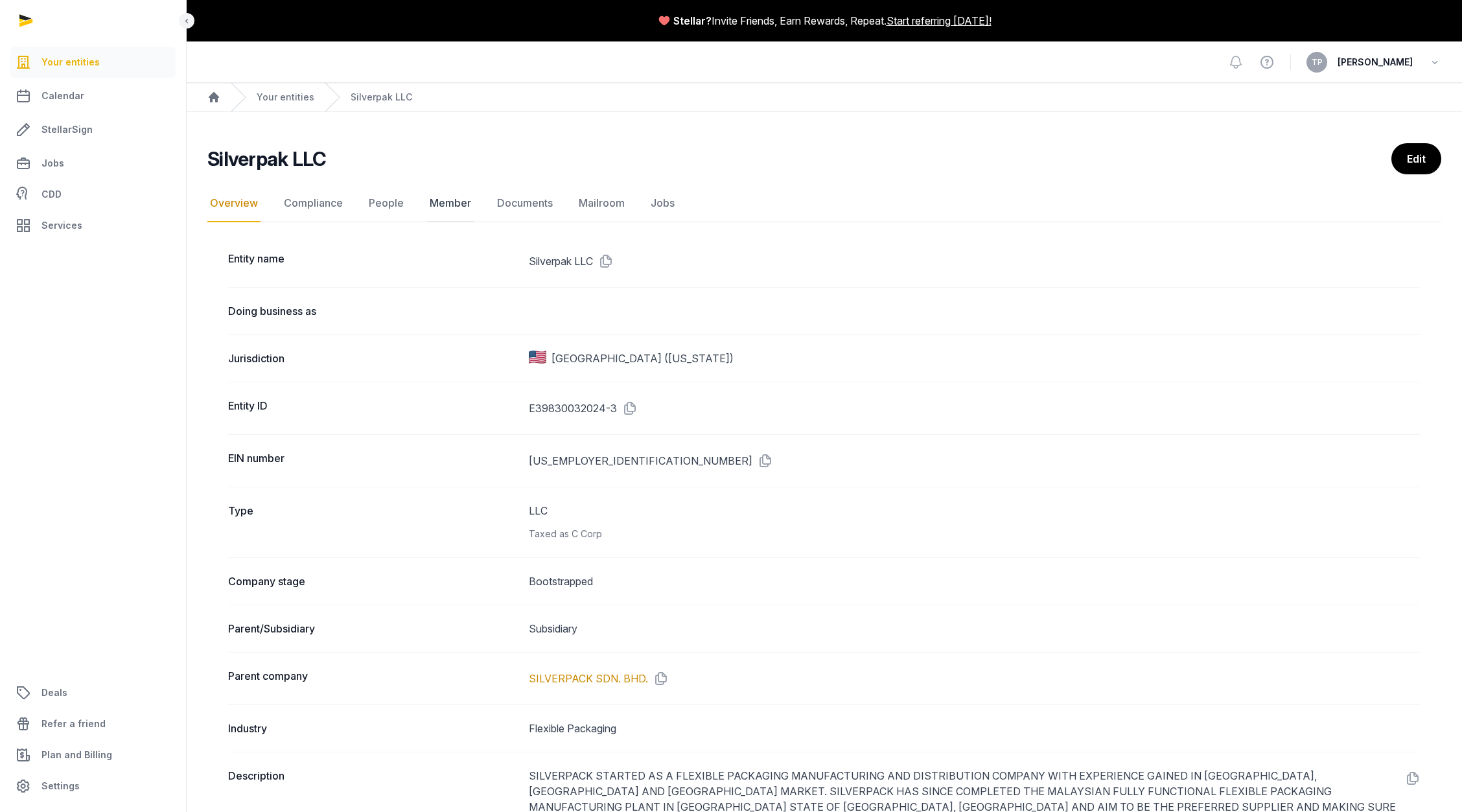
click at [457, 205] on link "Member" at bounding box center [451, 203] width 47 height 38
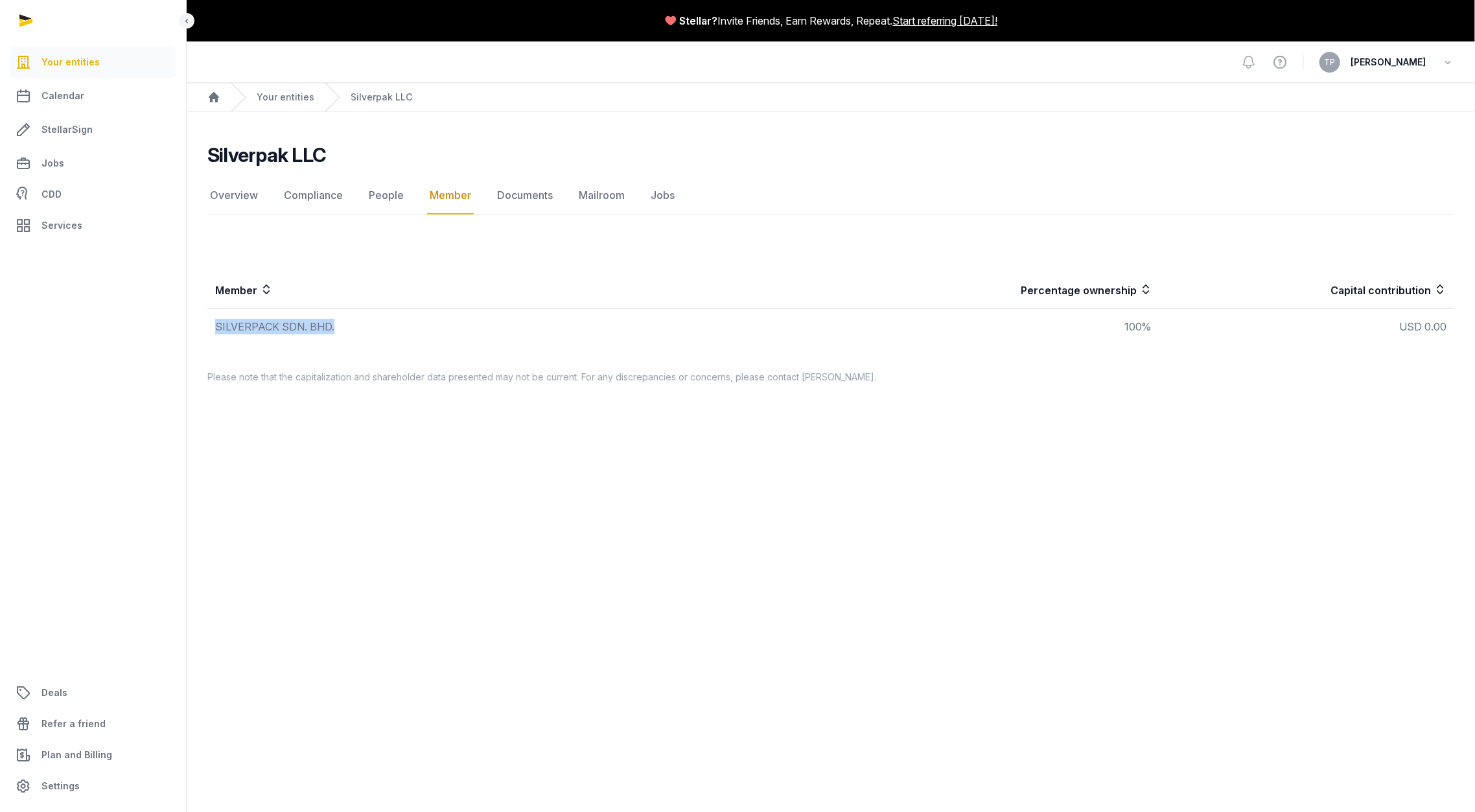
drag, startPoint x: 329, startPoint y: 323, endPoint x: 210, endPoint y: 327, distance: 119.1
click at [210, 327] on td "SILVERPACK SDN. BHD." at bounding box center [519, 326] width 624 height 37
copy div "SILVERPACK SDN. BHD."
click at [388, 194] on link "People" at bounding box center [386, 195] width 40 height 38
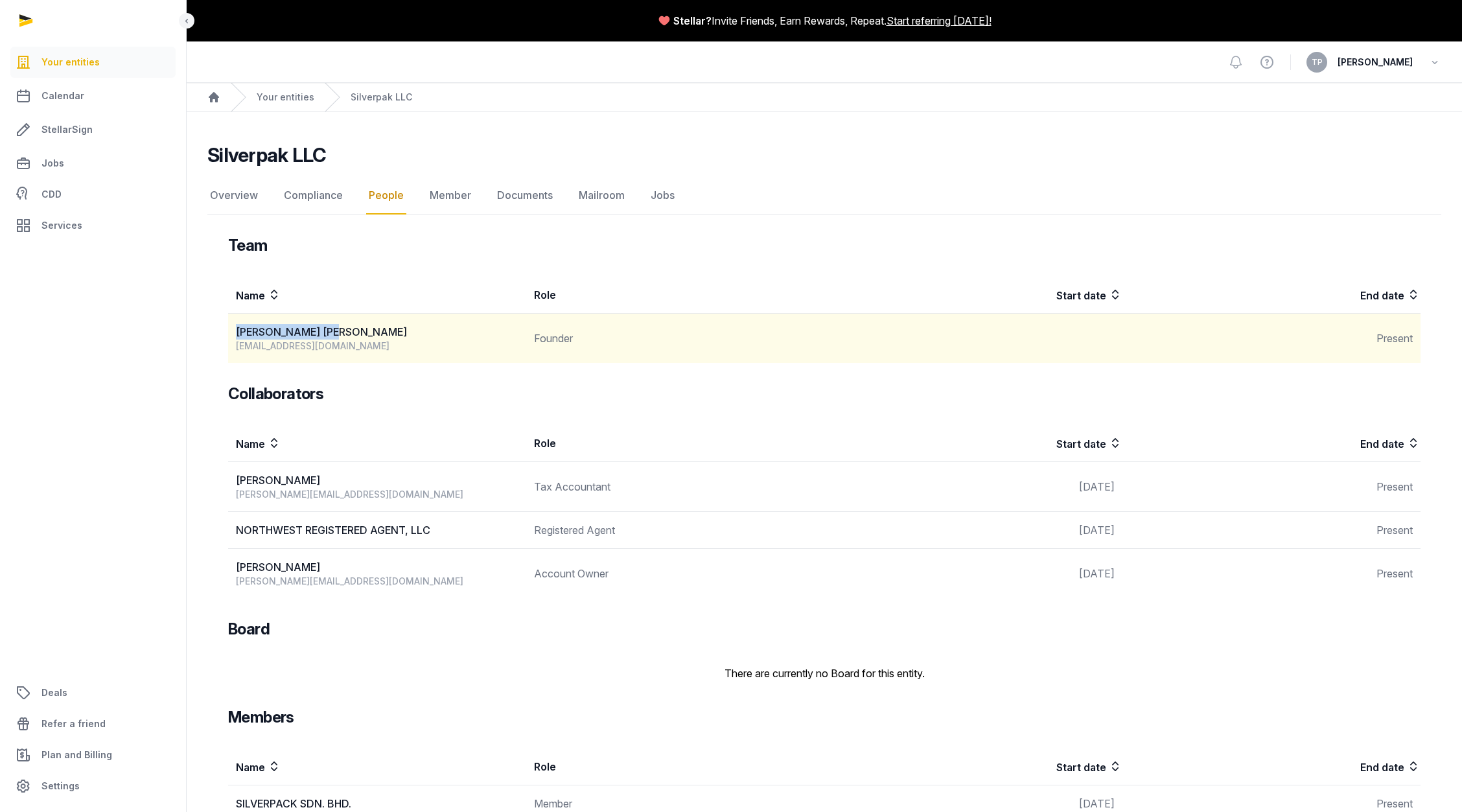
drag, startPoint x: 355, startPoint y: 333, endPoint x: 237, endPoint y: 333, distance: 118.0
click at [237, 333] on div "[PERSON_NAME] [PERSON_NAME]" at bounding box center [381, 331] width 289 height 16
copy div "[PERSON_NAME] [PERSON_NAME]"
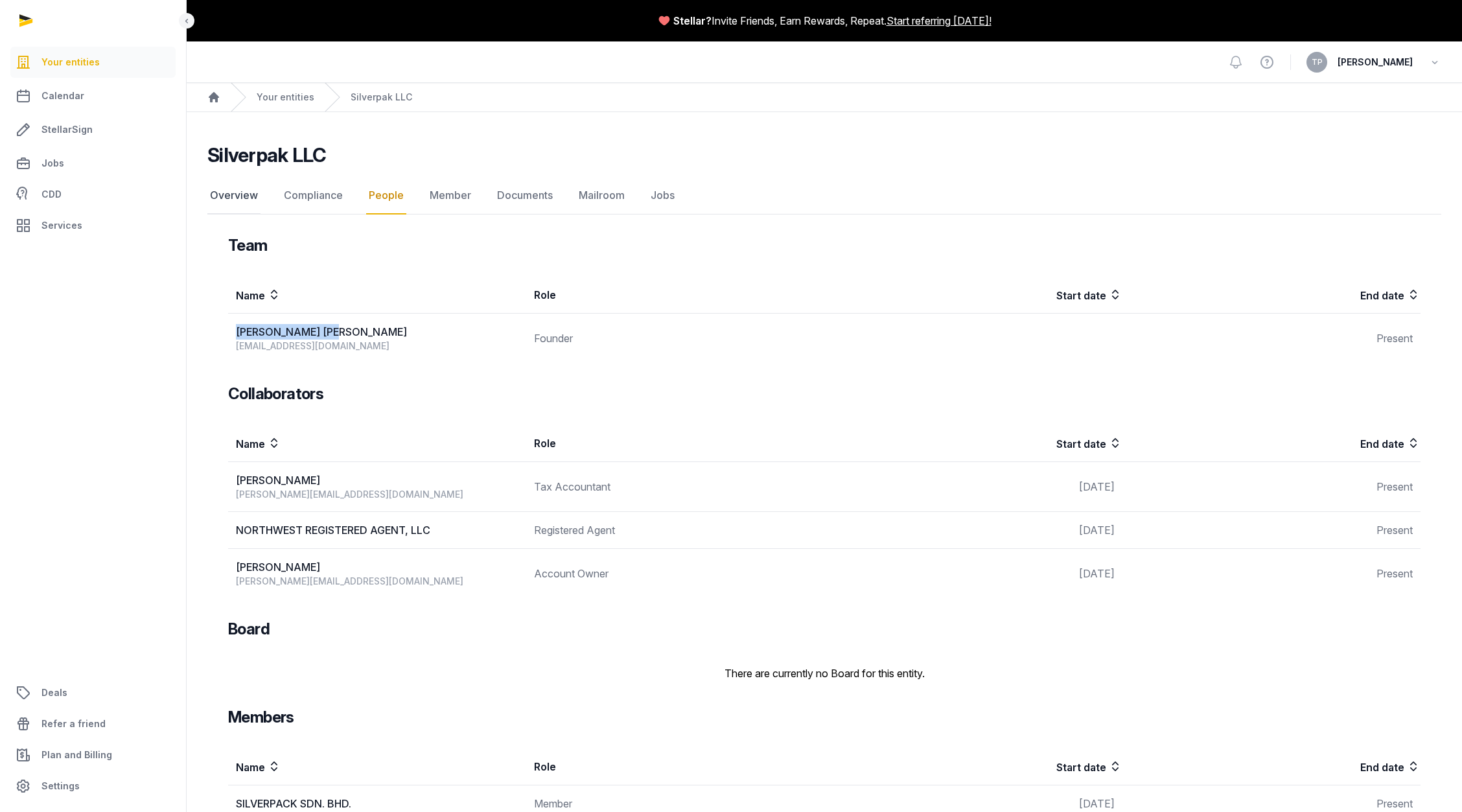
click at [231, 199] on link "Overview" at bounding box center [233, 195] width 53 height 38
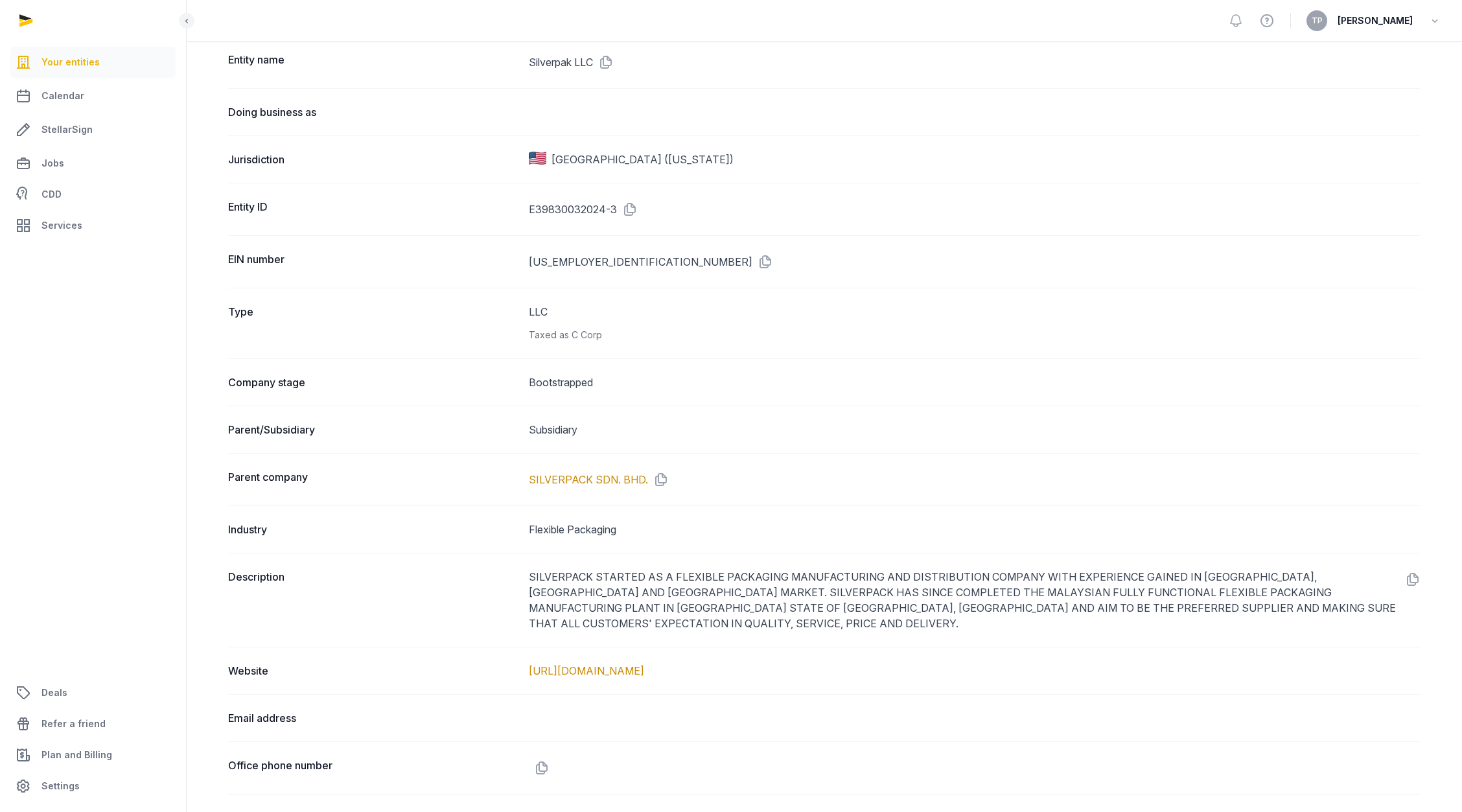
scroll to position [238, 0]
